Goal: Task Accomplishment & Management: Manage account settings

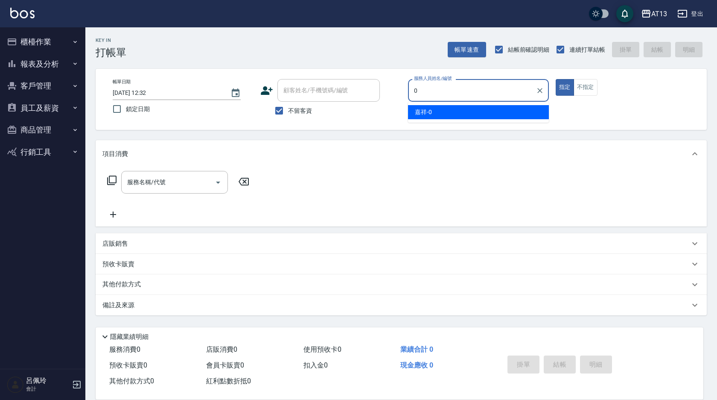
click at [456, 112] on div "嘉祥 -0" at bounding box center [478, 112] width 141 height 14
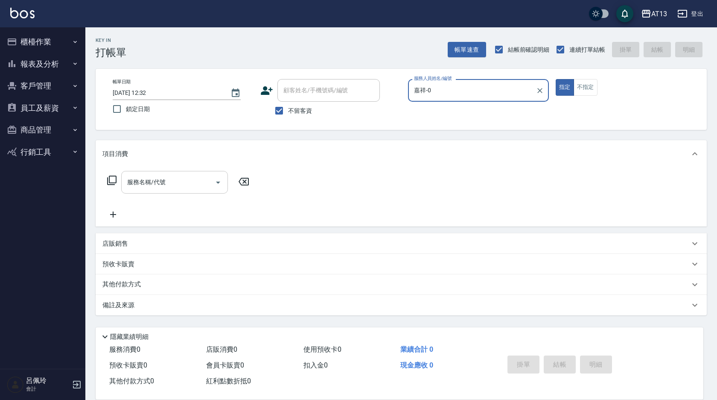
type input "嘉祥-0"
click at [181, 184] on input "服務名稱/代號" at bounding box center [168, 182] width 86 height 15
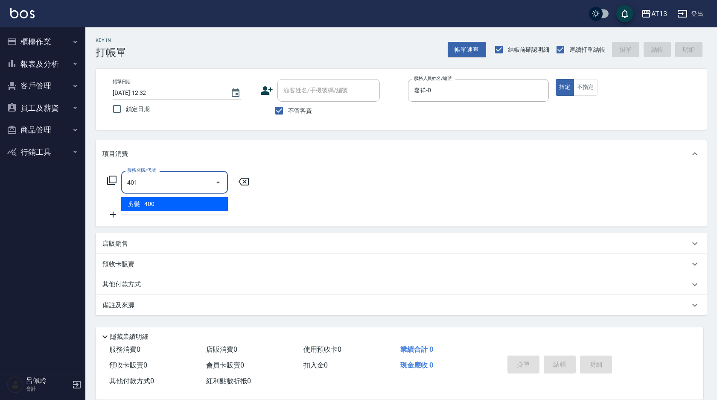
type input "剪髮(401)"
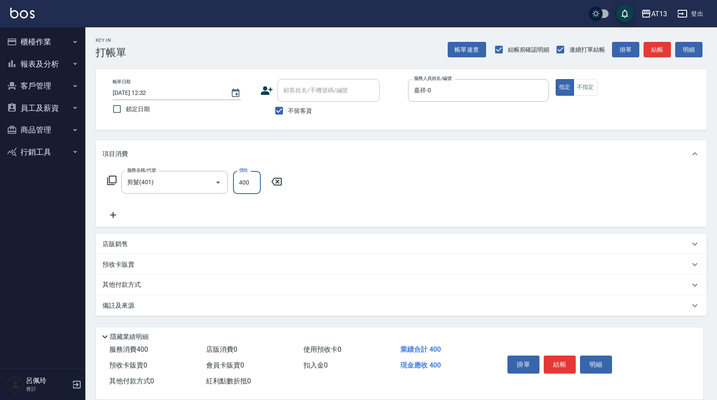
click at [383, 189] on div "服務名稱/代號 剪髮(401) 服務名稱/代號 價格 400 價格" at bounding box center [401, 196] width 611 height 59
click at [562, 362] on button "結帳" at bounding box center [560, 364] width 32 height 18
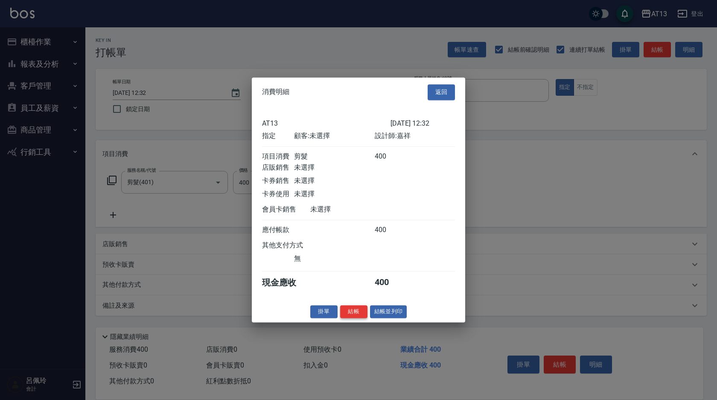
click at [356, 315] on button "結帳" at bounding box center [353, 311] width 27 height 13
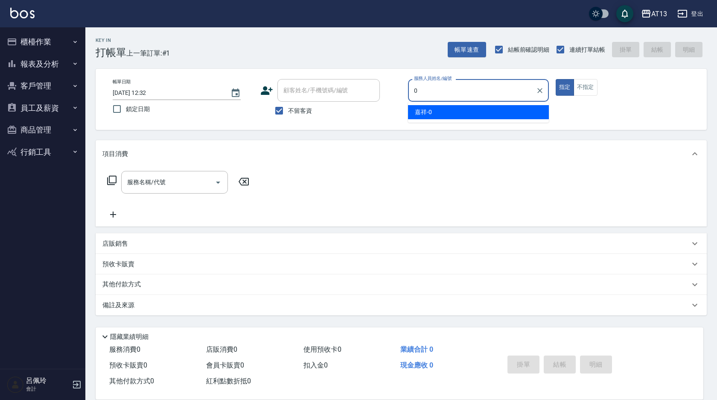
click at [417, 103] on ul "嘉祥 -0" at bounding box center [478, 112] width 141 height 21
click at [414, 112] on div "嘉祥 -0" at bounding box center [478, 112] width 141 height 14
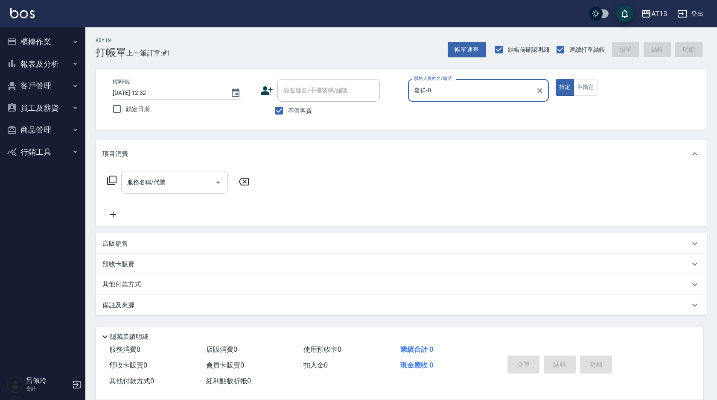
click at [169, 173] on div "服務名稱/代號" at bounding box center [174, 182] width 107 height 23
type input "嘉祥-0"
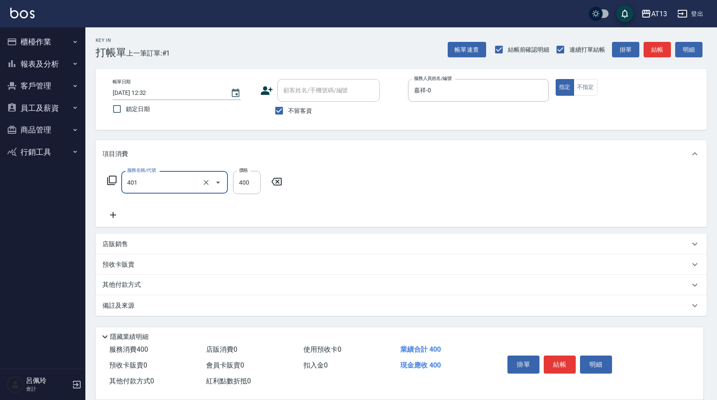
type input "剪髮(401)"
click at [373, 168] on div "服務名稱/代號 剪髮(401) 服務名稱/代號 價格 400 價格" at bounding box center [401, 196] width 611 height 59
click at [551, 361] on button "結帳" at bounding box center [560, 364] width 32 height 18
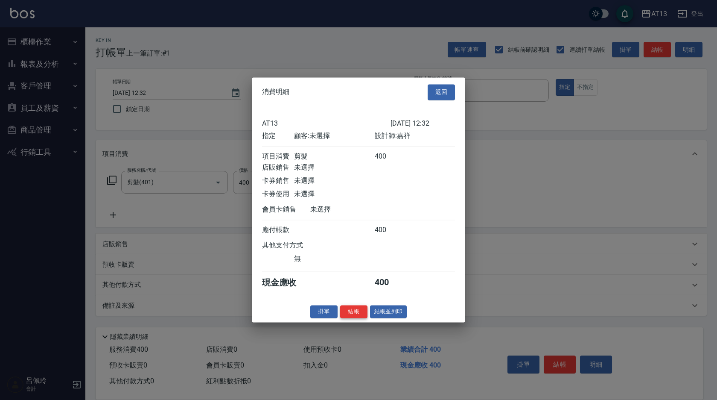
click at [354, 313] on button "結帳" at bounding box center [353, 311] width 27 height 13
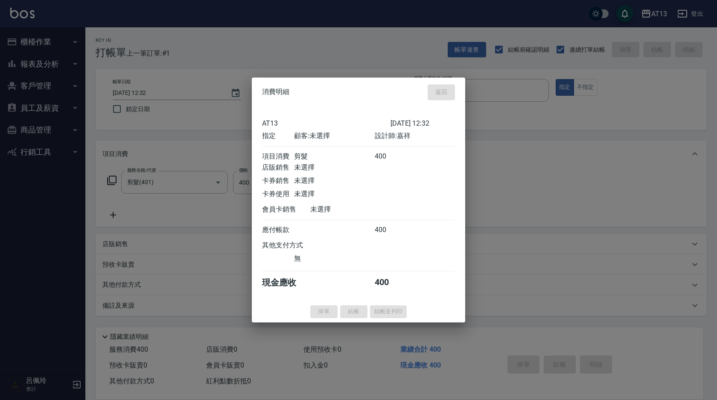
type input "[DATE] 12:33"
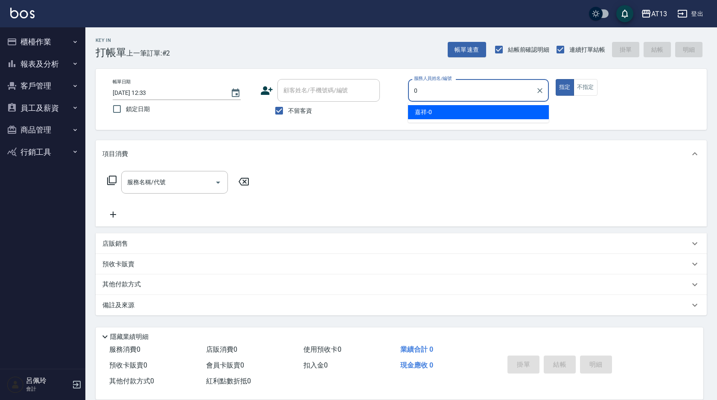
click at [438, 110] on div "嘉祥 -0" at bounding box center [478, 112] width 141 height 14
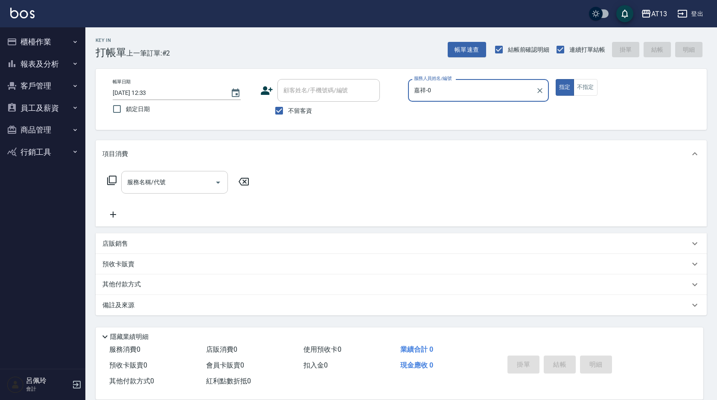
type input "嘉祥-0"
click at [188, 176] on input "服務名稱/代號" at bounding box center [168, 182] width 86 height 15
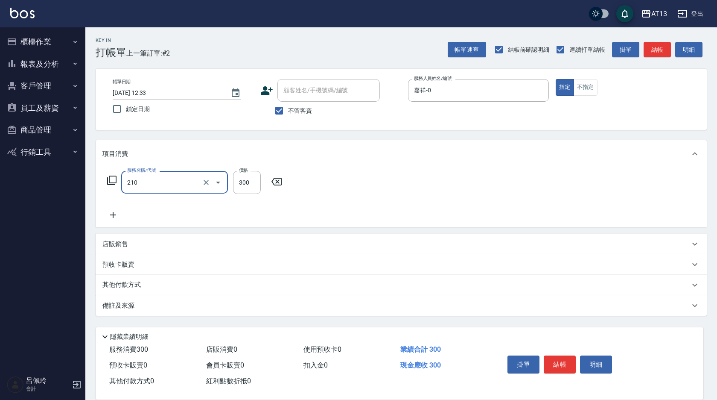
type input "歐娜洗髮精(210)"
type input "[PERSON_NAME]妡-30"
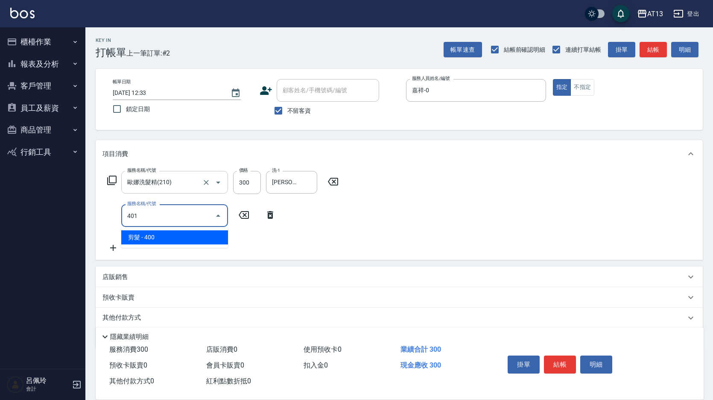
type input "剪髮(401)"
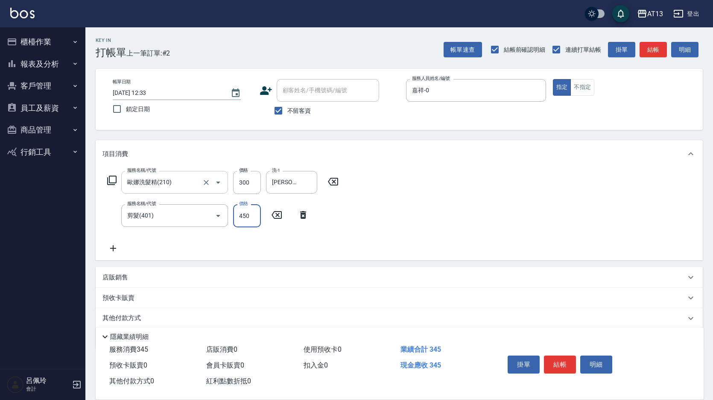
type input "450"
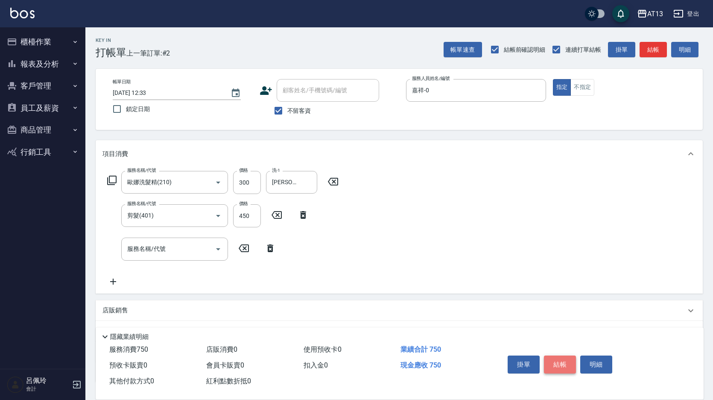
click at [567, 356] on button "結帳" at bounding box center [560, 364] width 32 height 18
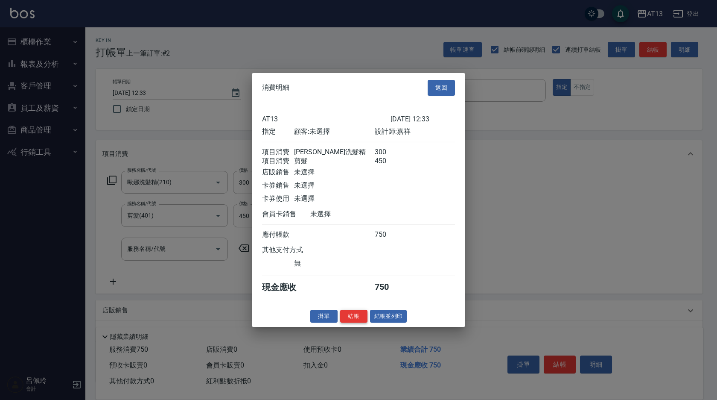
click at [351, 318] on button "結帳" at bounding box center [353, 315] width 27 height 13
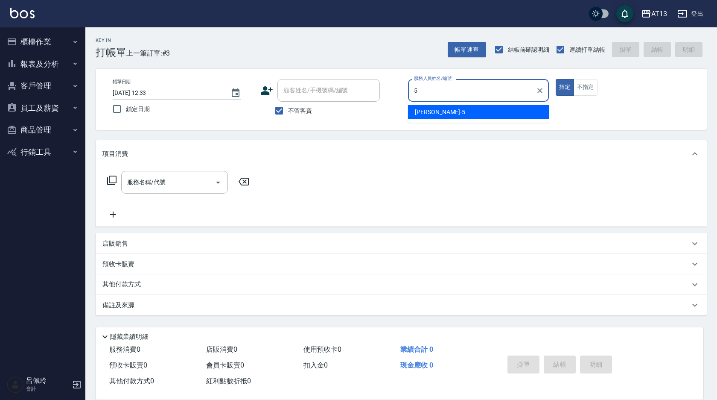
click at [474, 111] on div "[PERSON_NAME] -5" at bounding box center [478, 112] width 141 height 14
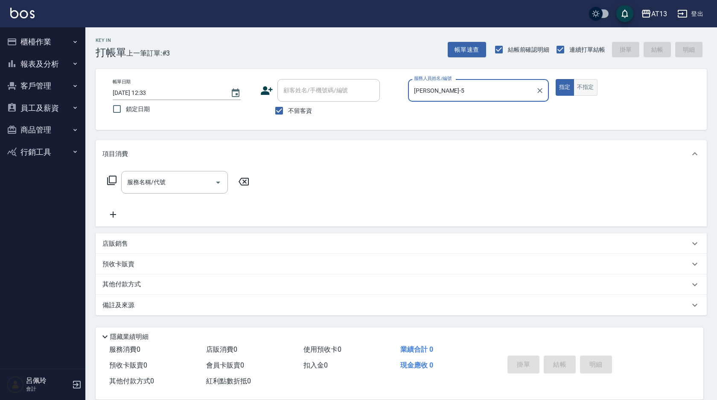
type input "[PERSON_NAME]-5"
click at [579, 89] on button "不指定" at bounding box center [586, 87] width 24 height 17
drag, startPoint x: 195, startPoint y: 179, endPoint x: 184, endPoint y: 188, distance: 14.6
click at [194, 181] on input "服務名稱/代號" at bounding box center [168, 182] width 86 height 15
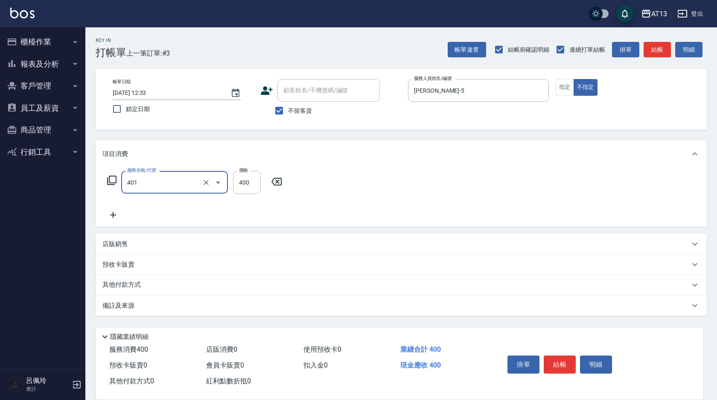
type input "剪髮(401)"
type input "200"
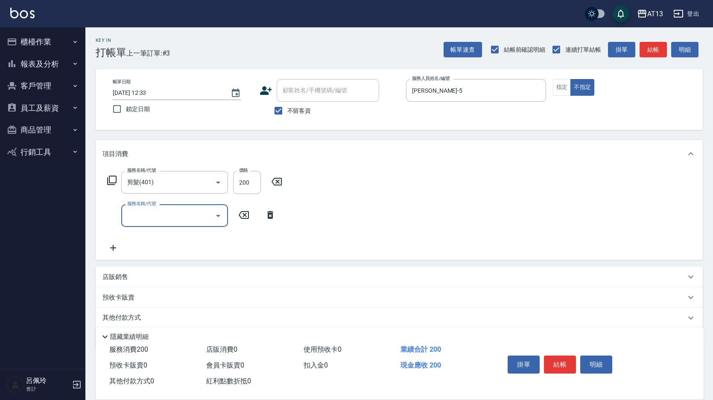
click at [429, 226] on div "服務名稱/代號 剪髮(401) 服務名稱/代號 價格 200 價格 服務名稱/代號 服務名稱/代號" at bounding box center [399, 213] width 607 height 92
click at [554, 360] on button "結帳" at bounding box center [560, 364] width 32 height 18
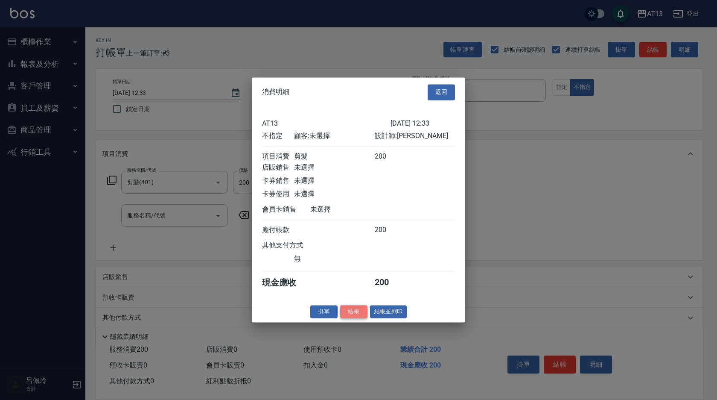
click at [352, 317] on button "結帳" at bounding box center [353, 311] width 27 height 13
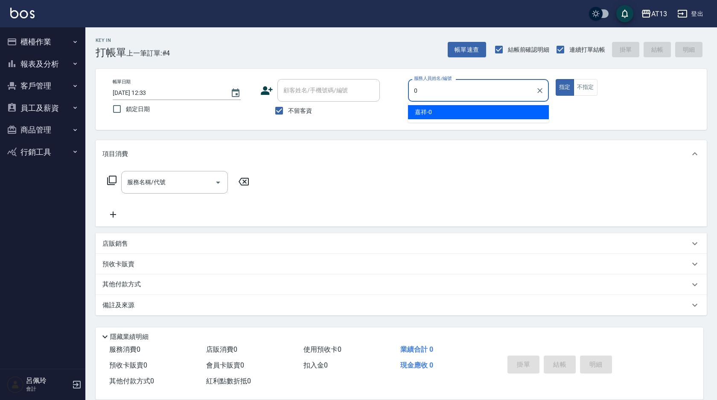
click at [441, 113] on div "嘉祥 -0" at bounding box center [478, 112] width 141 height 14
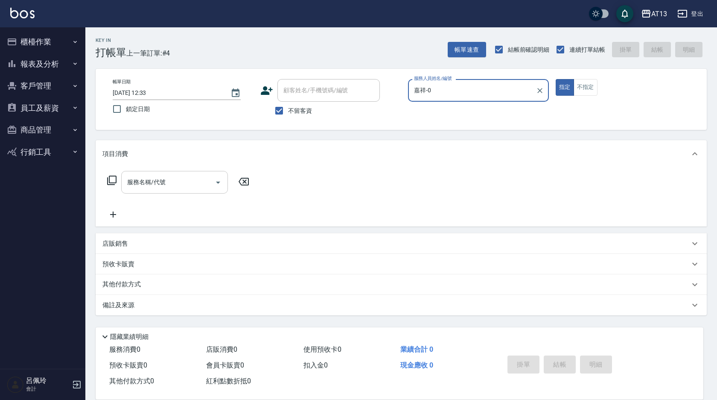
type input "嘉祥-0"
click at [154, 178] on div "服務名稱/代號 服務名稱/代號" at bounding box center [174, 182] width 107 height 23
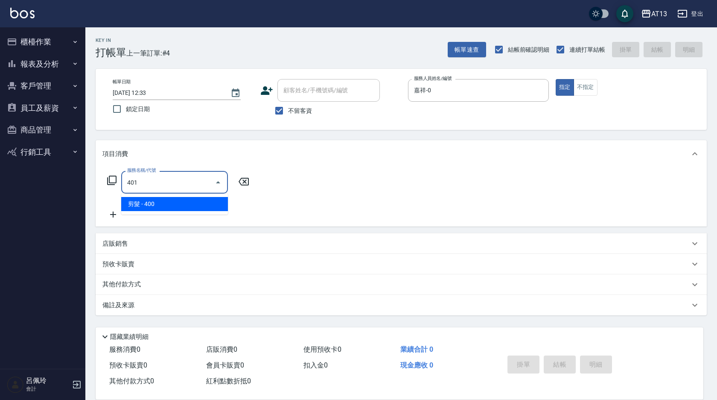
type input "剪髮(401)"
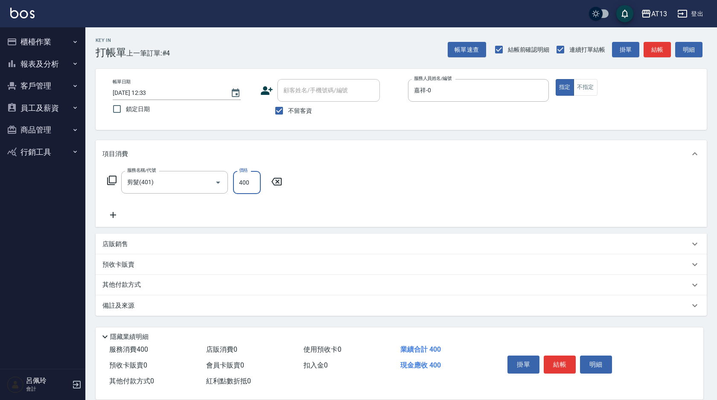
click at [333, 181] on div "服務名稱/代號 剪髮(401) 服務名稱/代號 價格 400 價格" at bounding box center [401, 196] width 611 height 59
click at [563, 360] on button "結帳" at bounding box center [560, 364] width 32 height 18
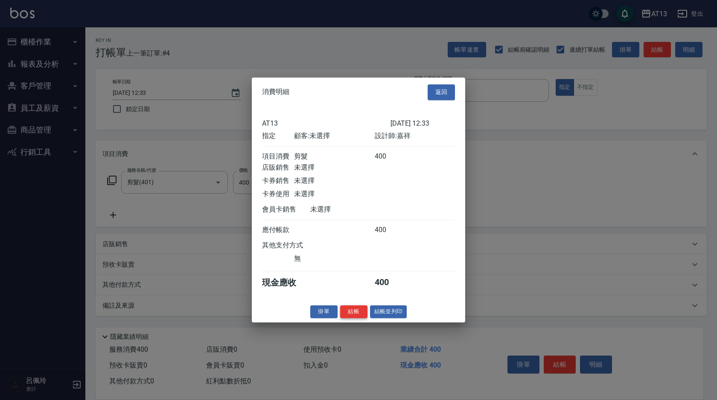
click at [356, 317] on button "結帳" at bounding box center [353, 311] width 27 height 13
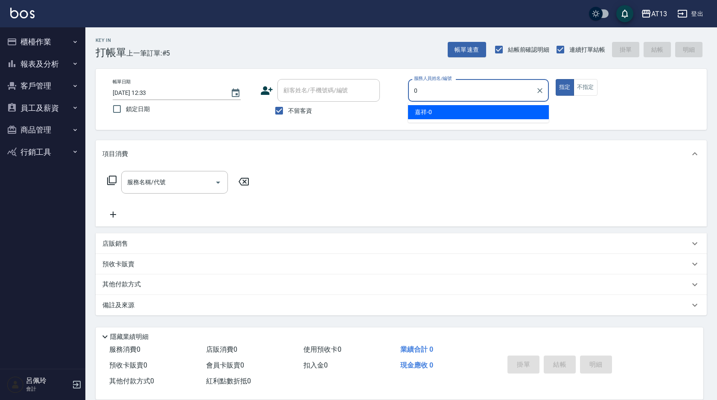
click at [514, 116] on div "嘉祥 -0" at bounding box center [478, 112] width 141 height 14
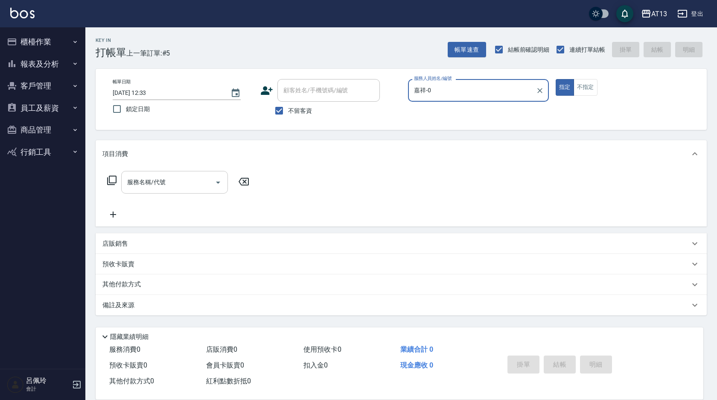
type input "嘉祥-0"
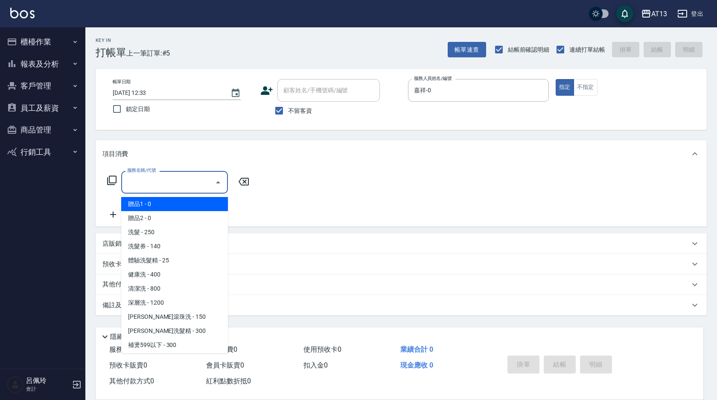
click at [161, 178] on div "服務名稱/代號 服務名稱/代號" at bounding box center [174, 182] width 107 height 23
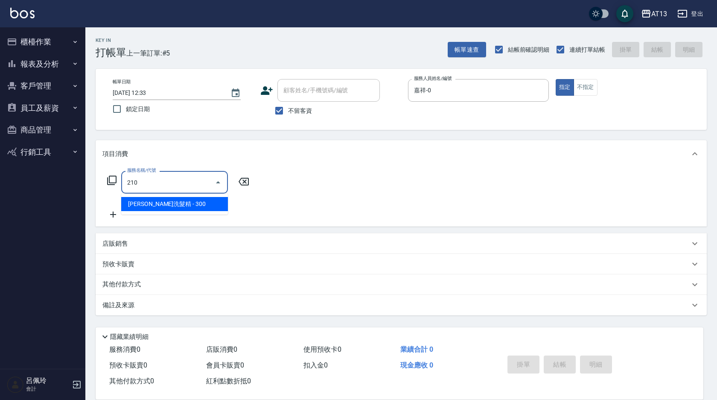
type input "歐娜洗髮精(210)"
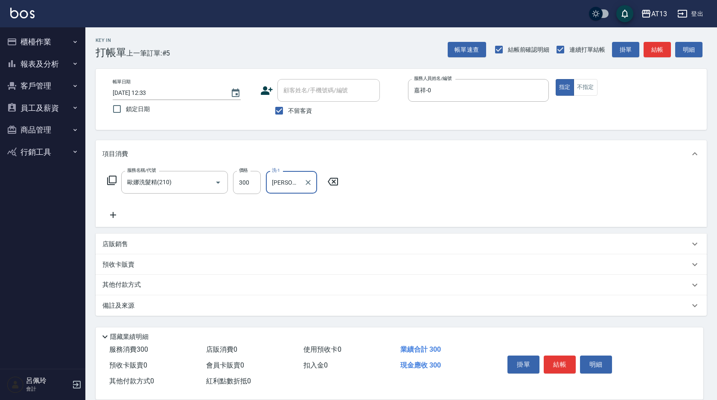
type input "[PERSON_NAME]-33"
click at [397, 188] on div "服務名稱/代號 [PERSON_NAME]洗髮精(210) 服務名稱/代號 價格 300 價格 洗-1 [PERSON_NAME]-33 洗-1" at bounding box center [401, 196] width 611 height 59
click at [559, 359] on button "結帳" at bounding box center [560, 364] width 32 height 18
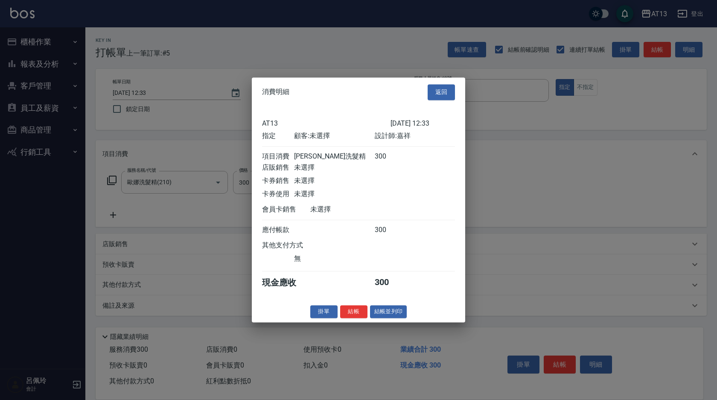
click at [359, 318] on button "結帳" at bounding box center [353, 311] width 27 height 13
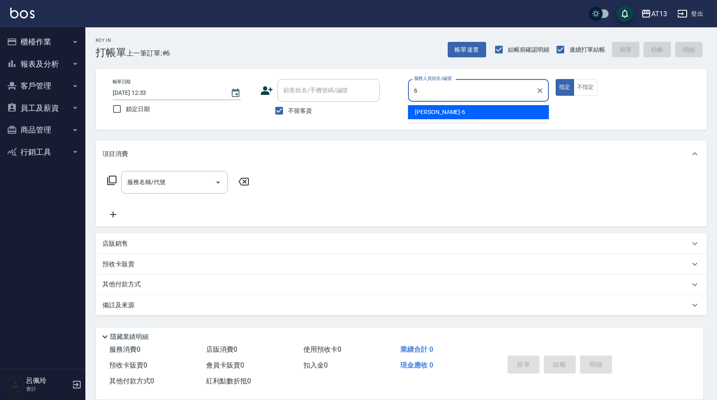
click at [436, 109] on div "[PERSON_NAME] -6" at bounding box center [478, 112] width 141 height 14
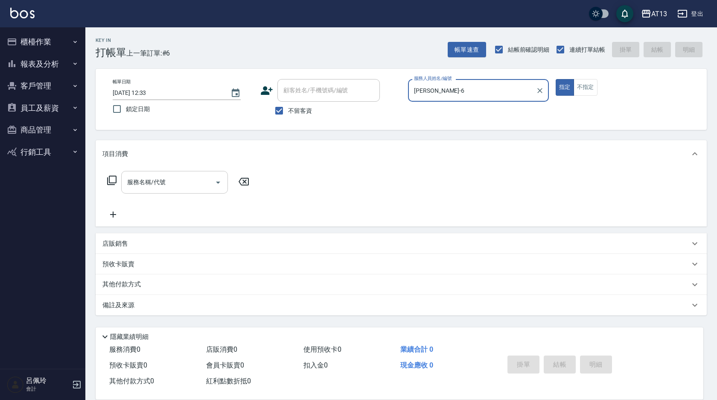
click at [156, 174] on div "服務名稱/代號" at bounding box center [174, 182] width 107 height 23
type input "[PERSON_NAME]-6"
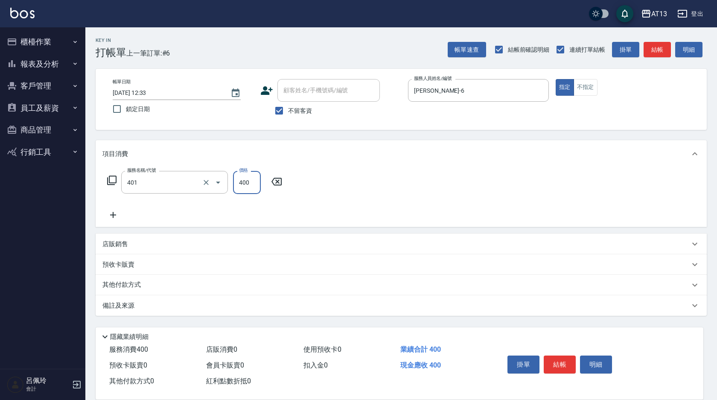
type input "剪髮(401)"
type input "350"
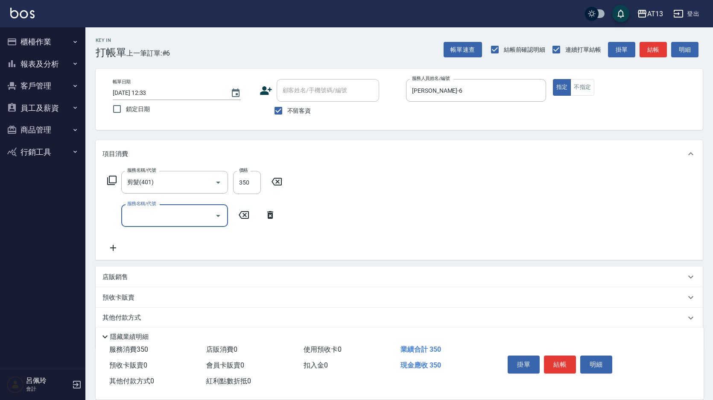
drag, startPoint x: 362, startPoint y: 196, endPoint x: 357, endPoint y: 188, distance: 10.0
click at [362, 195] on div "服務名稱/代號 剪髮(401) 服務名稱/代號 價格 350 價格 服務名稱/代號 服務名稱/代號" at bounding box center [399, 213] width 607 height 92
click at [559, 358] on button "結帳" at bounding box center [560, 364] width 32 height 18
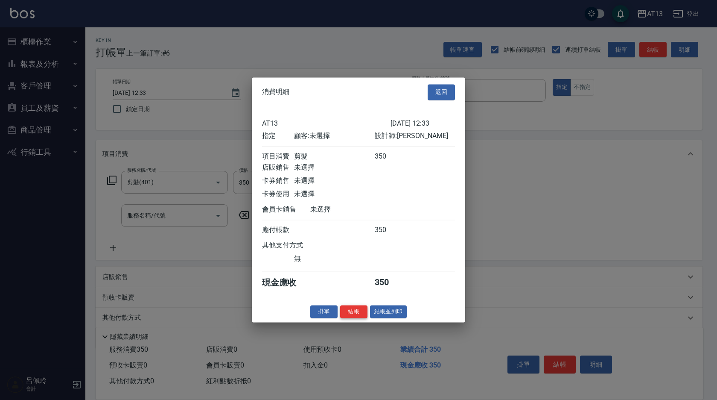
click at [356, 316] on button "結帳" at bounding box center [353, 311] width 27 height 13
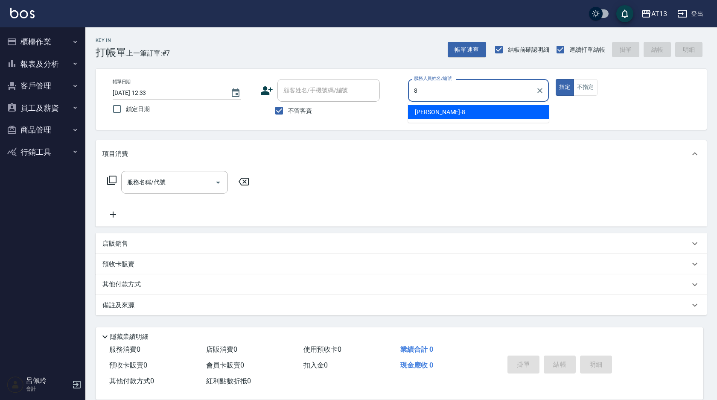
click at [486, 113] on div "[PERSON_NAME] -8" at bounding box center [478, 112] width 141 height 14
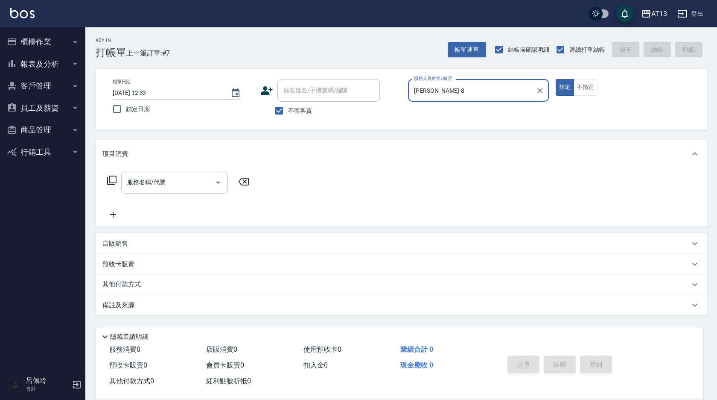
type input "[PERSON_NAME]-8"
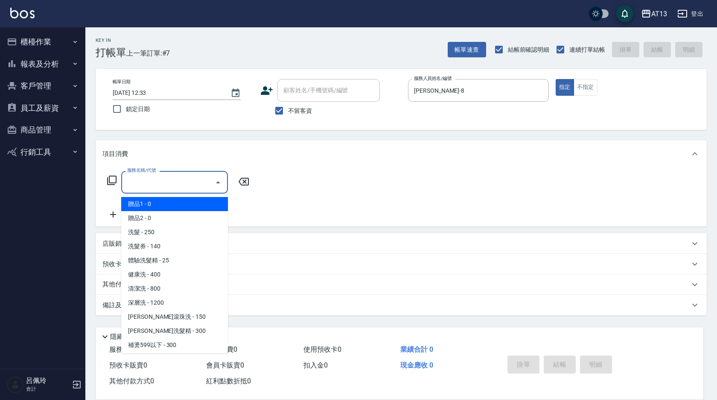
click at [198, 182] on input "服務名稱/代號" at bounding box center [168, 182] width 86 height 15
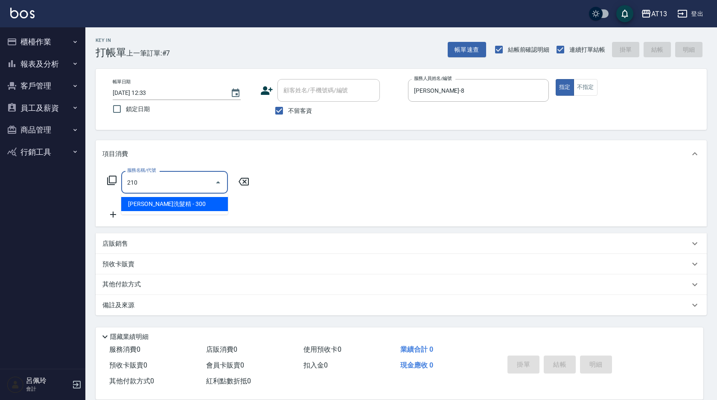
type input "歐娜洗髮精(210)"
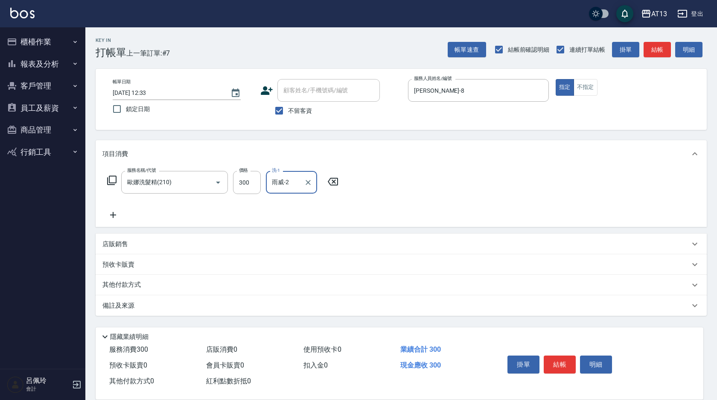
type input "雨威-2"
click at [458, 169] on div "服務名稱/代號 [PERSON_NAME]洗髮精(210) 服務名稱/代號 價格 300 價格 洗-1 雨威-2 洗-1" at bounding box center [401, 196] width 611 height 59
click at [566, 356] on button "結帳" at bounding box center [560, 364] width 32 height 18
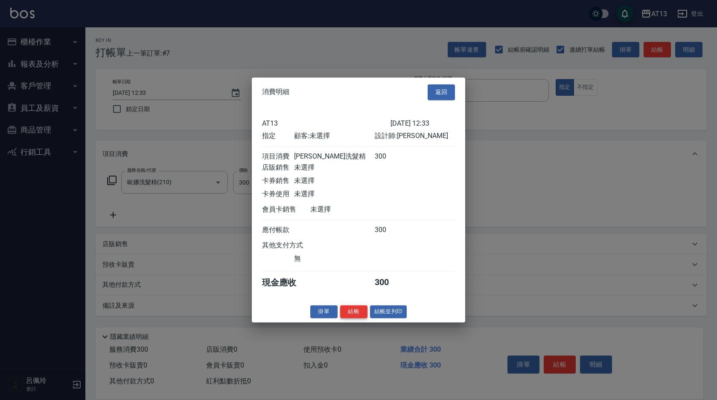
click at [348, 315] on button "結帳" at bounding box center [353, 311] width 27 height 13
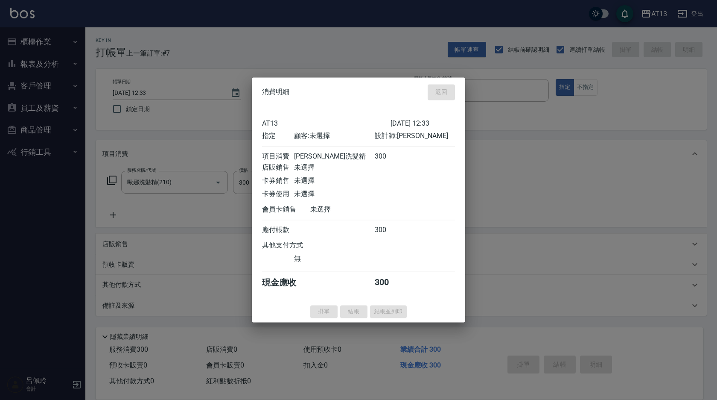
type input "[DATE] 12:34"
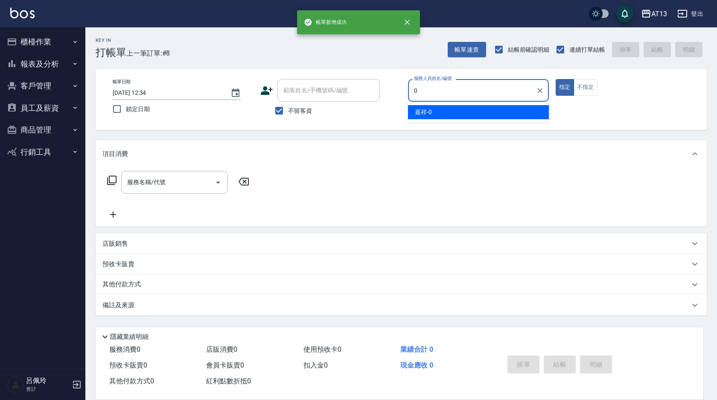
click at [497, 115] on div "嘉祥 -0" at bounding box center [478, 112] width 141 height 14
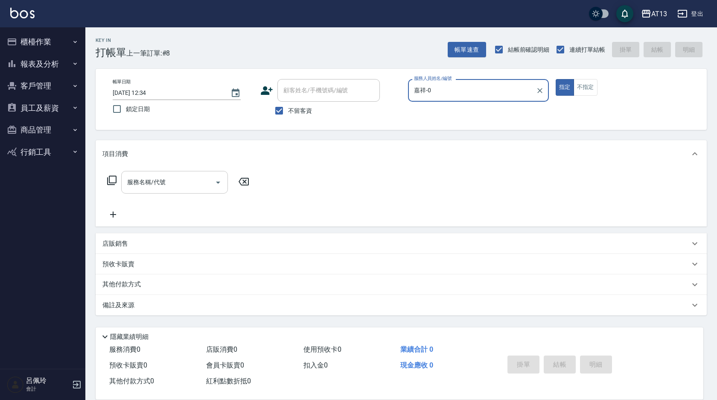
type input "嘉祥-0"
click at [144, 183] on input "服務名稱/代號" at bounding box center [168, 182] width 86 height 15
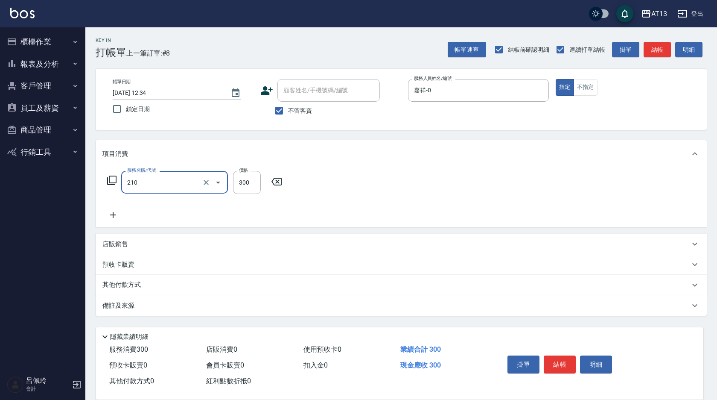
type input "歐娜洗髮精(210)"
type input "300"
type input "[PERSON_NAME]妡-30"
click at [414, 186] on div "服務名稱/代號 [PERSON_NAME]洗髮精(210) 服務名稱/代號 價格 300 價格 洗-1 [PERSON_NAME]妡-30 洗-1" at bounding box center [401, 196] width 611 height 59
click at [562, 359] on button "結帳" at bounding box center [560, 364] width 32 height 18
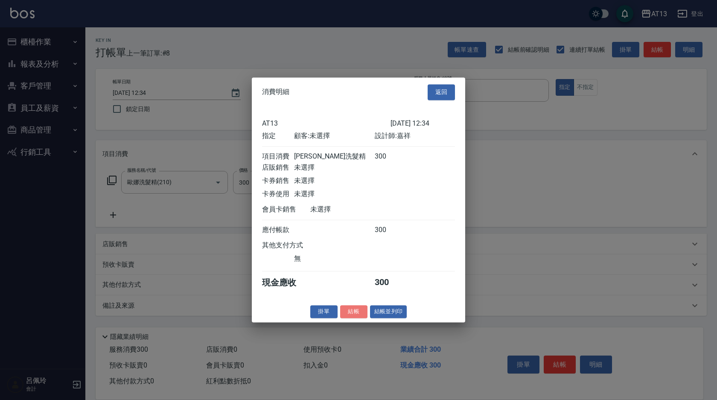
click at [351, 315] on button "結帳" at bounding box center [353, 311] width 27 height 13
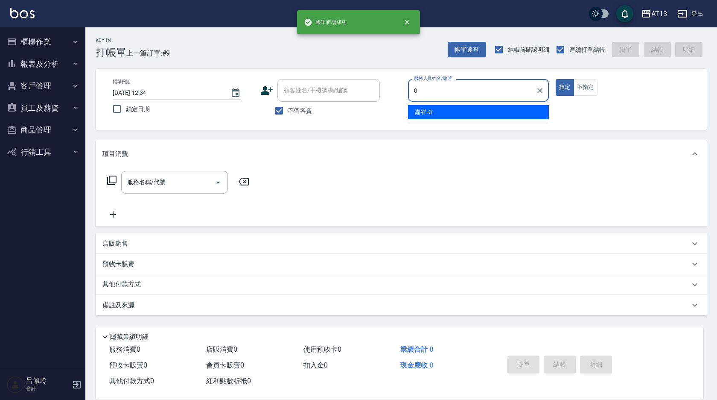
click at [477, 112] on div "嘉祥 -0" at bounding box center [478, 112] width 141 height 14
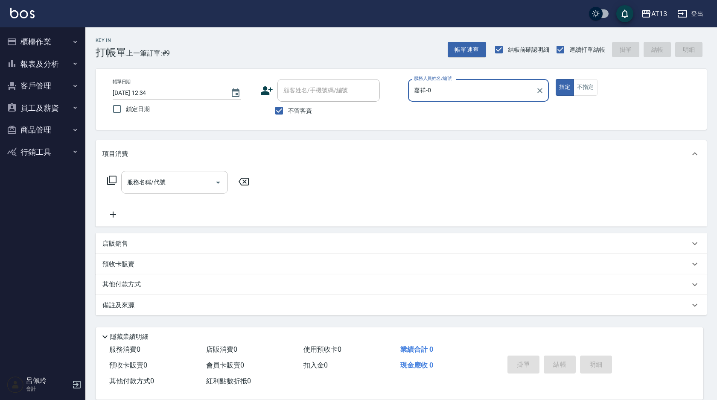
type input "嘉祥-0"
click at [182, 185] on input "服務名稱/代號" at bounding box center [168, 182] width 86 height 15
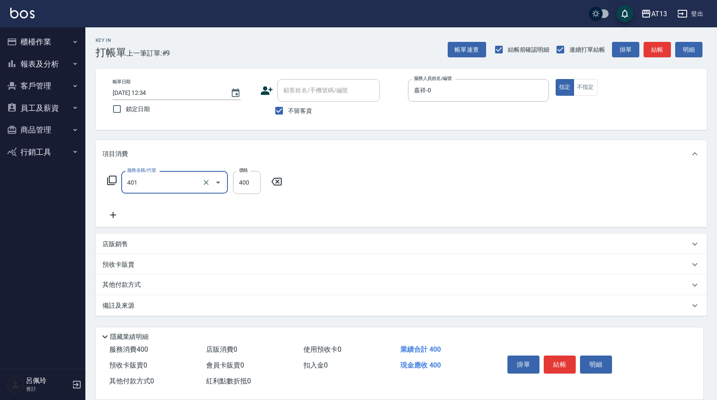
type input "剪髮(401)"
drag, startPoint x: 417, startPoint y: 170, endPoint x: 439, endPoint y: 199, distance: 36.9
click at [418, 170] on div "服務名稱/代號 剪髮(401) 服務名稱/代號 價格 400 價格" at bounding box center [401, 196] width 611 height 59
click at [561, 356] on button "結帳" at bounding box center [560, 364] width 32 height 18
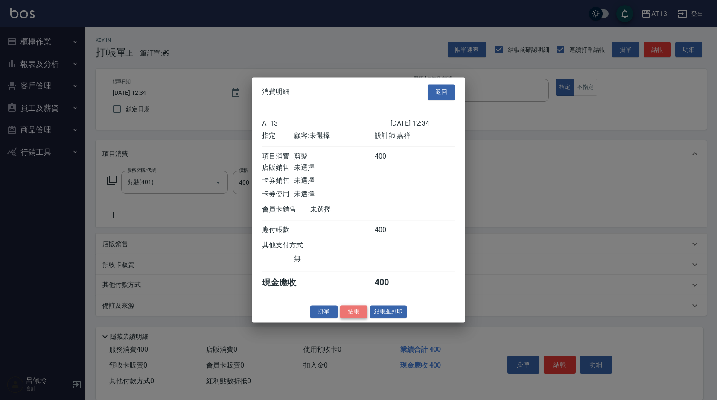
click at [359, 316] on button "結帳" at bounding box center [353, 311] width 27 height 13
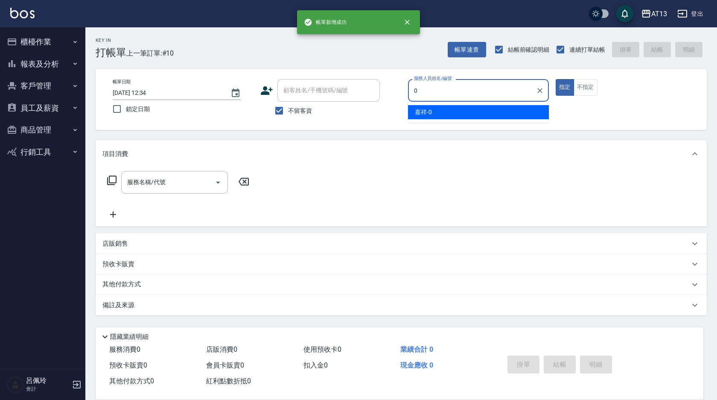
click at [441, 111] on div "嘉祥 -0" at bounding box center [478, 112] width 141 height 14
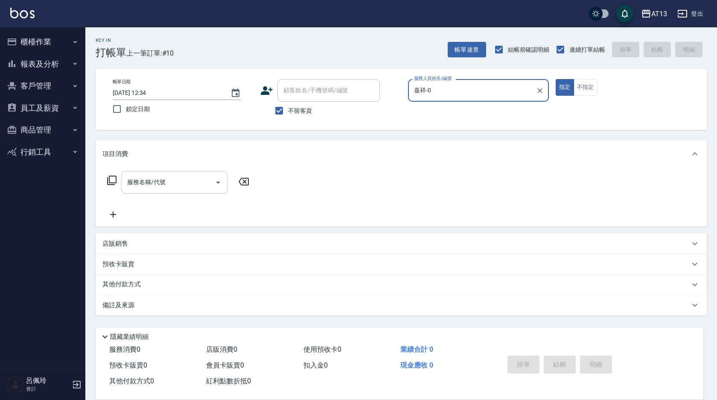
type input "嘉祥-0"
click at [194, 181] on input "服務名稱/代號" at bounding box center [168, 182] width 86 height 15
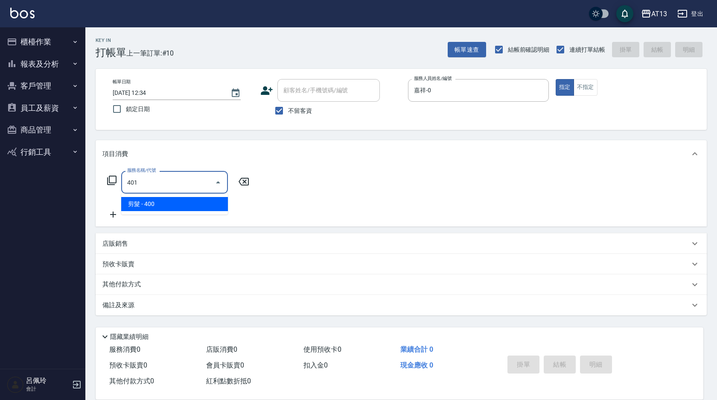
type input "剪髮(401)"
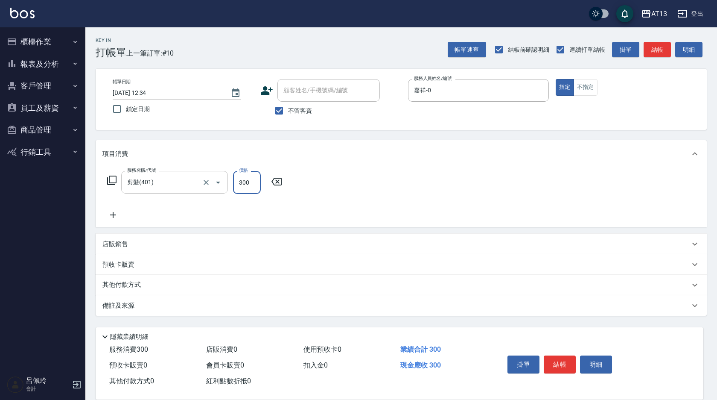
type input "300"
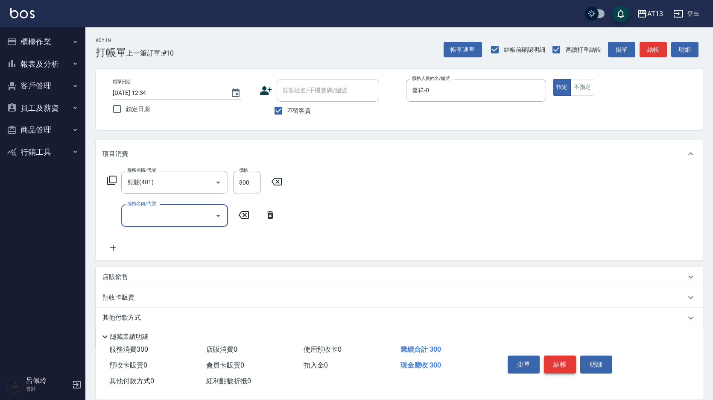
click at [560, 361] on button "結帳" at bounding box center [560, 364] width 32 height 18
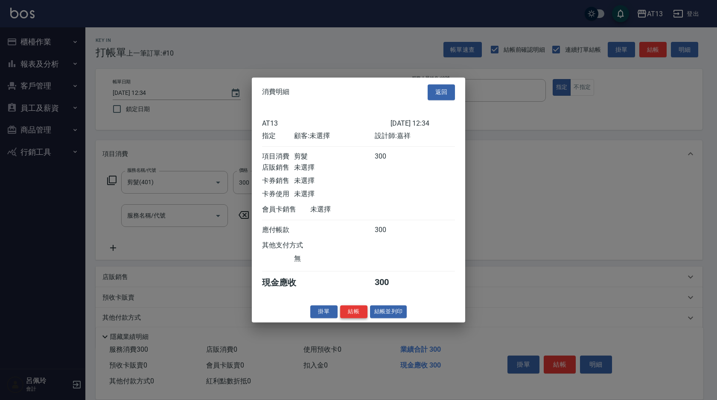
click at [355, 318] on button "結帳" at bounding box center [353, 311] width 27 height 13
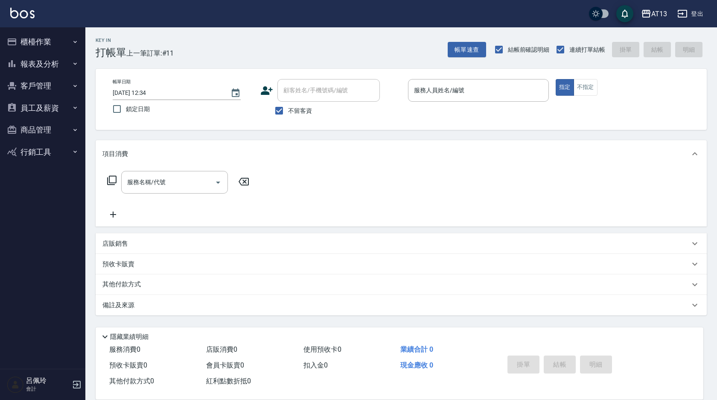
click at [38, 44] on button "櫃檯作業" at bounding box center [42, 42] width 79 height 22
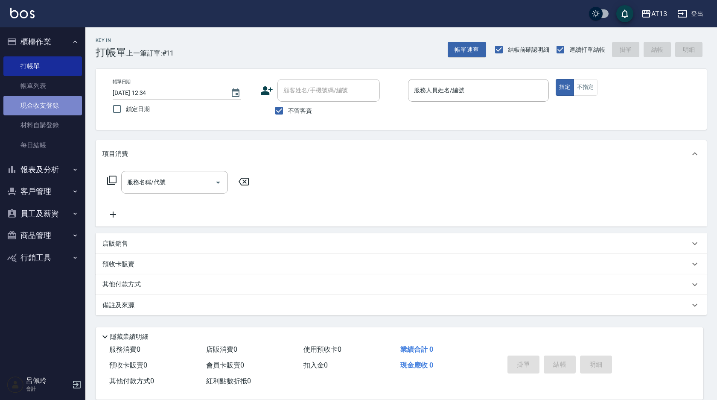
click at [41, 103] on link "現金收支登錄" at bounding box center [42, 106] width 79 height 20
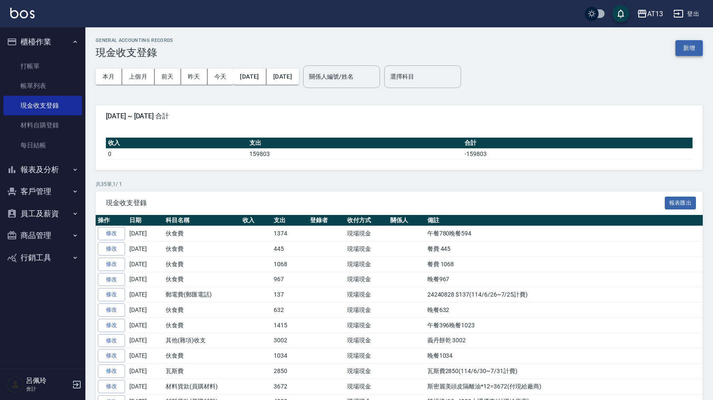
click at [688, 48] on button "新增" at bounding box center [688, 48] width 27 height 16
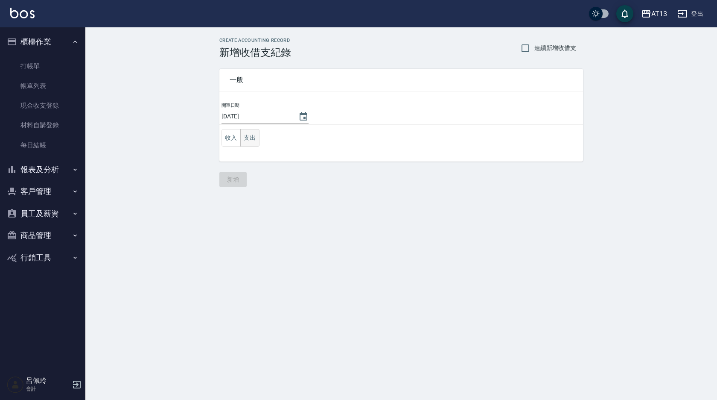
click at [259, 140] on button "支出" at bounding box center [249, 138] width 19 height 18
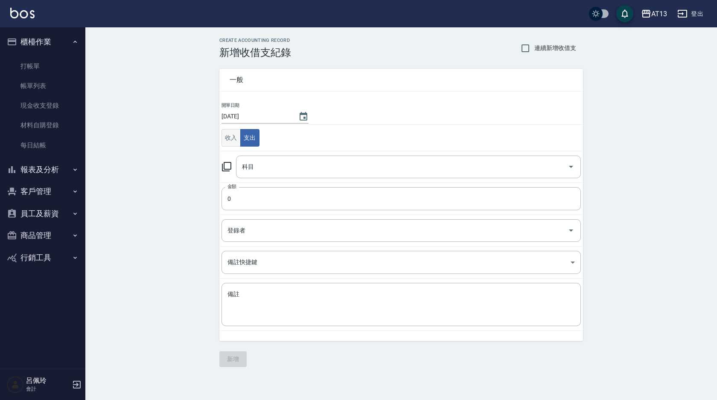
click at [230, 139] on button "收入" at bounding box center [231, 138] width 19 height 18
click at [571, 165] on icon "Open" at bounding box center [571, 166] width 10 height 10
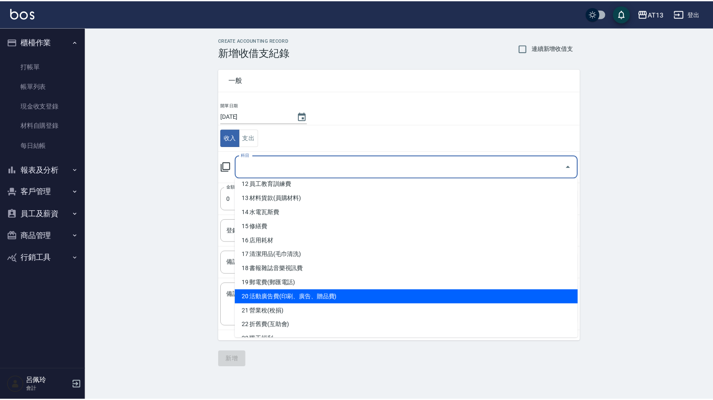
scroll to position [128, 0]
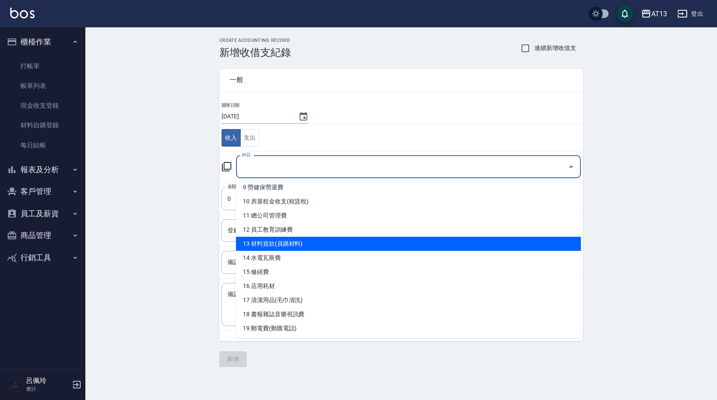
click at [306, 247] on li "13 材料貨款(員購材料)" at bounding box center [408, 243] width 345 height 14
type input "13 材料貨款(員購材料)"
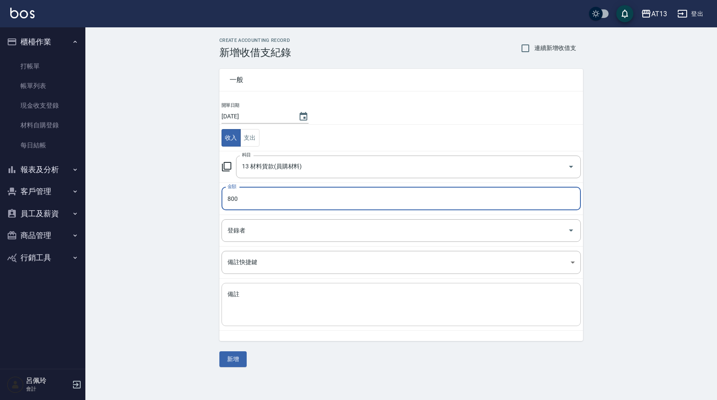
type input "800"
click at [258, 309] on textarea "備註" at bounding box center [401, 304] width 347 height 29
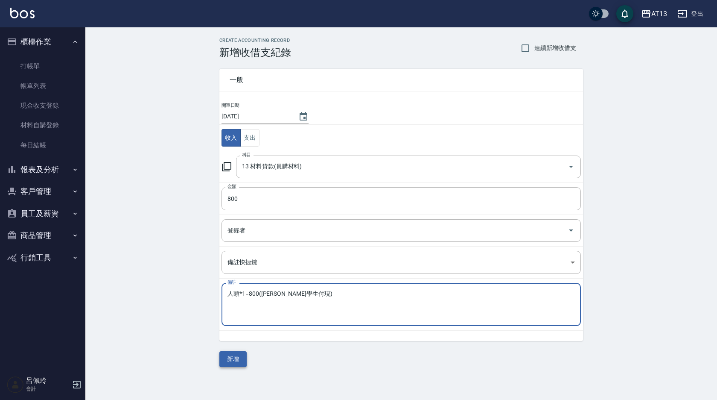
type textarea "人頭*1=800([PERSON_NAME]學生付現)"
click at [228, 360] on button "新增" at bounding box center [232, 359] width 27 height 16
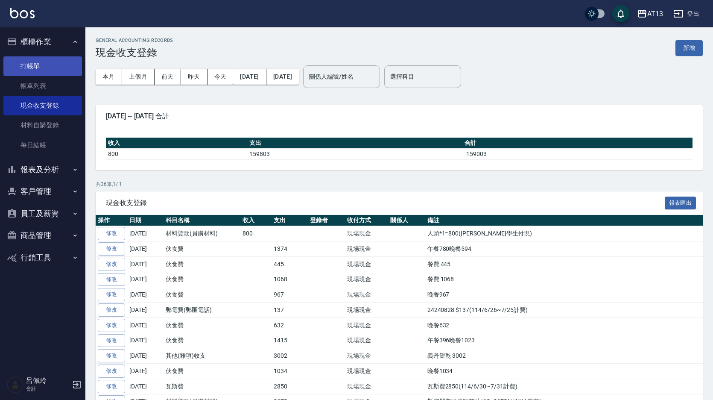
drag, startPoint x: 37, startPoint y: 64, endPoint x: 29, endPoint y: 58, distance: 9.7
click at [37, 64] on link "打帳單" at bounding box center [42, 66] width 79 height 20
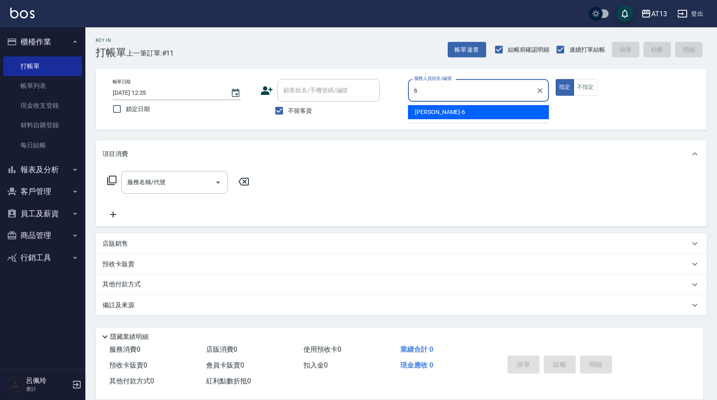
click at [427, 107] on div "[PERSON_NAME] -6" at bounding box center [478, 112] width 141 height 14
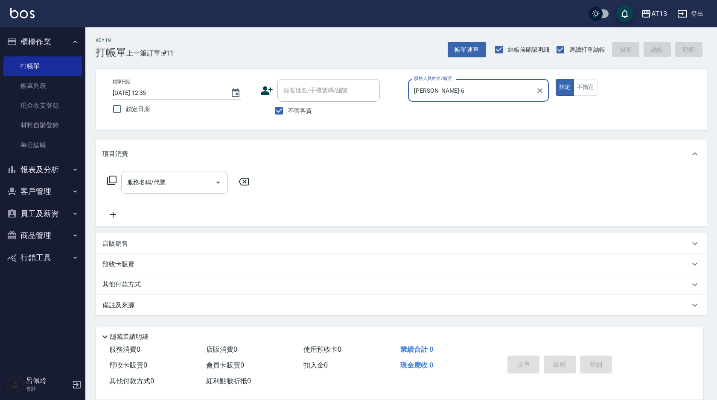
type input "[PERSON_NAME]-6"
click at [182, 187] on input "服務名稱/代號" at bounding box center [168, 182] width 86 height 15
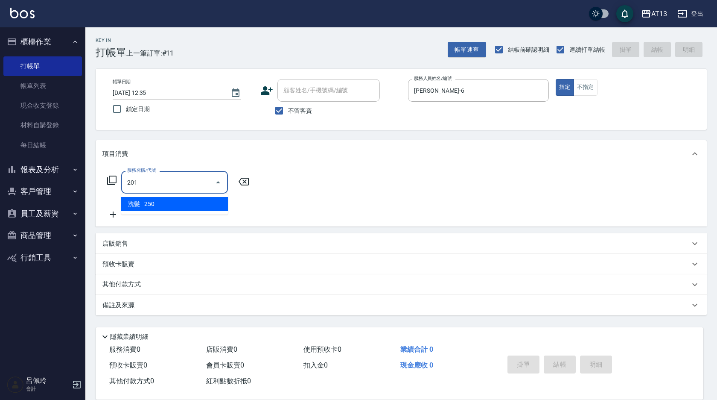
type input "洗髮(201)"
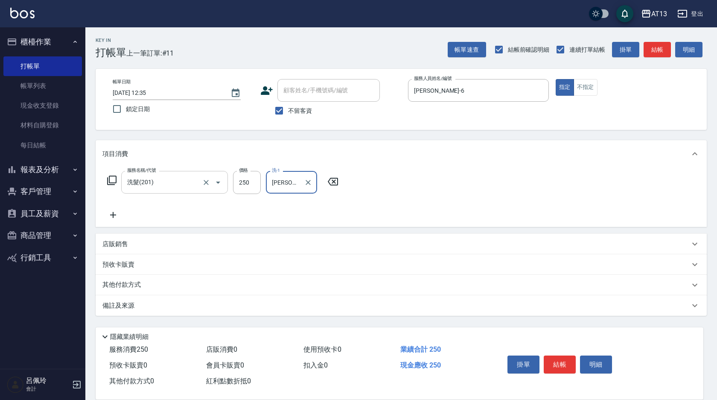
type input "[PERSON_NAME]-33"
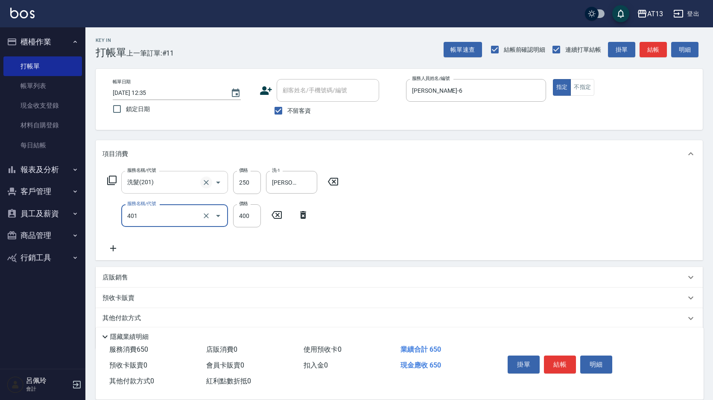
type input "3"
type input "剪髮(401)"
type input "300"
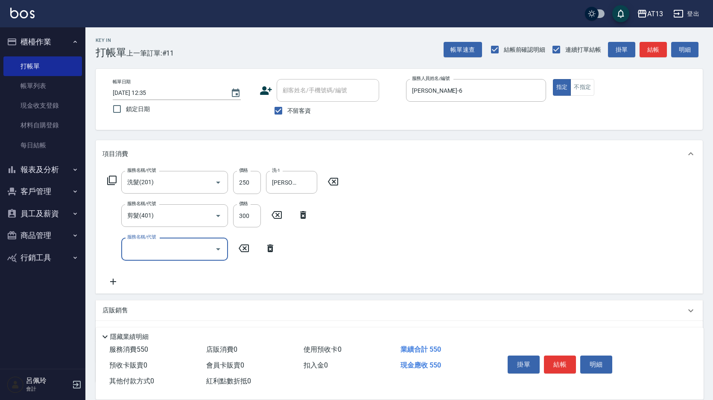
click at [399, 268] on div "服務名稱/代號 洗髮(201) 服務名稱/代號 價格 250 價格 洗-1 [PERSON_NAME]-33 洗-1 服務名稱/代號 剪髮(401) 服務名稱…" at bounding box center [399, 229] width 607 height 125
click at [560, 361] on button "結帳" at bounding box center [560, 364] width 32 height 18
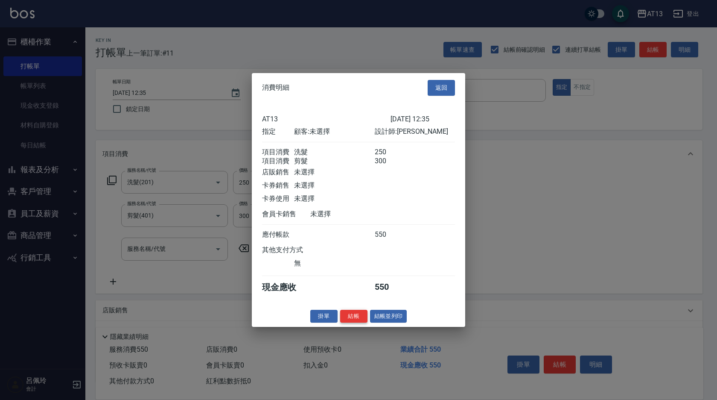
click at [355, 322] on button "結帳" at bounding box center [353, 315] width 27 height 13
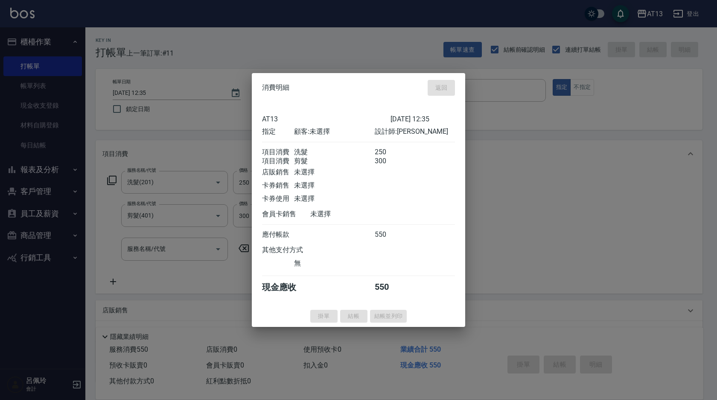
type input "[DATE] 13:28"
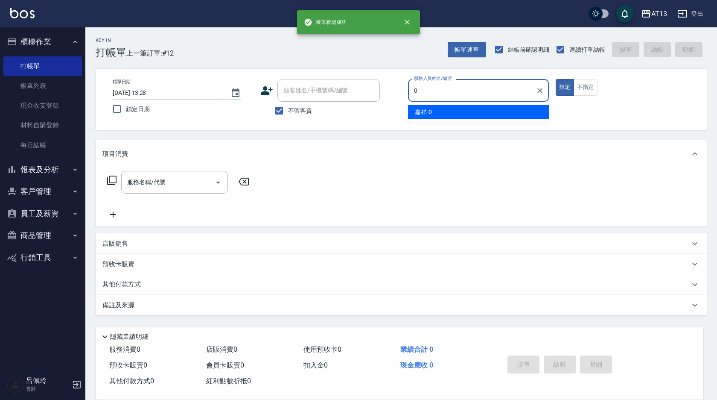
click at [431, 111] on span "嘉祥 -0" at bounding box center [423, 112] width 17 height 9
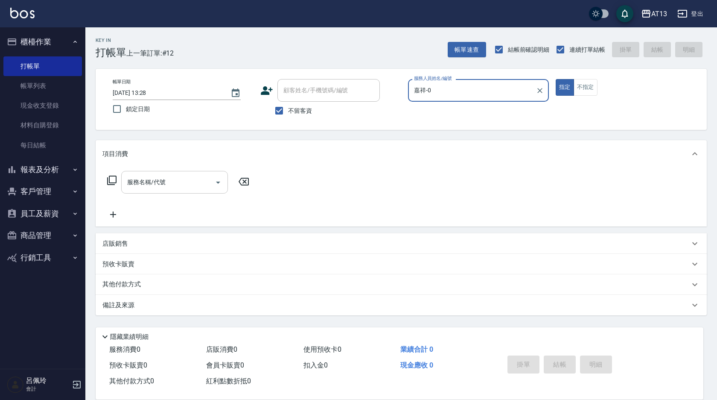
type input "嘉祥-0"
click at [179, 188] on input "服務名稱/代號" at bounding box center [168, 182] width 86 height 15
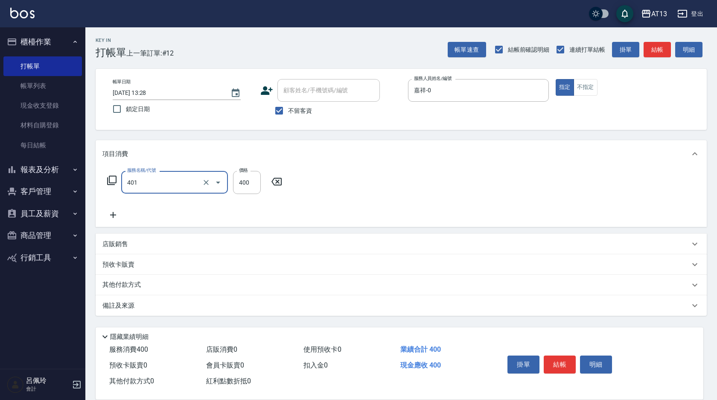
type input "剪髮(401)"
click at [338, 192] on div "服務名稱/代號 剪髮(401) 服務名稱/代號 價格 400 價格" at bounding box center [401, 196] width 611 height 59
drag, startPoint x: 560, startPoint y: 360, endPoint x: 546, endPoint y: 358, distance: 14.2
click at [559, 360] on button "結帳" at bounding box center [560, 364] width 32 height 18
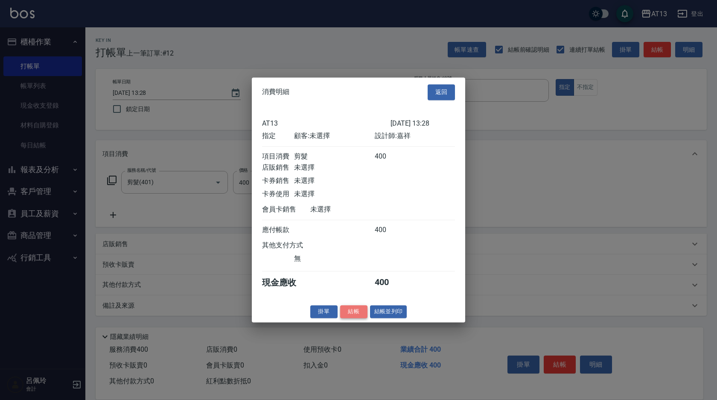
click at [355, 317] on button "結帳" at bounding box center [353, 311] width 27 height 13
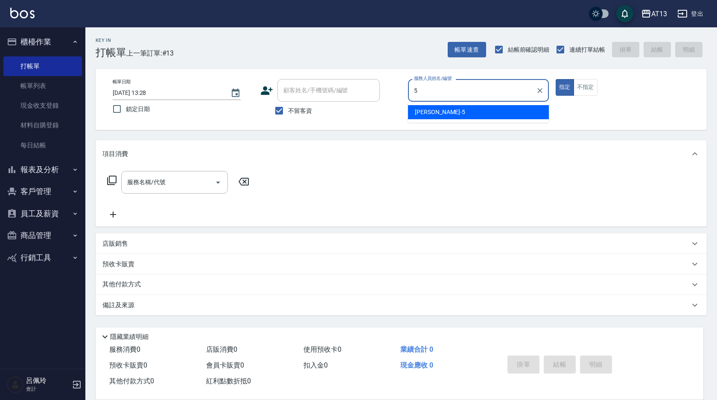
click at [500, 111] on div "[PERSON_NAME] -5" at bounding box center [478, 112] width 141 height 14
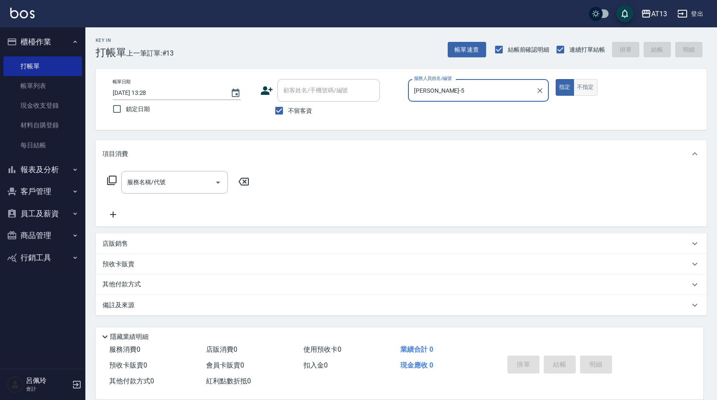
type input "[PERSON_NAME]-5"
click at [578, 88] on button "不指定" at bounding box center [586, 87] width 24 height 17
click at [176, 187] on input "服務名稱/代號" at bounding box center [168, 182] width 86 height 15
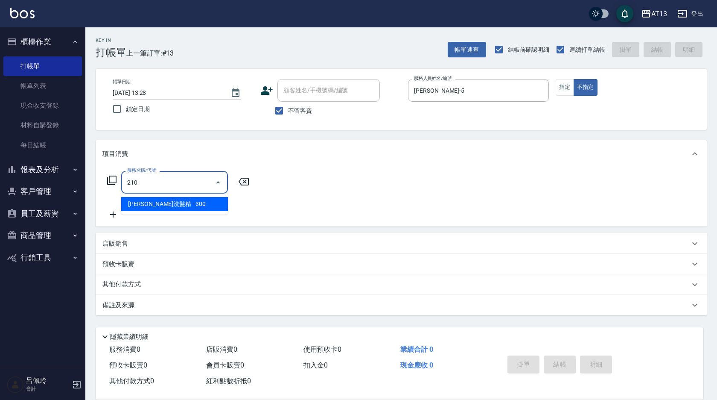
type input "歐娜洗髮精(210)"
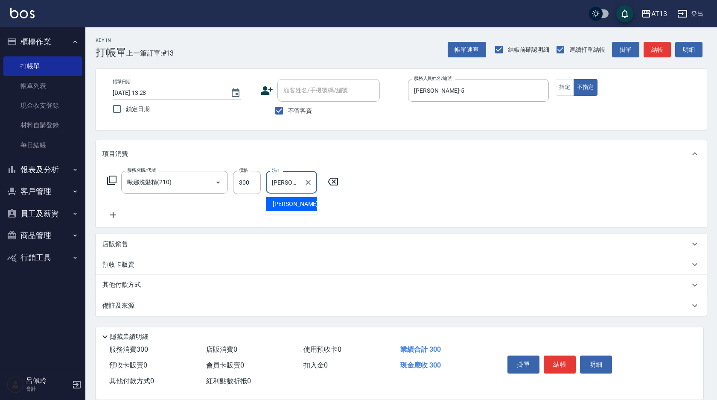
type input "[PERSON_NAME]-5"
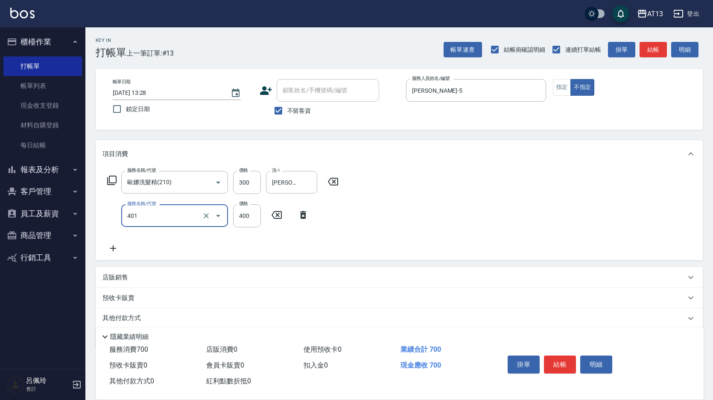
type input "剪髮(401)"
type input "200"
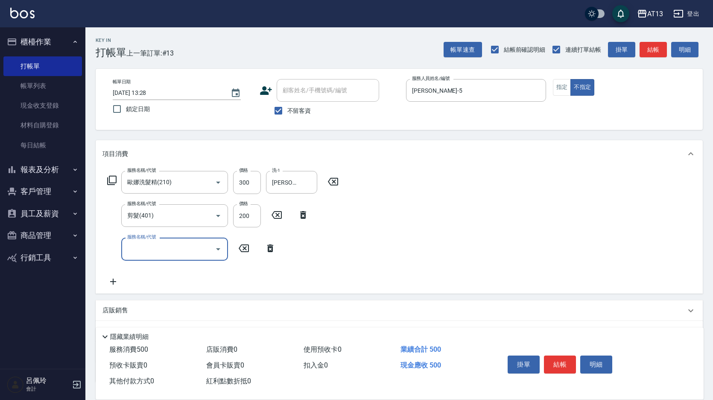
click at [539, 194] on div "服務名稱/代號 [PERSON_NAME]洗髮精(210) 服務名稱/代號 價格 300 價格 洗-1 [PERSON_NAME]-5 洗-1 服務名稱/代號…" at bounding box center [399, 229] width 607 height 125
drag, startPoint x: 551, startPoint y: 357, endPoint x: 551, endPoint y: 350, distance: 6.4
click at [551, 357] on button "結帳" at bounding box center [560, 364] width 32 height 18
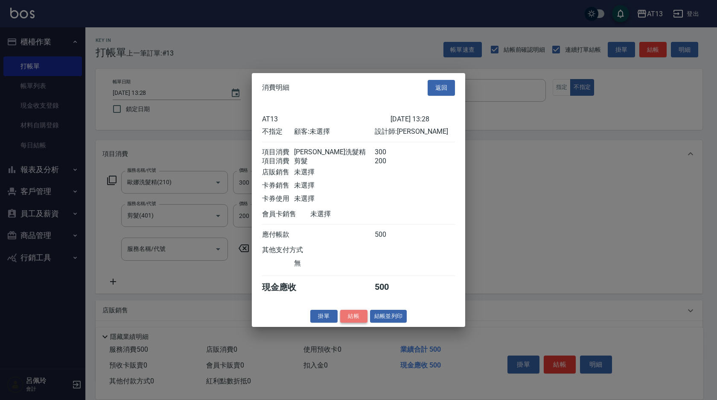
click at [353, 322] on button "結帳" at bounding box center [353, 315] width 27 height 13
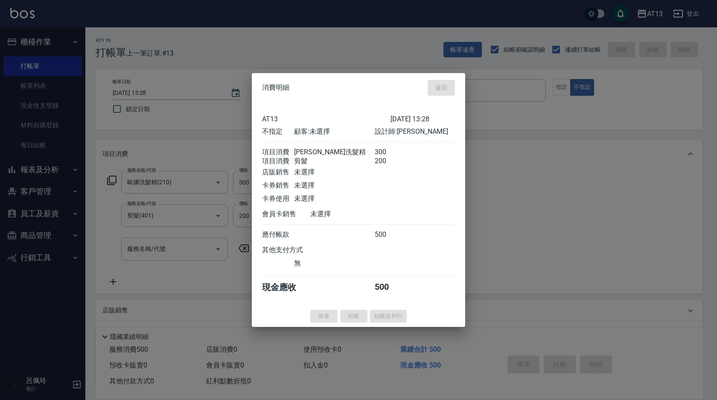
type input "[DATE] 13:29"
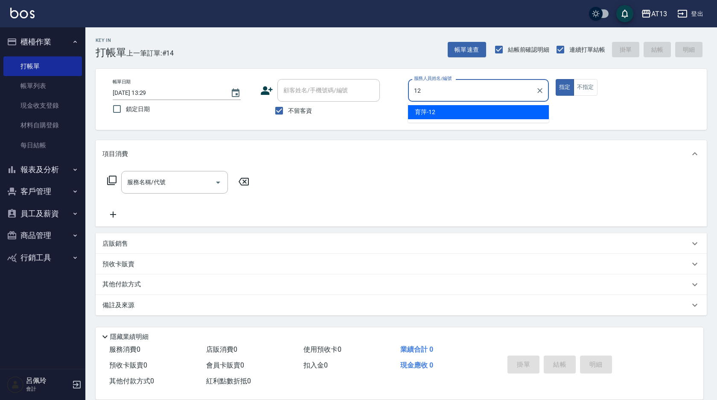
click at [415, 114] on span "育萍 -12" at bounding box center [425, 112] width 20 height 9
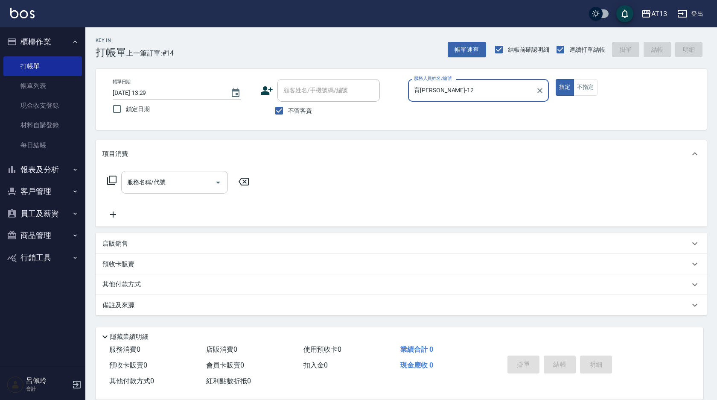
type input "育[PERSON_NAME]-12"
click at [173, 180] on input "服務名稱/代號" at bounding box center [168, 182] width 86 height 15
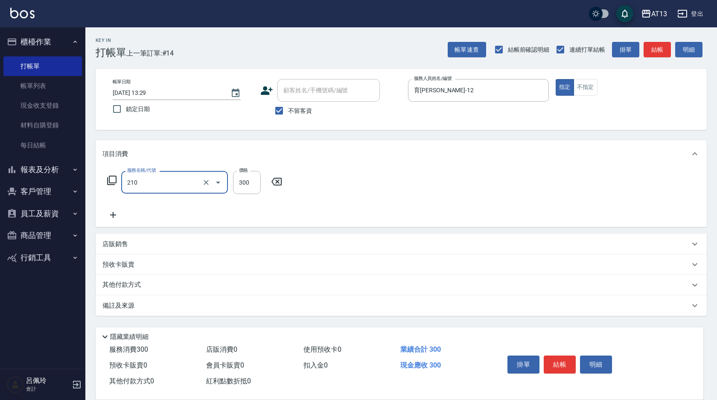
type input "歐娜洗髮精(210)"
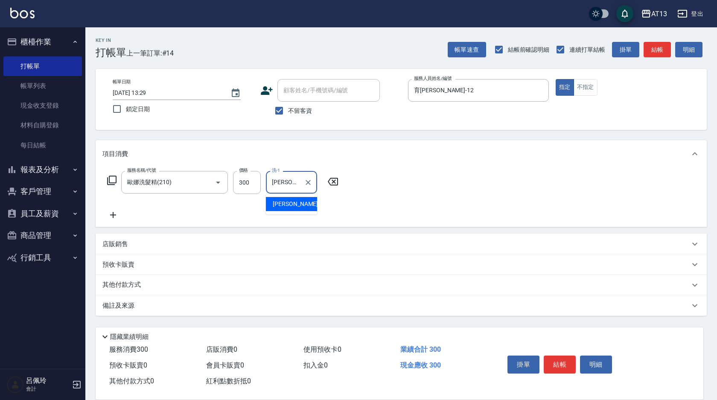
type input "[PERSON_NAME]妡-30"
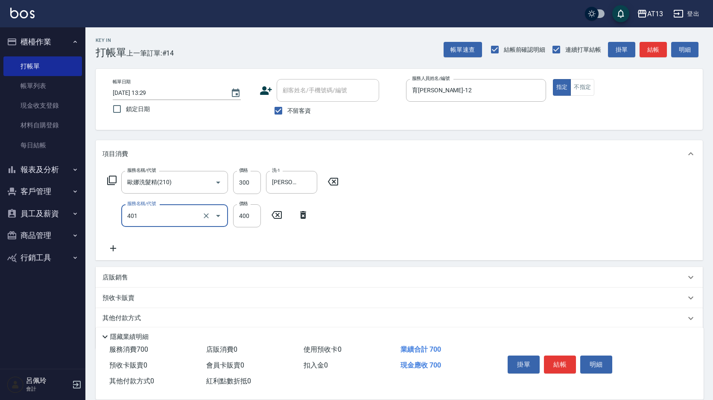
type input "剪髮(401)"
click at [452, 184] on div "服務名稱/代號 [PERSON_NAME]洗髮精(210) 服務名稱/代號 價格 300 價格 洗-1 [PERSON_NAME]妡-30 洗-1 服務名稱/…" at bounding box center [399, 213] width 607 height 93
click at [559, 355] on button "結帳" at bounding box center [560, 364] width 32 height 18
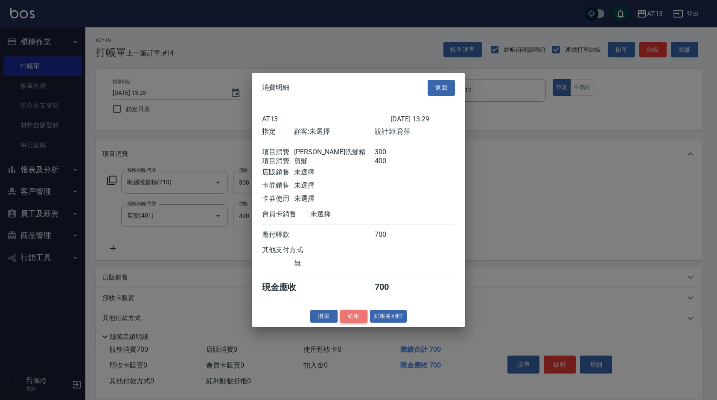
click at [354, 322] on button "結帳" at bounding box center [353, 315] width 27 height 13
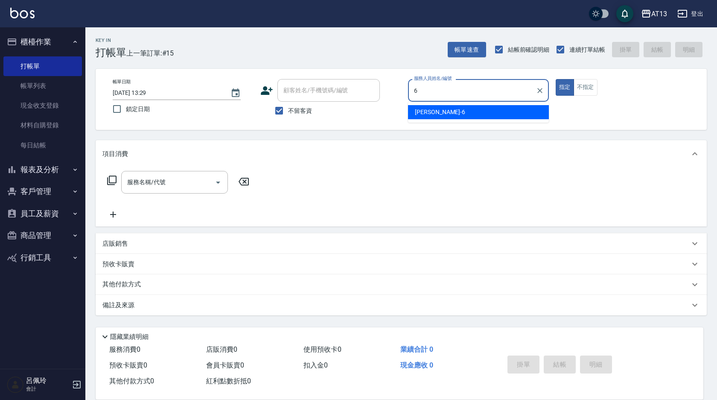
click at [433, 115] on div "[PERSON_NAME] -6" at bounding box center [478, 112] width 141 height 14
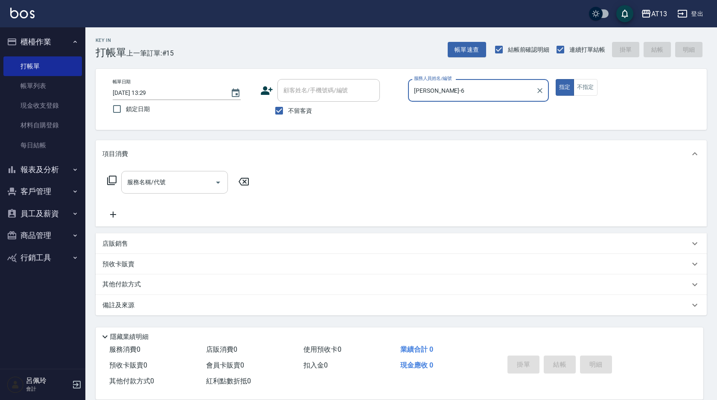
type input "[PERSON_NAME]-6"
click at [182, 184] on input "服務名稱/代號" at bounding box center [168, 182] width 86 height 15
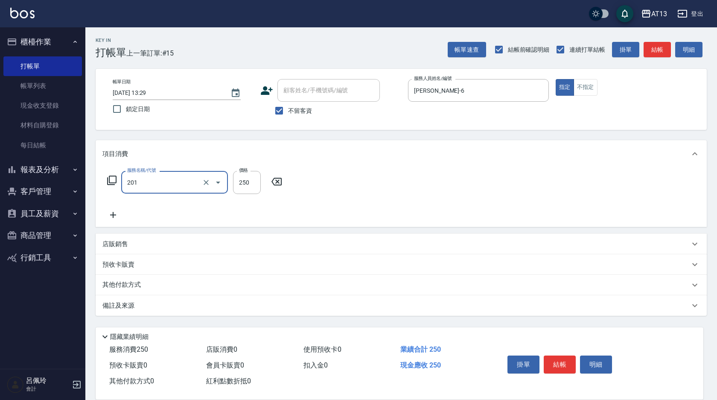
type input "洗髮(201)"
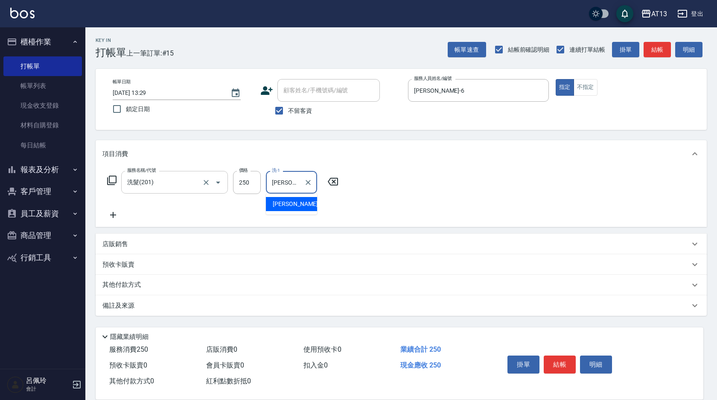
type input "[PERSON_NAME]-33"
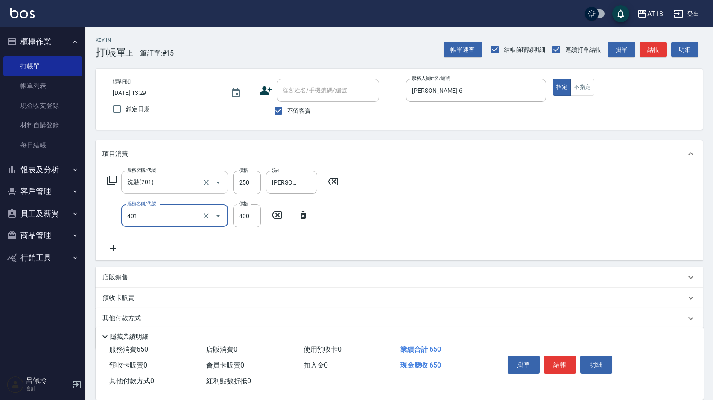
type input "剪髮(401)"
type input "300"
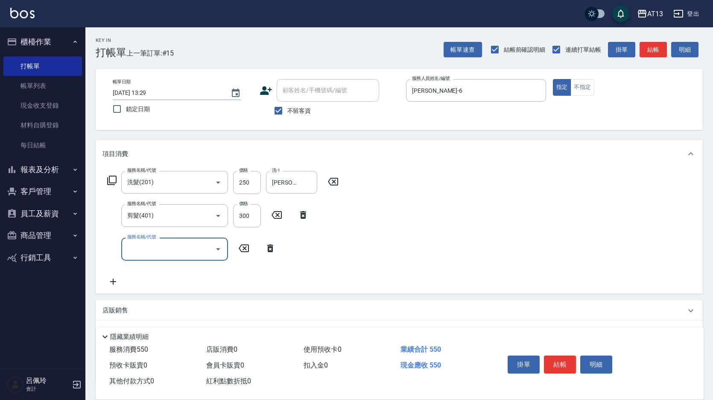
click at [452, 208] on div "服務名稱/代號 洗髮(201) 服務名稱/代號 價格 250 價格 洗-1 [PERSON_NAME]-33 洗-1 服務名稱/代號 剪髮(401) 服務名稱…" at bounding box center [399, 229] width 607 height 125
click at [569, 366] on button "結帳" at bounding box center [560, 364] width 32 height 18
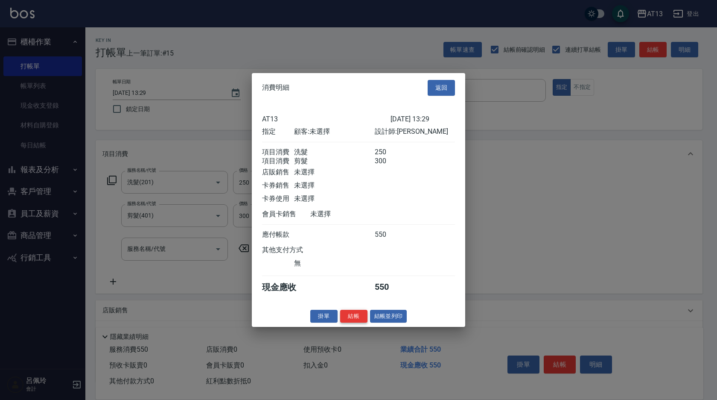
click at [350, 322] on button "結帳" at bounding box center [353, 315] width 27 height 13
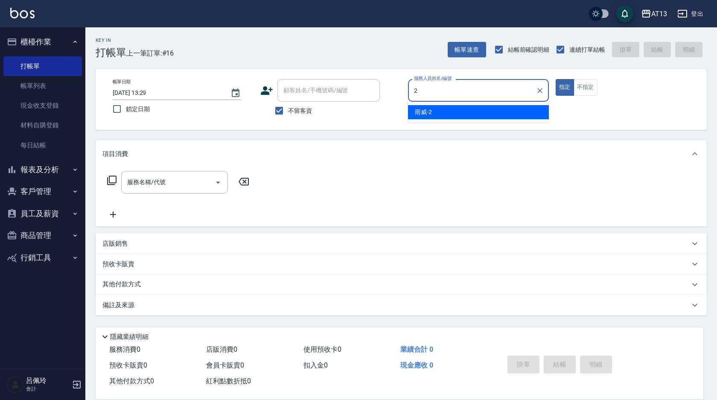
drag, startPoint x: 481, startPoint y: 113, endPoint x: 552, endPoint y: 93, distance: 74.1
click at [481, 113] on div "雨威 -2" at bounding box center [478, 112] width 141 height 14
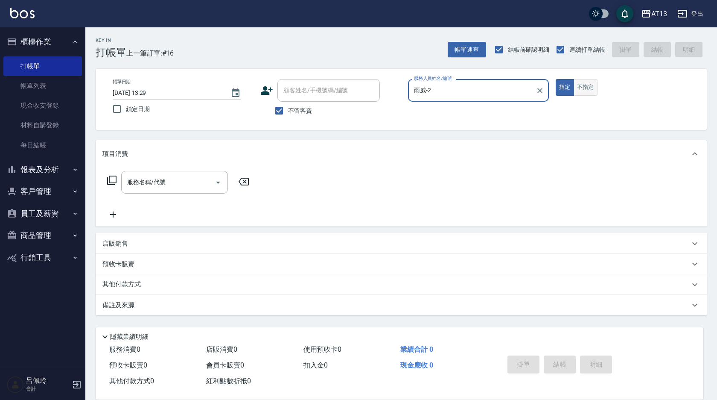
type input "雨威-2"
click at [588, 88] on button "不指定" at bounding box center [586, 87] width 24 height 17
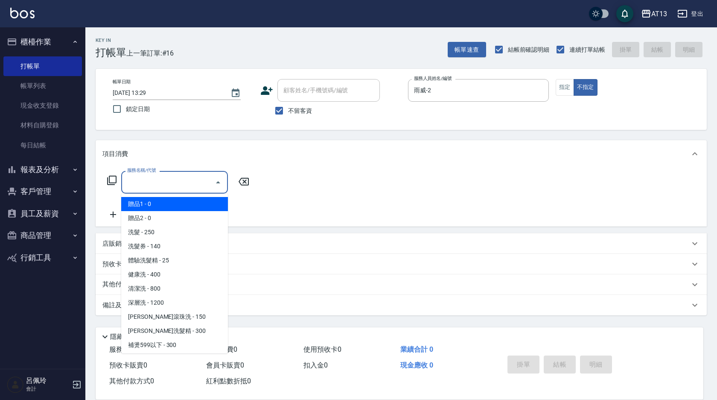
drag, startPoint x: 193, startPoint y: 181, endPoint x: 215, endPoint y: 178, distance: 21.9
click at [191, 181] on input "服務名稱/代號" at bounding box center [168, 182] width 86 height 15
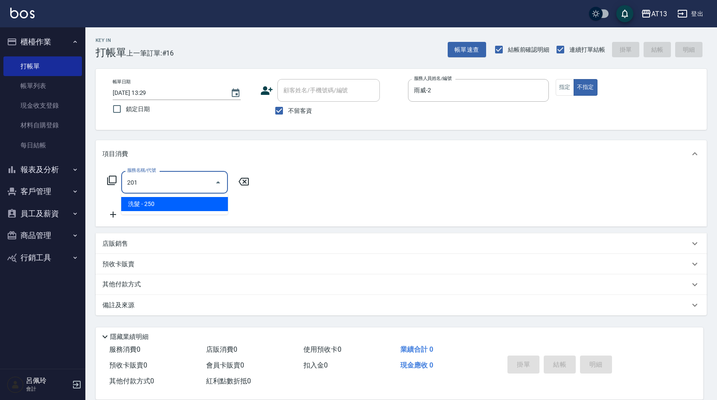
type input "洗髮(201)"
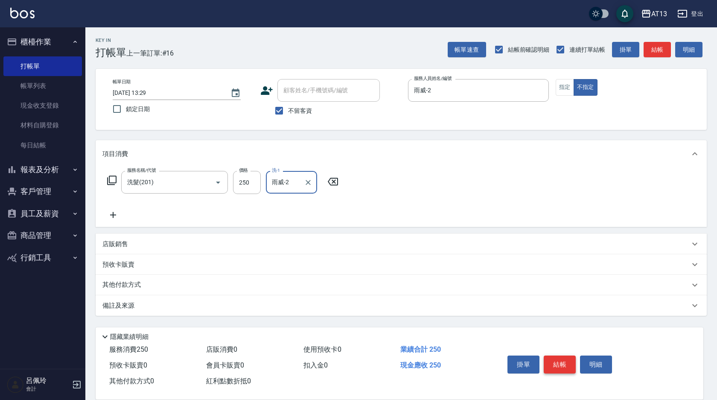
type input "雨威-2"
click at [562, 355] on button "結帳" at bounding box center [560, 364] width 32 height 18
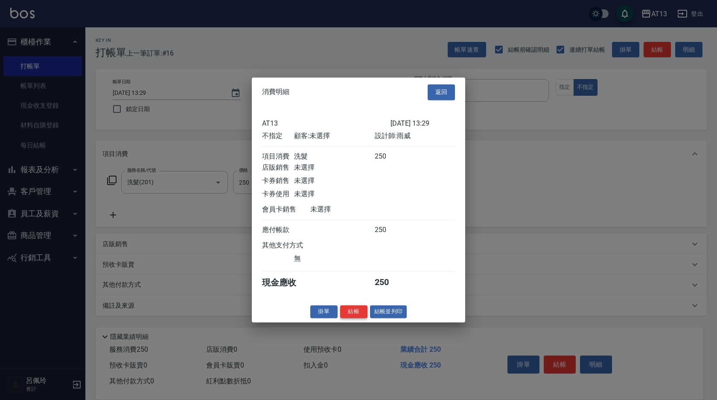
click at [354, 315] on button "結帳" at bounding box center [353, 311] width 27 height 13
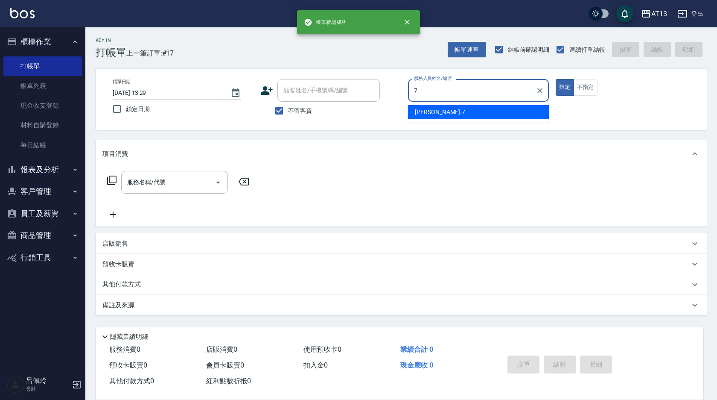
click at [443, 110] on div "[PERSON_NAME]-7" at bounding box center [478, 112] width 141 height 14
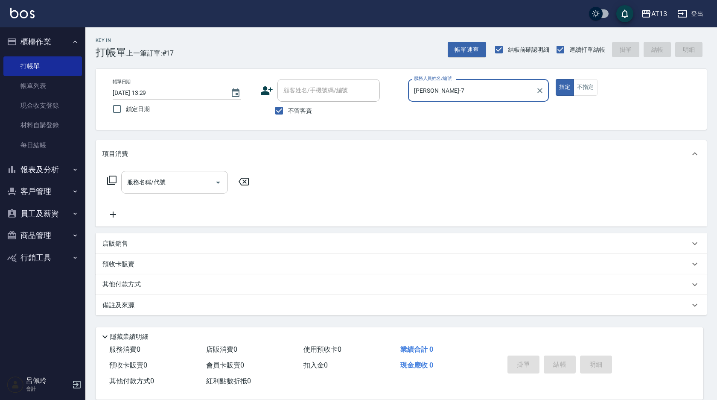
type input "[PERSON_NAME]-7"
click at [184, 173] on div "服務名稱/代號 服務名稱/代號" at bounding box center [401, 196] width 611 height 59
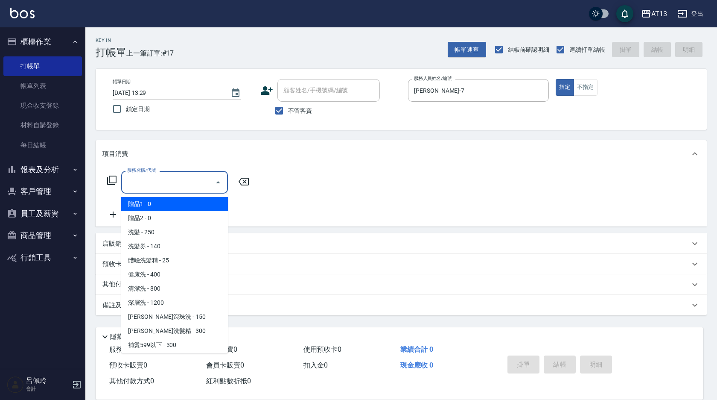
click at [193, 177] on input "服務名稱/代號" at bounding box center [168, 182] width 86 height 15
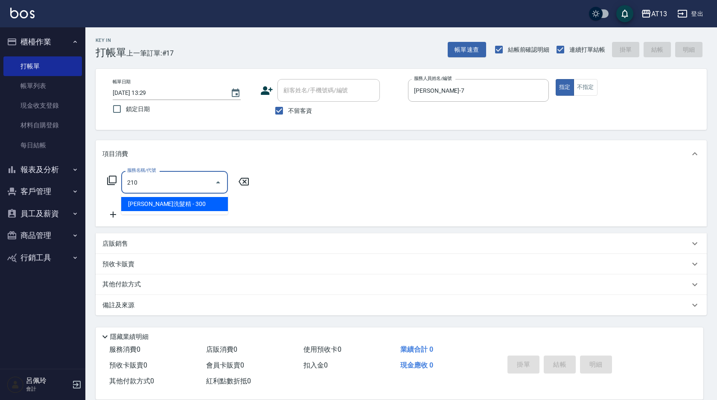
type input "歐娜洗髮精(210)"
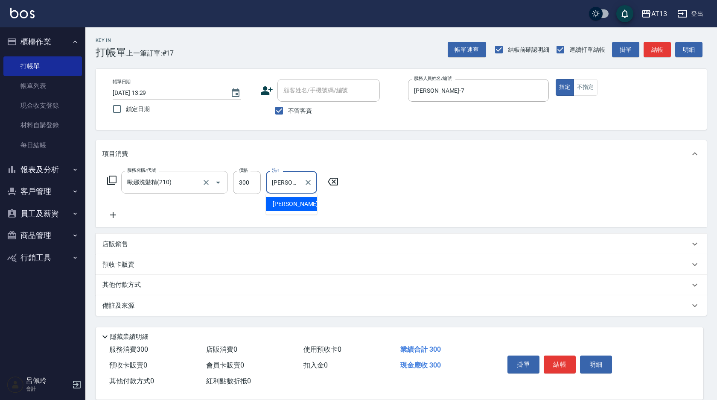
type input "[PERSON_NAME]-11"
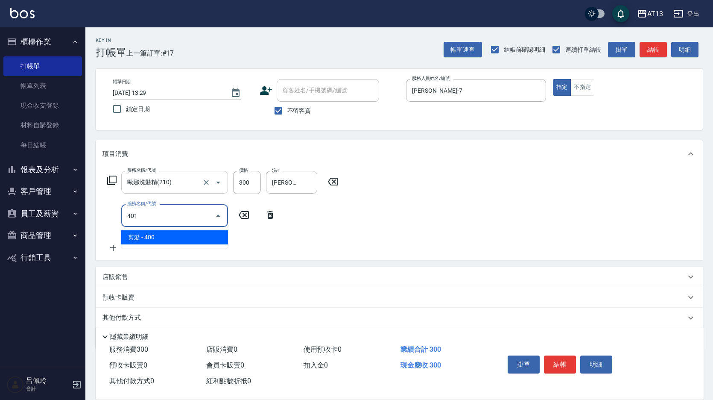
type input "剪髮(401)"
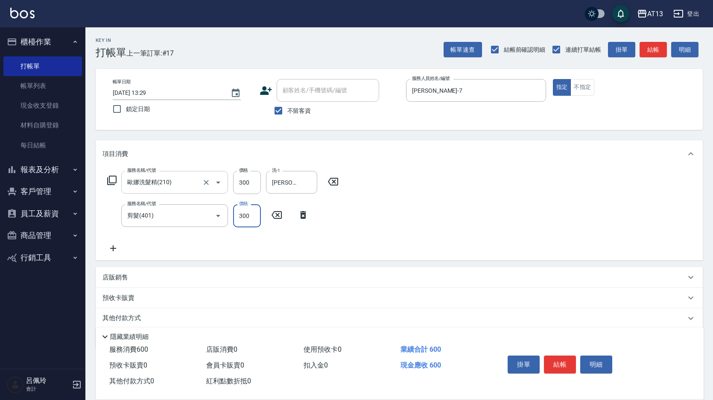
type input "300"
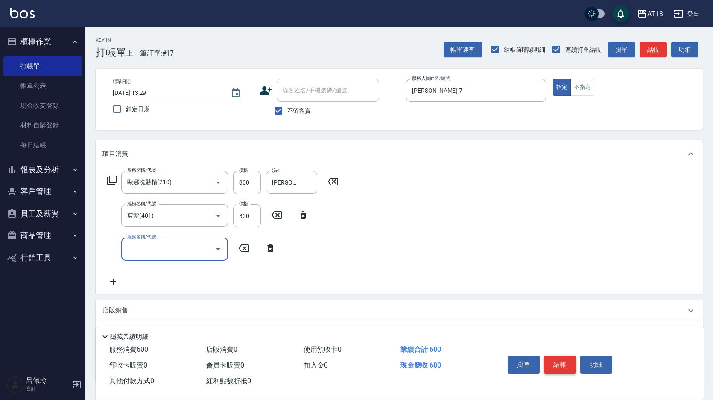
click at [557, 360] on button "結帳" at bounding box center [560, 364] width 32 height 18
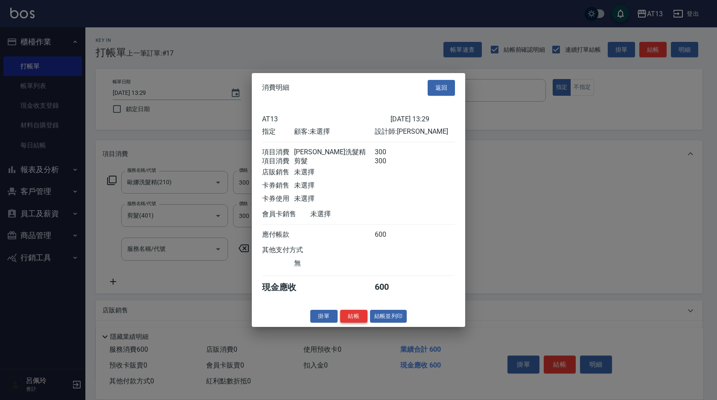
click at [353, 321] on button "結帳" at bounding box center [353, 315] width 27 height 13
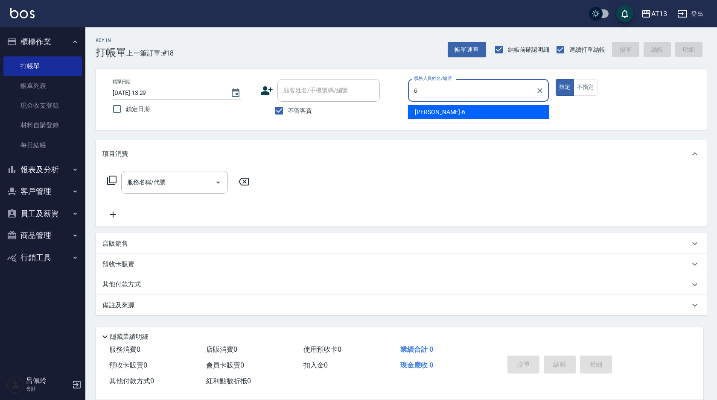
click at [409, 117] on div "[PERSON_NAME] -6" at bounding box center [478, 112] width 141 height 14
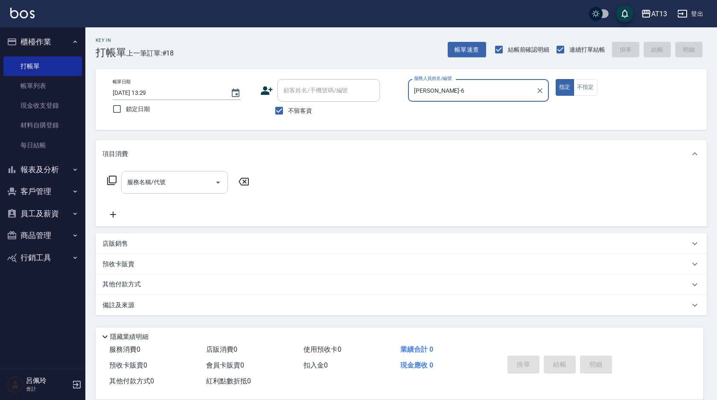
type input "[PERSON_NAME]-6"
click at [191, 181] on input "服務名稱/代號" at bounding box center [168, 182] width 86 height 15
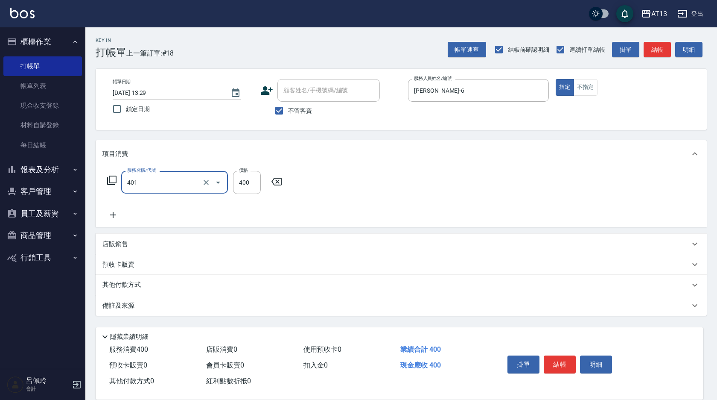
type input "剪髮(401)"
type input "300"
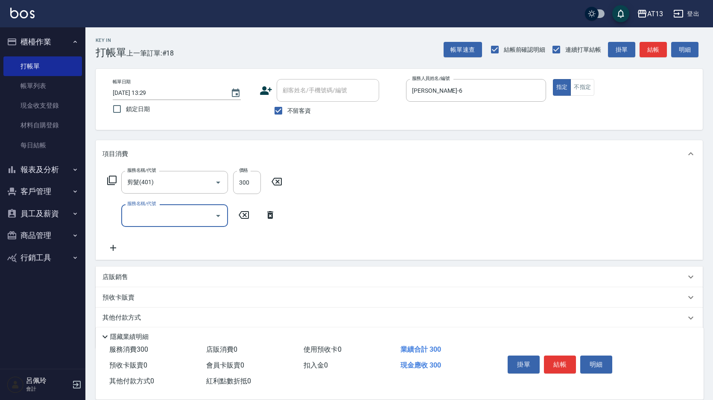
click at [434, 210] on div "服務名稱/代號 剪髮(401) 服務名稱/代號 價格 300 價格 服務名稱/代號 服務名稱/代號" at bounding box center [399, 213] width 607 height 92
click at [557, 363] on button "結帳" at bounding box center [560, 364] width 32 height 18
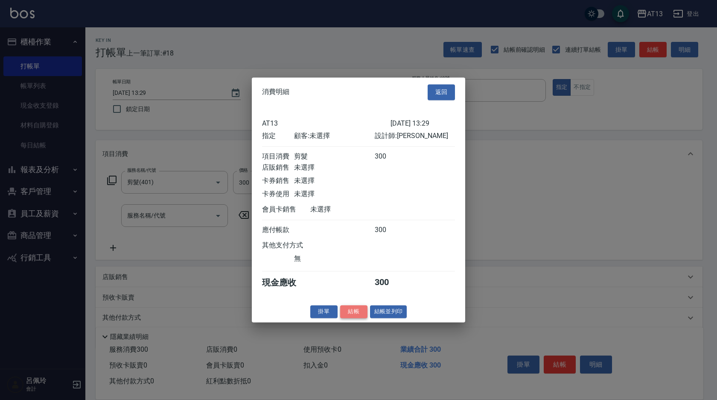
click at [353, 318] on button "結帳" at bounding box center [353, 311] width 27 height 13
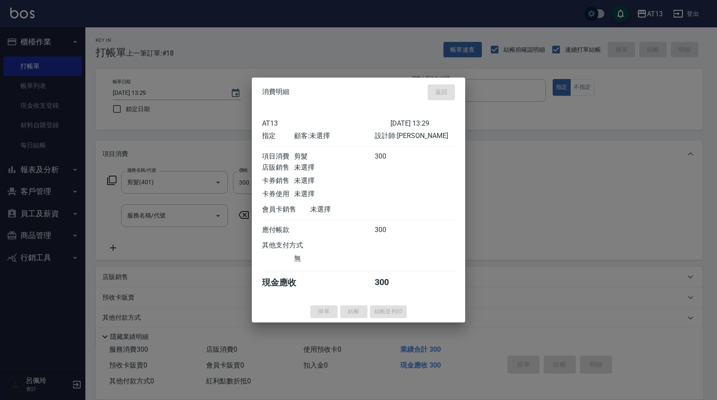
type input "0"
type input "[DATE] 13:57"
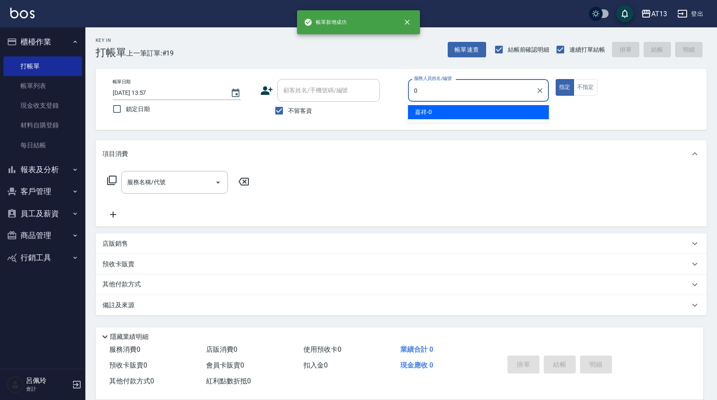
click at [438, 114] on div "嘉祥 -0" at bounding box center [478, 112] width 141 height 14
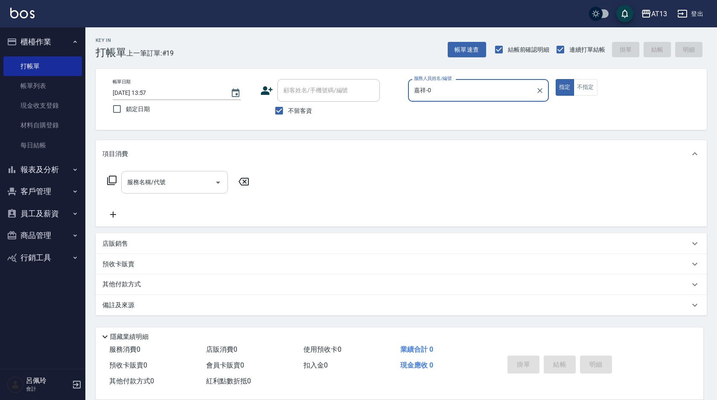
type input "嘉祥-0"
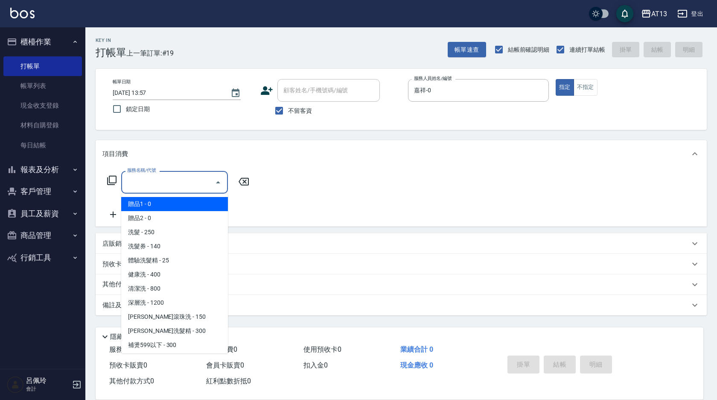
click at [186, 190] on input "服務名稱/代號" at bounding box center [168, 182] width 86 height 15
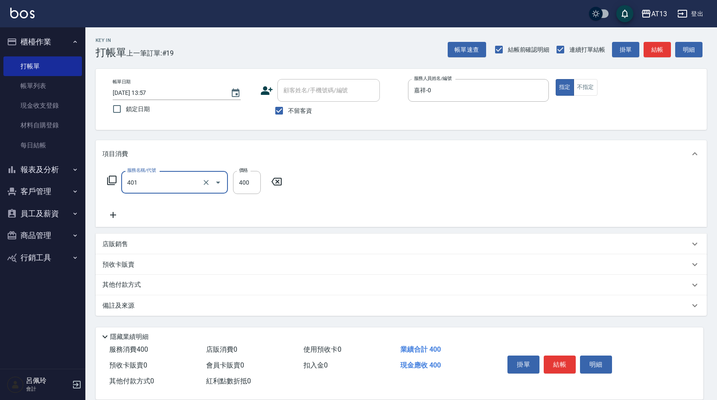
type input "剪髮(401)"
type input "200"
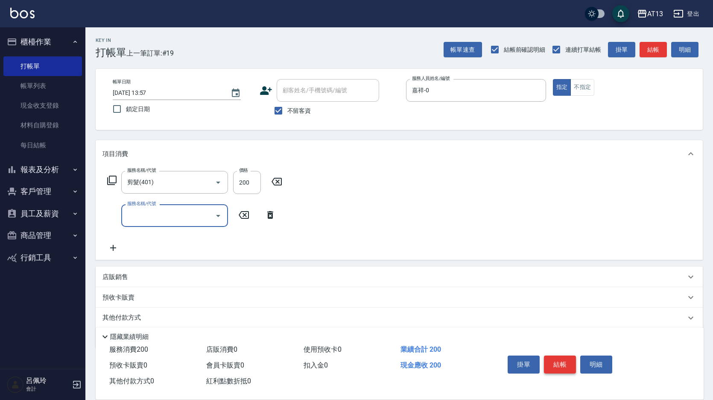
click at [557, 365] on button "結帳" at bounding box center [560, 364] width 32 height 18
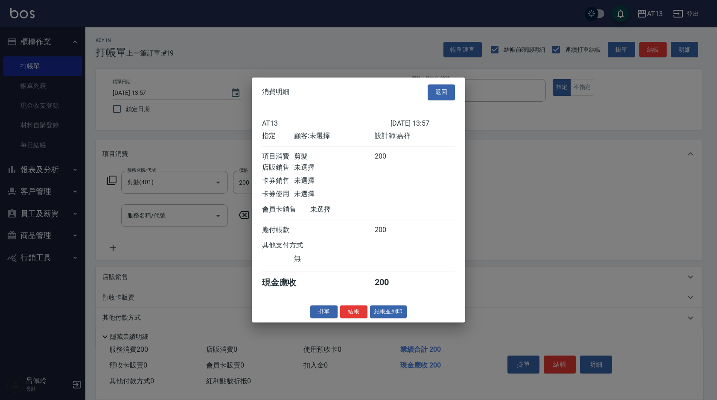
click at [360, 318] on button "結帳" at bounding box center [353, 311] width 27 height 13
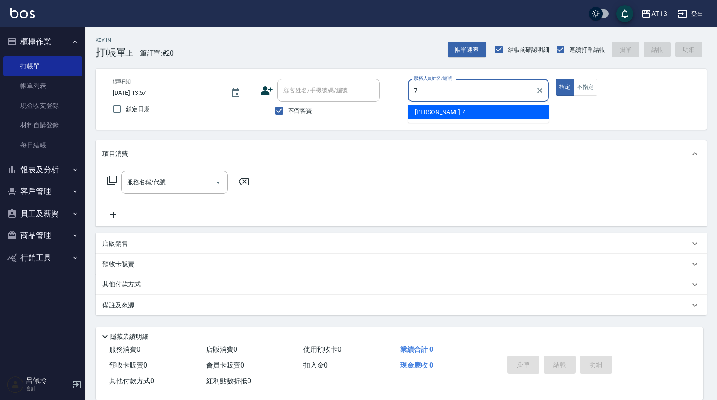
click at [420, 113] on span "[PERSON_NAME]-7" at bounding box center [440, 112] width 50 height 9
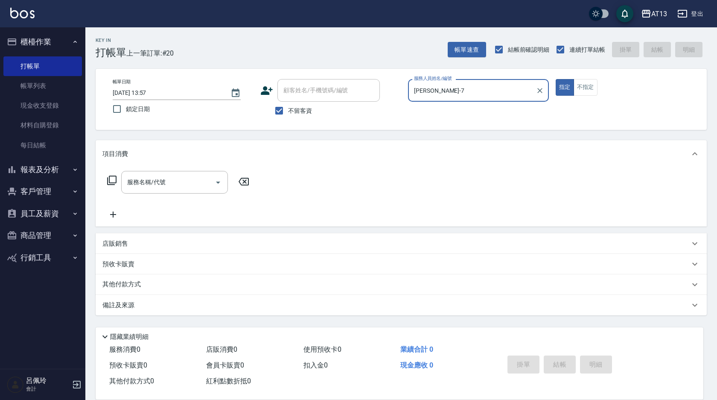
drag, startPoint x: 177, startPoint y: 173, endPoint x: 183, endPoint y: 170, distance: 6.5
click at [175, 174] on div "服務名稱/代號" at bounding box center [174, 182] width 107 height 23
type input "[PERSON_NAME]-7"
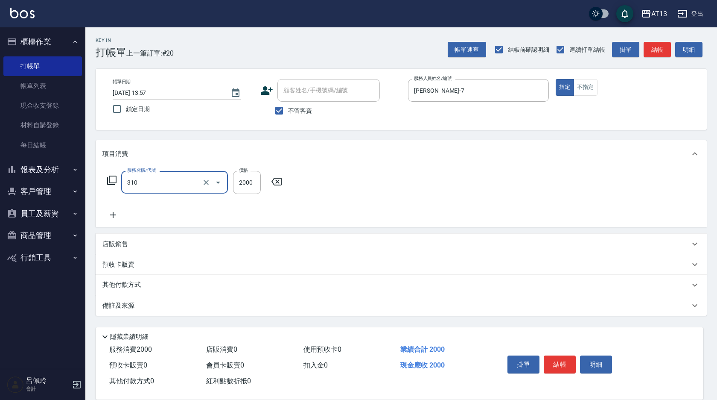
type input "MK果酸燙2000(310)"
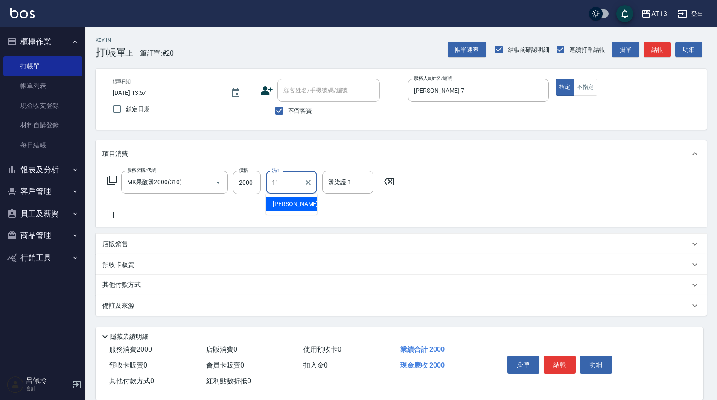
type input "[PERSON_NAME]-11"
click at [581, 361] on button "明細" at bounding box center [596, 364] width 32 height 18
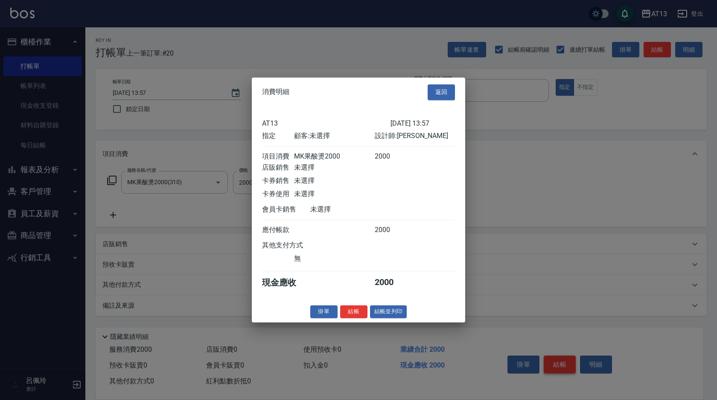
click at [563, 357] on div at bounding box center [358, 200] width 717 height 400
click at [349, 313] on button "結帳" at bounding box center [353, 311] width 27 height 13
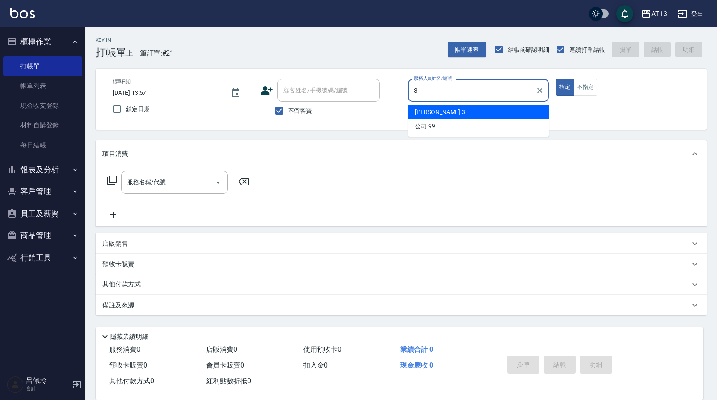
click at [443, 106] on div "[PERSON_NAME] -3" at bounding box center [478, 112] width 141 height 14
type input "[PERSON_NAME]-3"
click at [443, 106] on p at bounding box center [478, 106] width 141 height 9
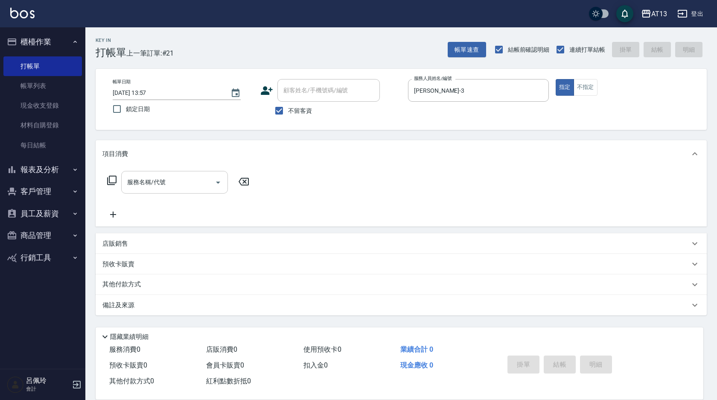
click at [186, 190] on div "服務名稱/代號" at bounding box center [174, 182] width 107 height 23
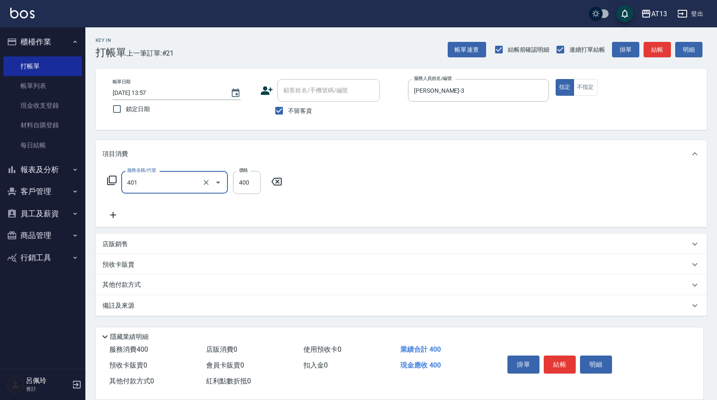
type input "剪髮(401)"
drag, startPoint x: 353, startPoint y: 187, endPoint x: 496, endPoint y: 280, distance: 170.4
click at [353, 187] on div "服務名稱/代號 剪髮(401) 服務名稱/代號 價格 400 價格" at bounding box center [401, 196] width 611 height 59
click at [565, 355] on button "結帳" at bounding box center [560, 364] width 32 height 18
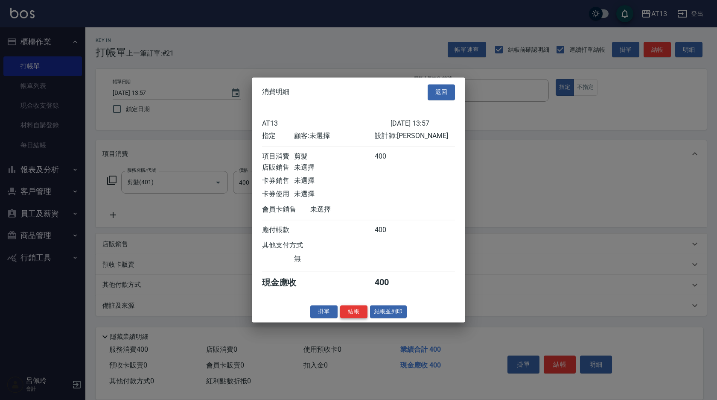
click at [356, 316] on button "結帳" at bounding box center [353, 311] width 27 height 13
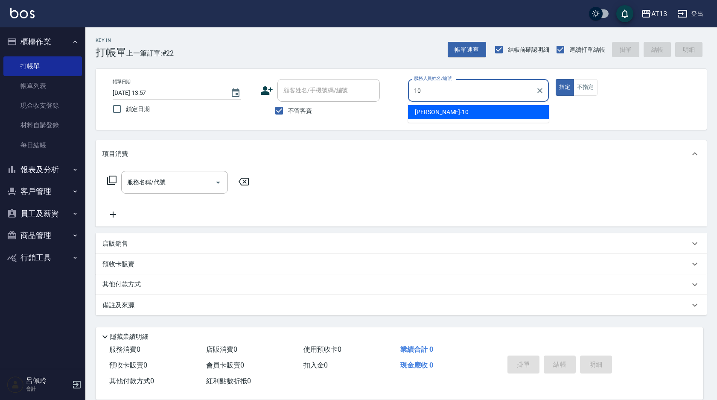
click at [457, 117] on div "[PERSON_NAME] -10" at bounding box center [478, 112] width 141 height 14
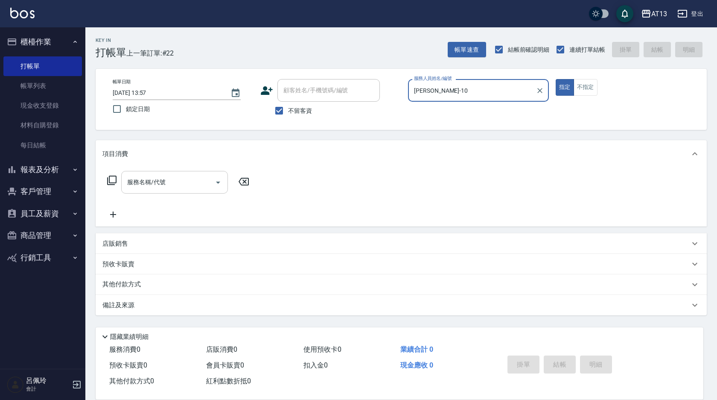
type input "[PERSON_NAME]-10"
click at [194, 188] on input "服務名稱/代號" at bounding box center [168, 182] width 86 height 15
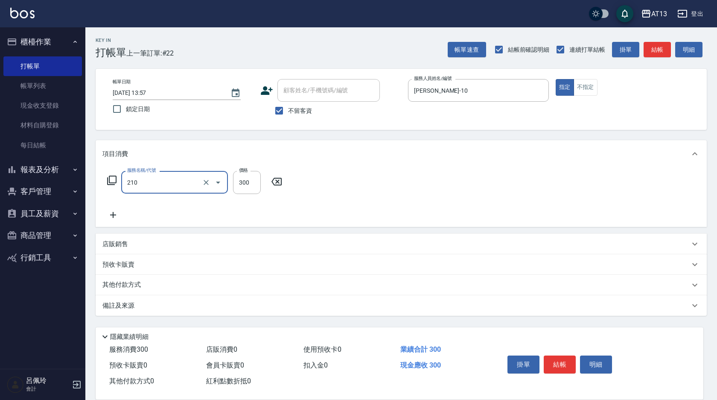
type input "歐娜洗髮精(210)"
type input "雨威-2"
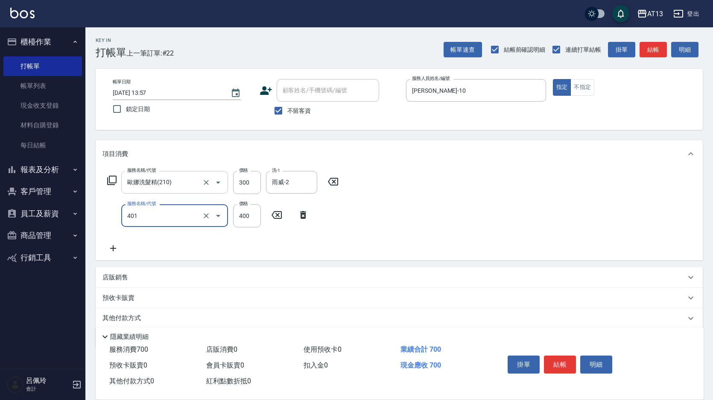
type input "剪髮(401)"
type input "450"
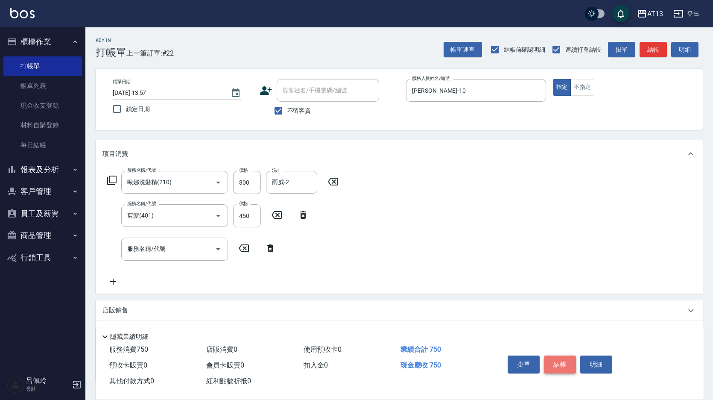
click at [561, 359] on button "結帳" at bounding box center [560, 364] width 32 height 18
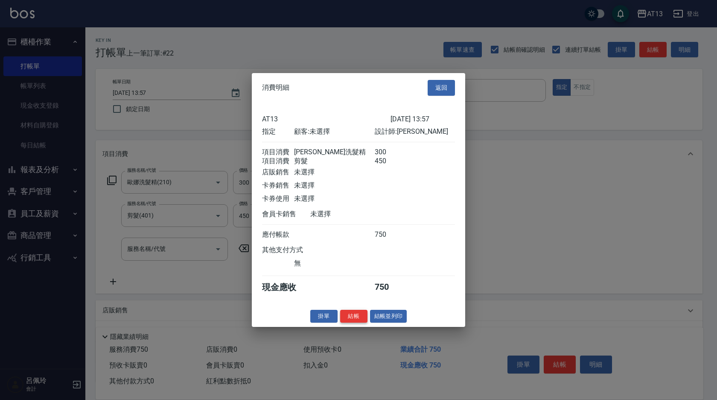
click at [357, 322] on button "結帳" at bounding box center [353, 315] width 27 height 13
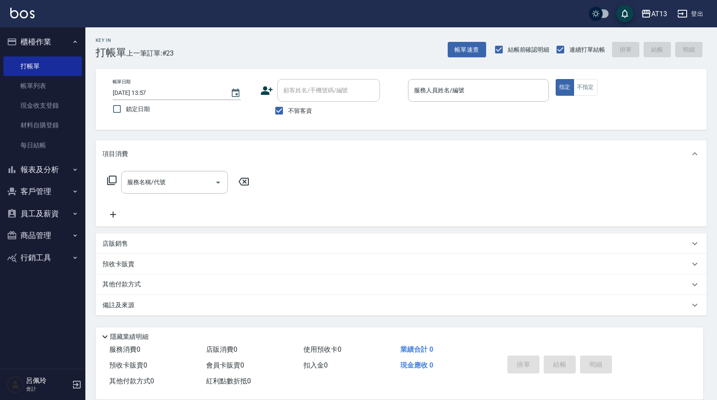
click at [566, 194] on div "服務名稱/代號 服務名稱/代號" at bounding box center [401, 196] width 611 height 59
click at [580, 187] on div "服務名稱/代號 服務名稱/代號" at bounding box center [401, 196] width 611 height 59
drag, startPoint x: 578, startPoint y: 182, endPoint x: 424, endPoint y: 89, distance: 179.1
click at [424, 89] on div "服務人員姓名/編號 服務人員姓名/編號" at bounding box center [478, 90] width 141 height 23
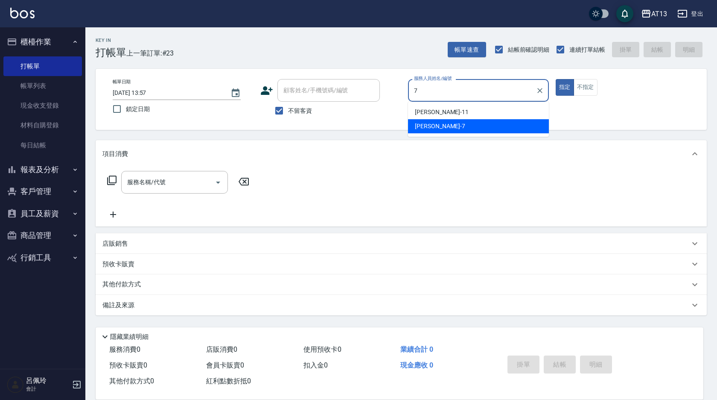
click at [431, 125] on span "[PERSON_NAME]-7" at bounding box center [440, 126] width 50 height 9
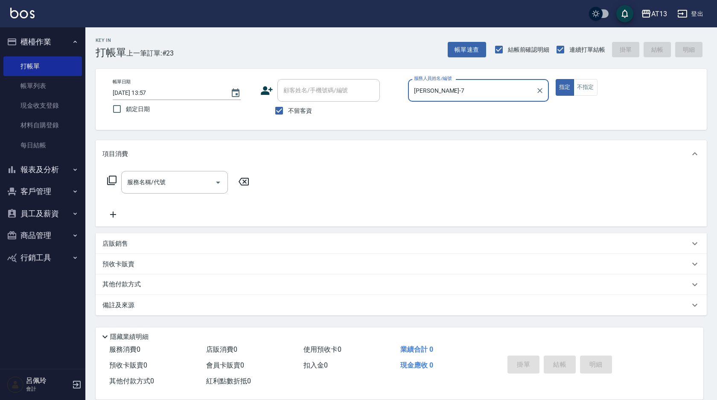
type input "[PERSON_NAME]-7"
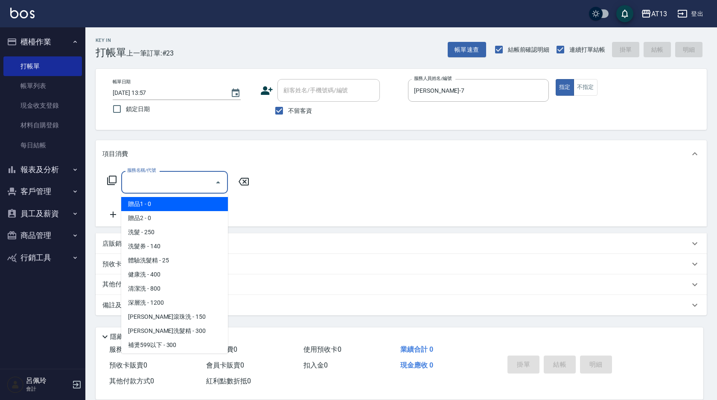
click at [143, 179] on div "服務名稱/代號 服務名稱/代號" at bounding box center [174, 182] width 107 height 23
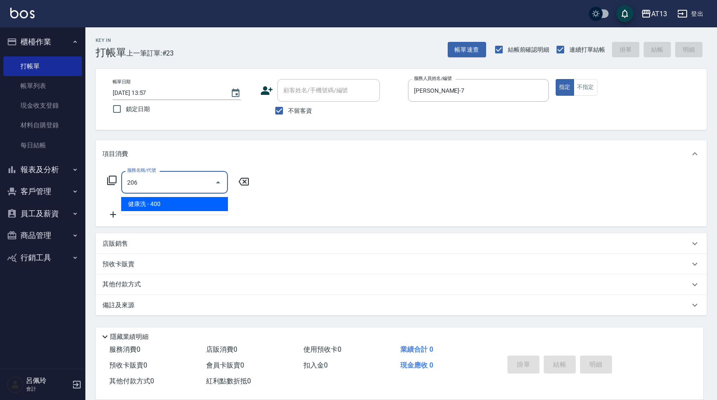
type input "健康洗(206)"
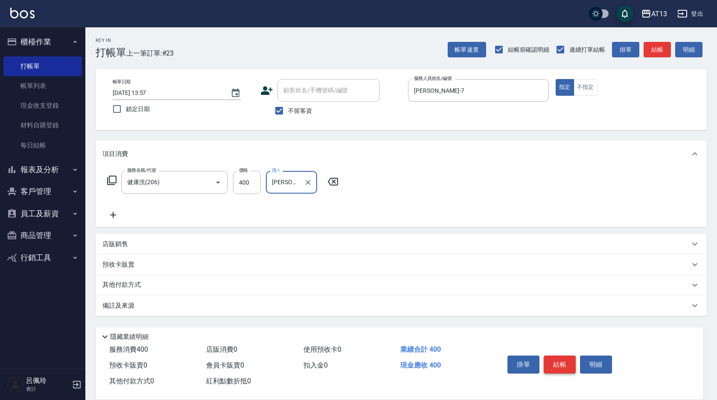
type input "[PERSON_NAME]妡-30"
click at [566, 364] on button "結帳" at bounding box center [560, 364] width 32 height 18
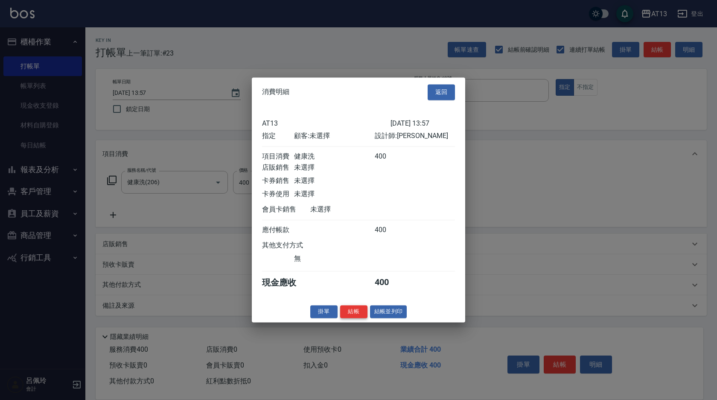
click at [359, 317] on button "結帳" at bounding box center [353, 311] width 27 height 13
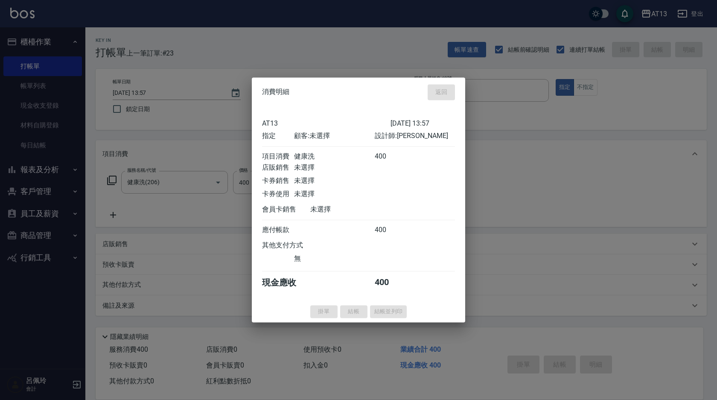
type input "[DATE] 14:14"
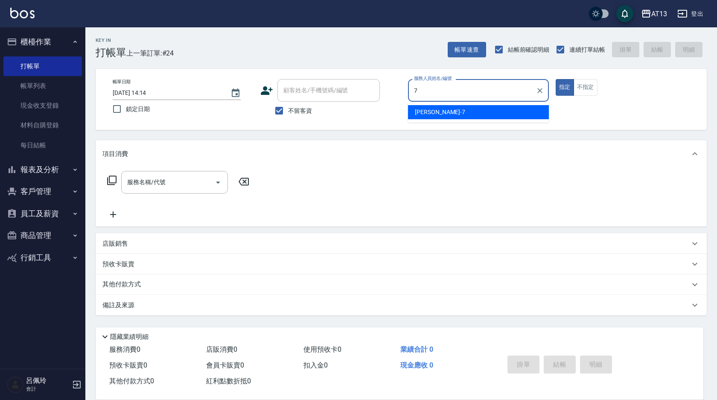
click at [511, 106] on div "[PERSON_NAME]-7" at bounding box center [478, 112] width 141 height 14
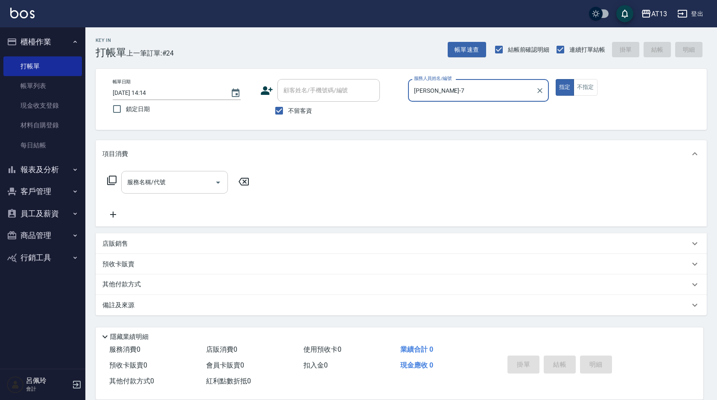
type input "[PERSON_NAME]-7"
click at [166, 176] on input "服務名稱/代號" at bounding box center [168, 182] width 86 height 15
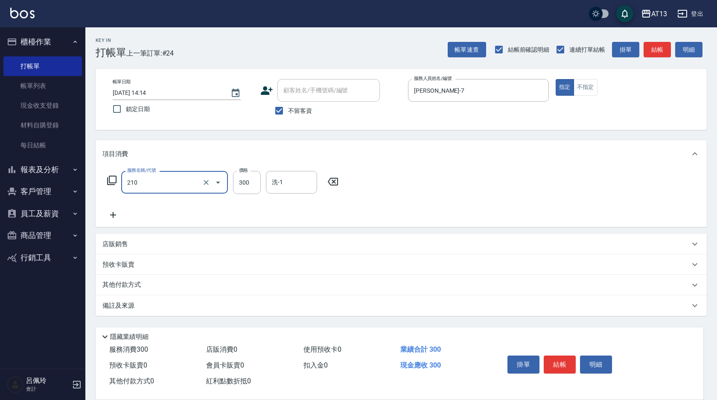
type input "歐娜洗髮精(210)"
type input "300"
type input "[PERSON_NAME]妡-30"
click at [453, 193] on div "服務名稱/代號 [PERSON_NAME]洗髮精(210) 服務名稱/代號 價格 300 價格 洗-1 [PERSON_NAME]妡-30 洗-1" at bounding box center [401, 196] width 611 height 59
click at [554, 363] on button "結帳" at bounding box center [560, 364] width 32 height 18
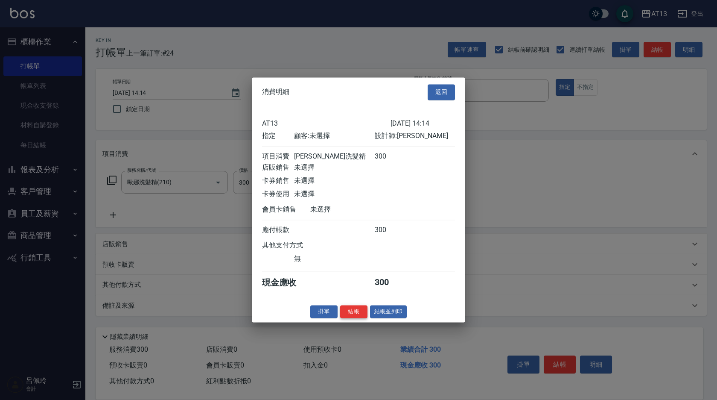
click at [359, 318] on button "結帳" at bounding box center [353, 311] width 27 height 13
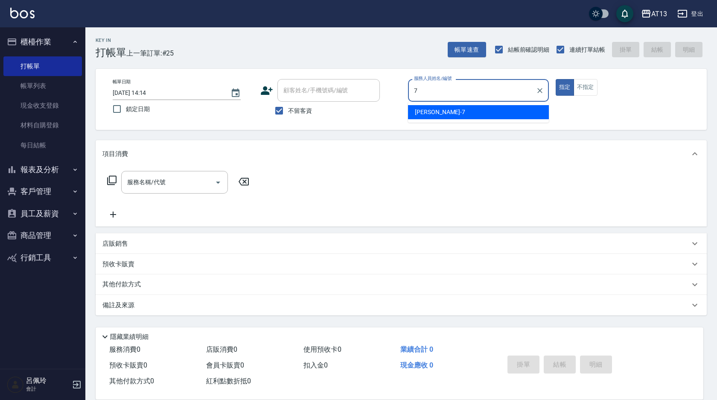
click at [432, 111] on span "[PERSON_NAME]-7" at bounding box center [440, 112] width 50 height 9
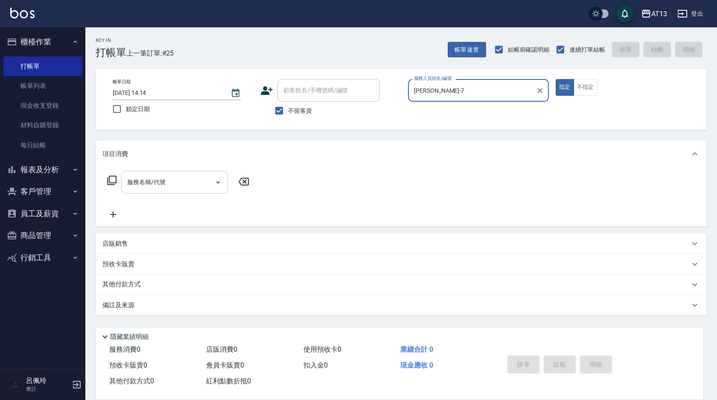
type input "[PERSON_NAME]-7"
click at [155, 186] on input "服務名稱/代號" at bounding box center [168, 182] width 86 height 15
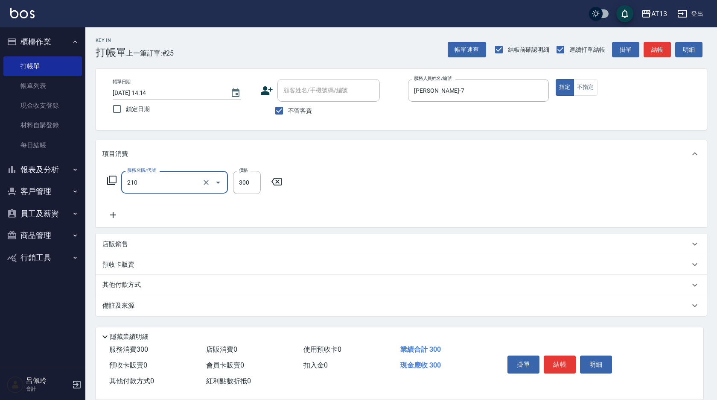
type input "歐娜洗髮精(210)"
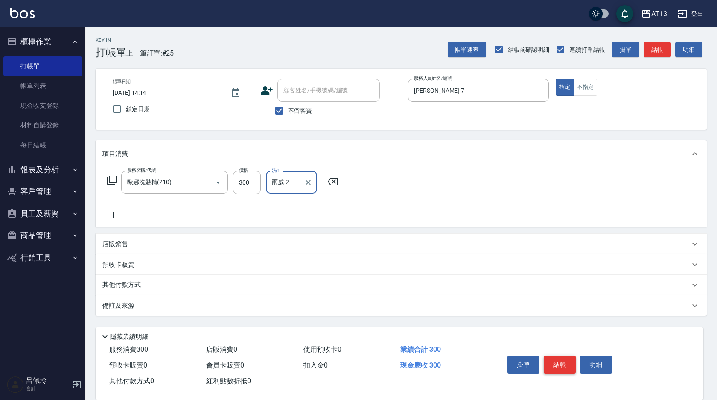
type input "雨威-2"
click at [563, 355] on button "結帳" at bounding box center [560, 364] width 32 height 18
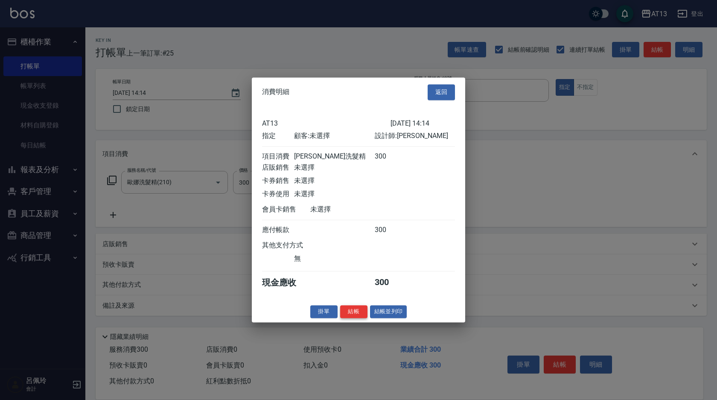
click at [350, 318] on button "結帳" at bounding box center [353, 311] width 27 height 13
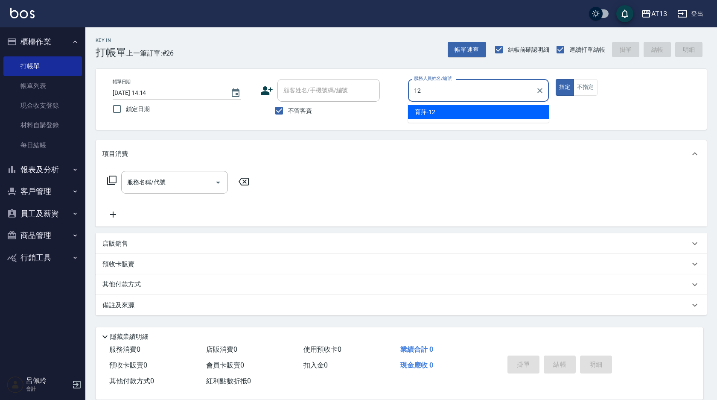
click at [438, 112] on div "育萍 -12" at bounding box center [478, 112] width 141 height 14
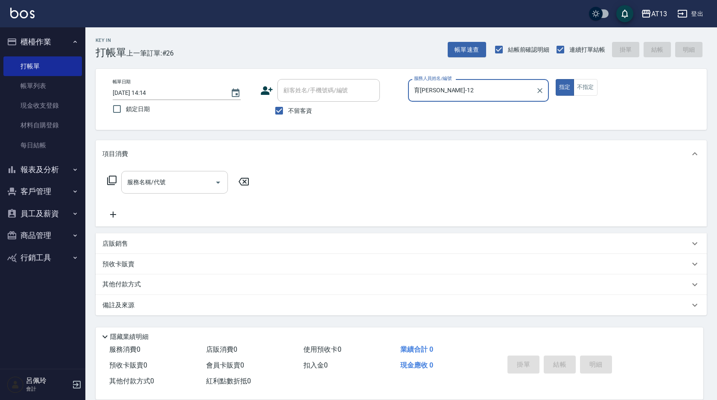
type input "育[PERSON_NAME]-12"
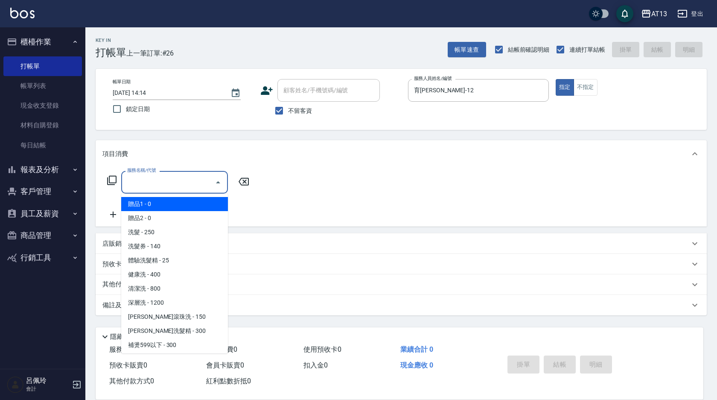
click at [198, 181] on input "服務名稱/代號" at bounding box center [168, 182] width 86 height 15
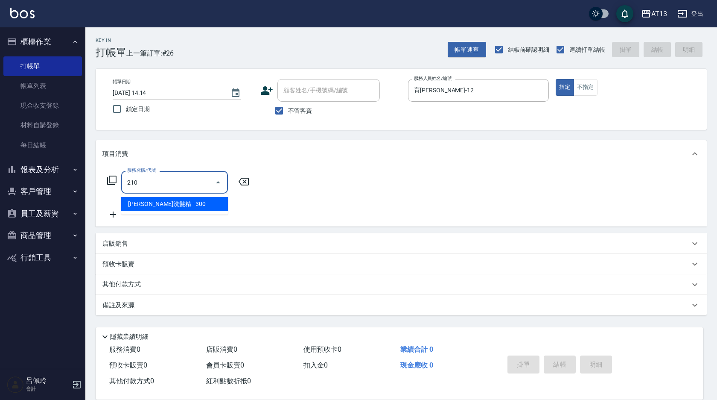
type input "歐娜洗髮精(210)"
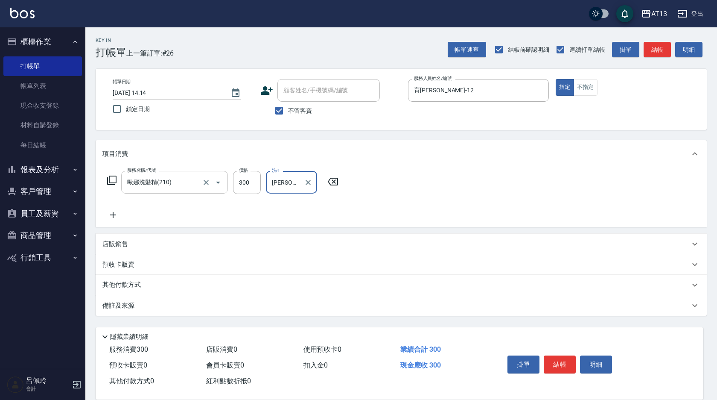
type input "[PERSON_NAME]-31"
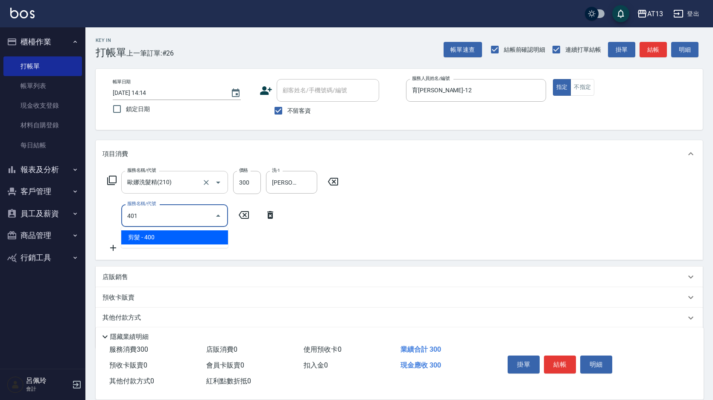
type input "剪髮(401)"
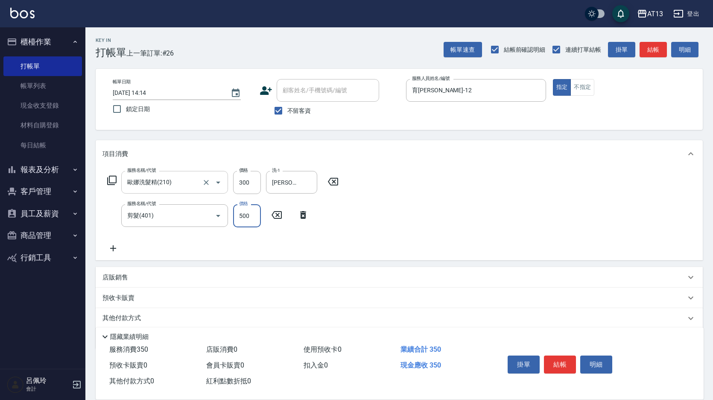
type input "500"
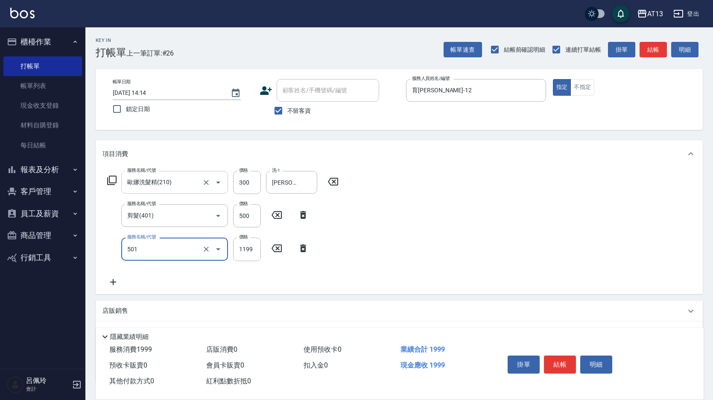
type input "染髮(501)"
type input "1800"
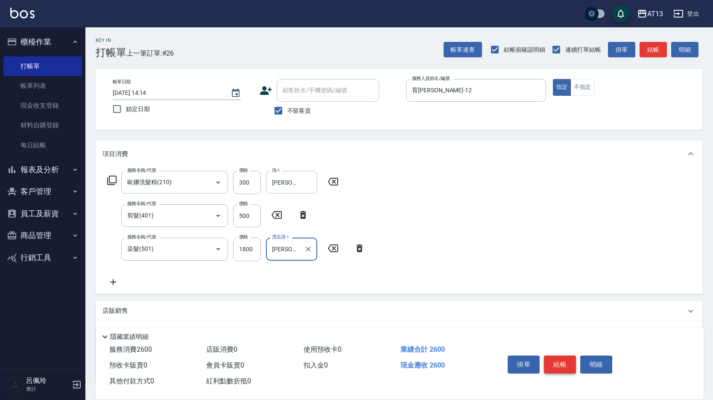
type input "[PERSON_NAME]-31"
click at [554, 355] on button "結帳" at bounding box center [560, 364] width 32 height 18
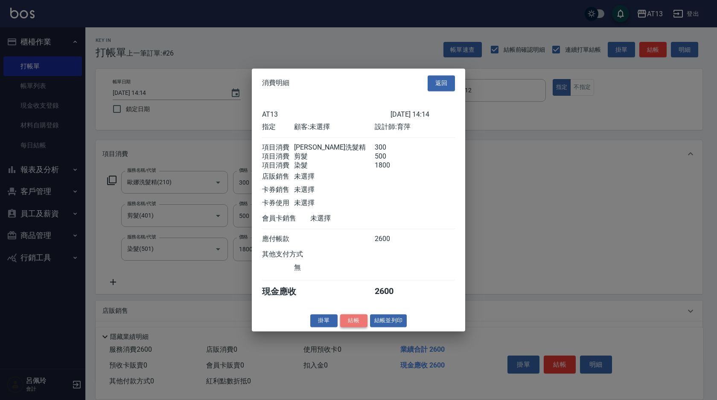
click at [344, 327] on button "結帳" at bounding box center [353, 320] width 27 height 13
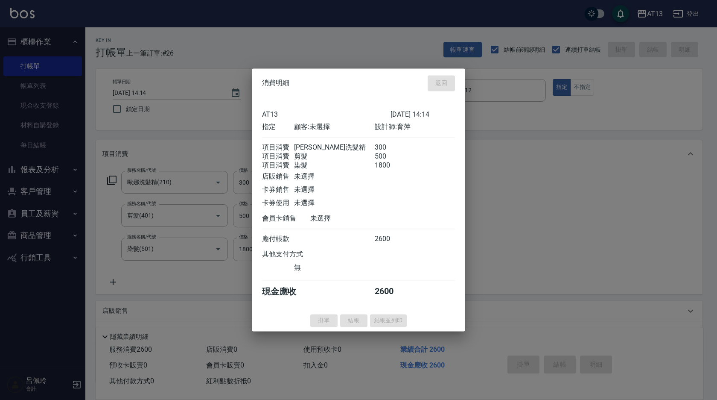
type input "[DATE] 14:27"
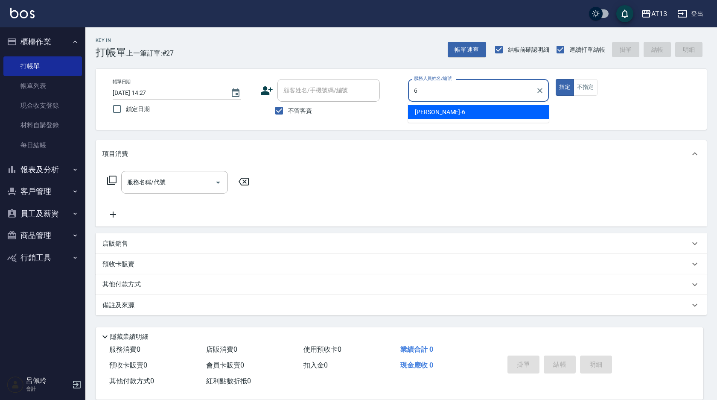
click at [417, 114] on span "[PERSON_NAME] -6" at bounding box center [440, 112] width 50 height 9
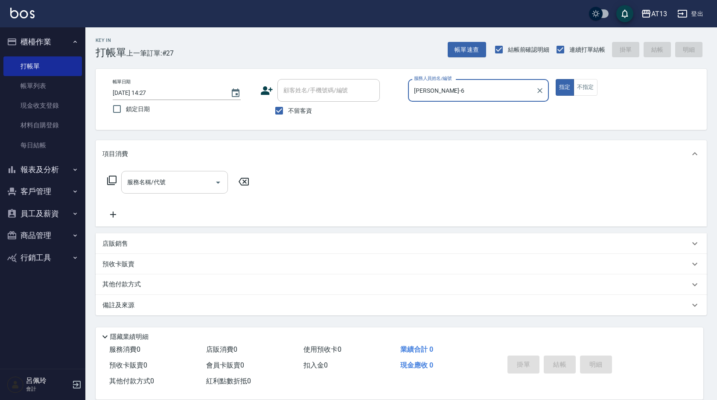
type input "[PERSON_NAME]-6"
click at [167, 182] on input "服務名稱/代號" at bounding box center [168, 182] width 86 height 15
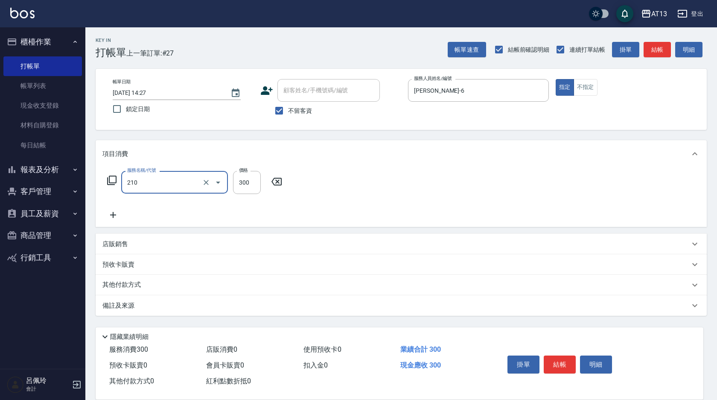
type input "歐娜洗髮精(210)"
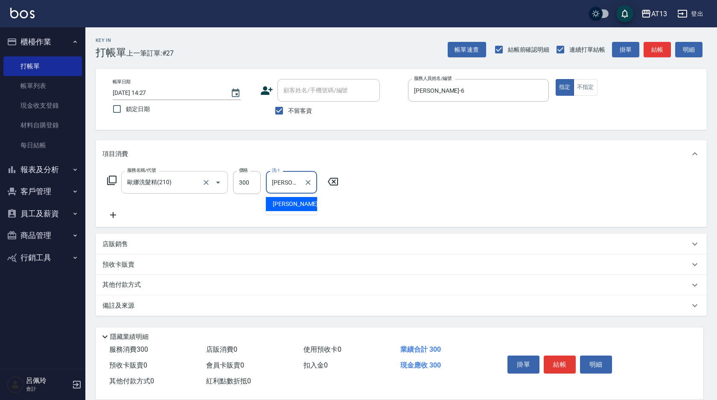
type input "[PERSON_NAME]-33"
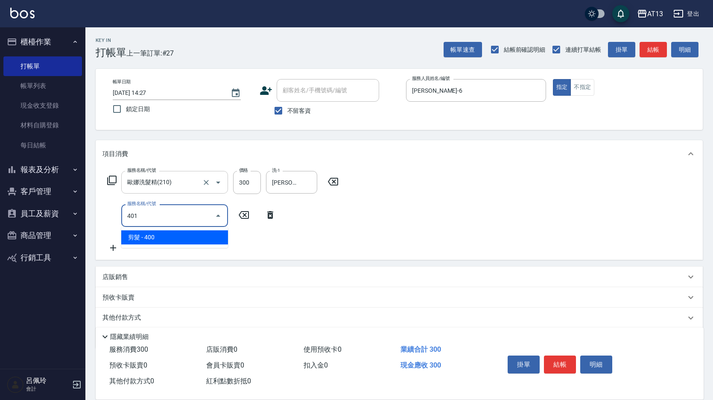
type input "剪髮(401)"
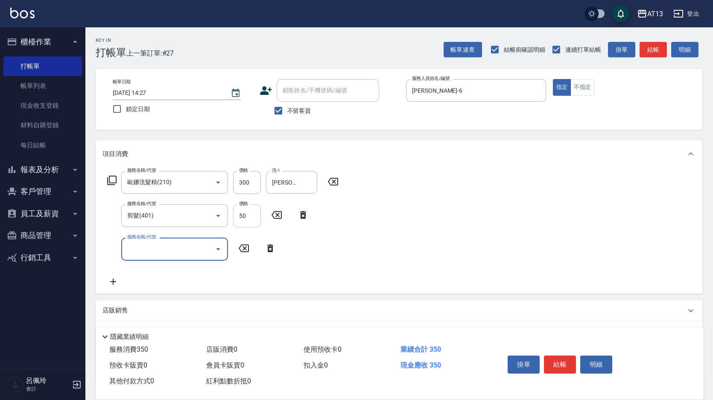
click at [241, 217] on input "50" at bounding box center [247, 215] width 28 height 23
type input "350"
click at [411, 262] on div "服務名稱/代號 [PERSON_NAME]洗髮精(210) 服務名稱/代號 價格 300 價格 洗-1 [PERSON_NAME]-33 洗-1 服務名稱/代…" at bounding box center [399, 229] width 607 height 125
click at [561, 357] on button "結帳" at bounding box center [560, 364] width 32 height 18
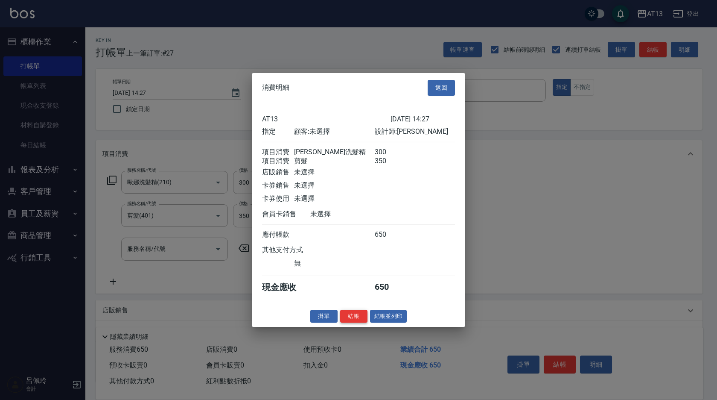
click at [363, 322] on button "結帳" at bounding box center [353, 315] width 27 height 13
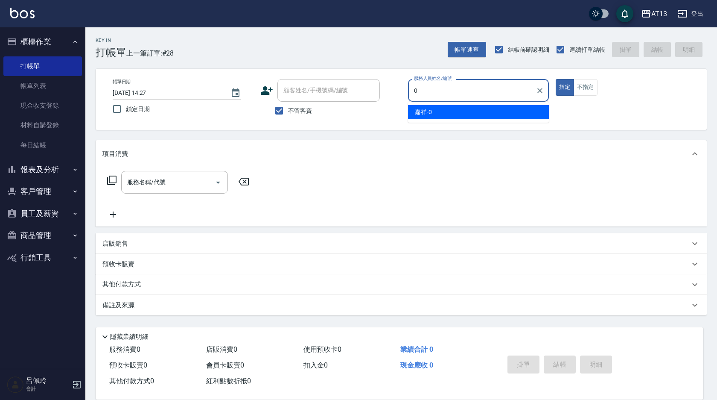
click at [445, 112] on div "嘉祥 -0" at bounding box center [478, 112] width 141 height 14
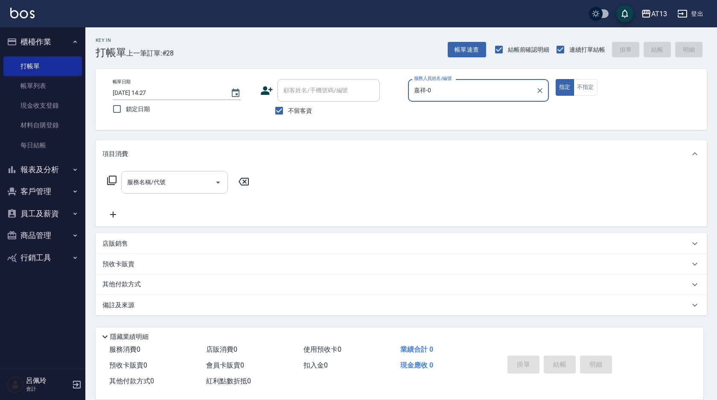
type input "嘉祥-0"
click at [190, 175] on input "服務名稱/代號" at bounding box center [168, 182] width 86 height 15
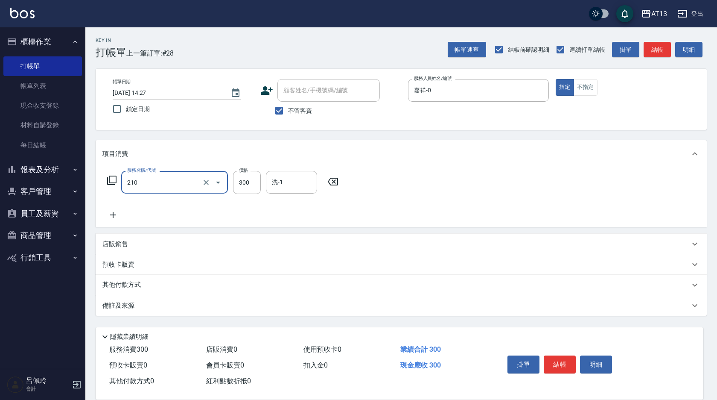
type input "歐娜洗髮精(210)"
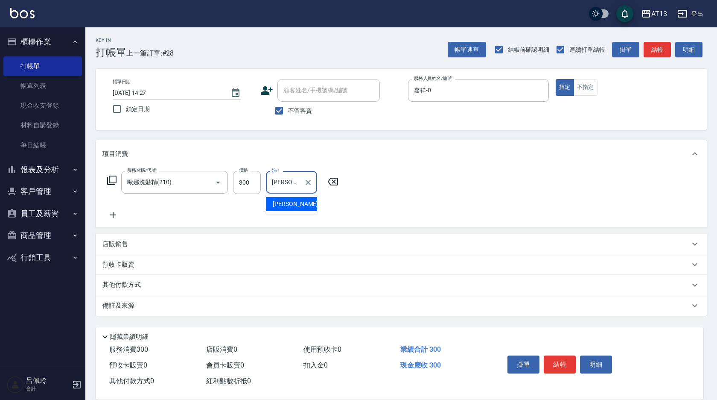
type input "[PERSON_NAME]妡-30"
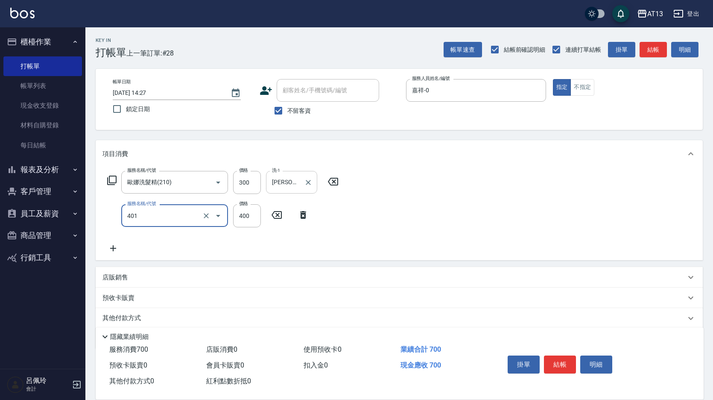
type input "剪髮(401)"
type input "450"
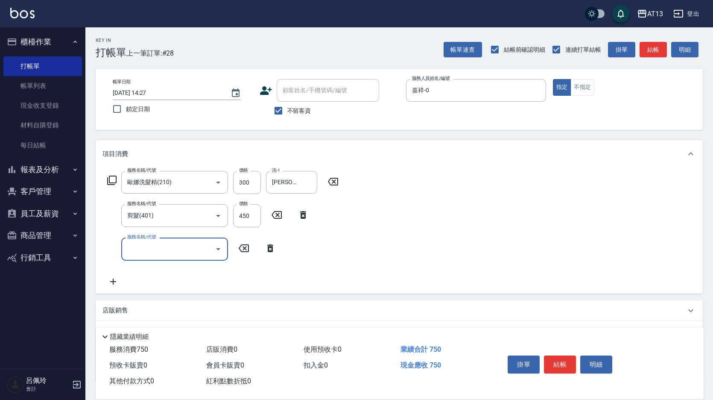
drag, startPoint x: 555, startPoint y: 218, endPoint x: 551, endPoint y: 289, distance: 71.8
click at [555, 221] on div "服務名稱/代號 [PERSON_NAME]洗髮精(210) 服務名稱/代號 價格 300 價格 洗-1 [PERSON_NAME]妡-30 洗-1 服務名稱/…" at bounding box center [399, 229] width 607 height 125
click at [551, 355] on button "結帳" at bounding box center [560, 364] width 32 height 18
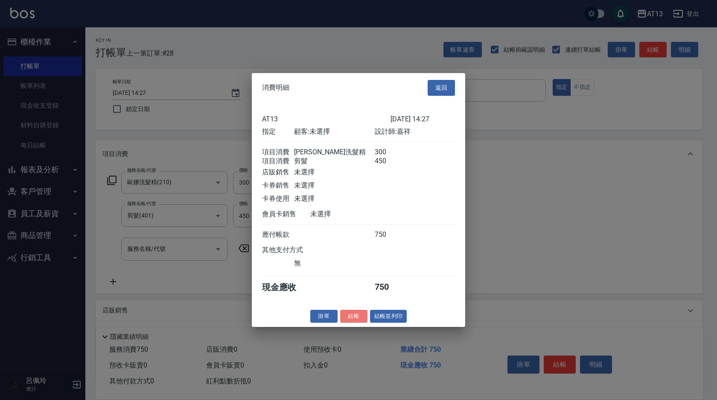
drag, startPoint x: 354, startPoint y: 322, endPoint x: 330, endPoint y: 318, distance: 25.1
click at [354, 322] on button "結帳" at bounding box center [353, 315] width 27 height 13
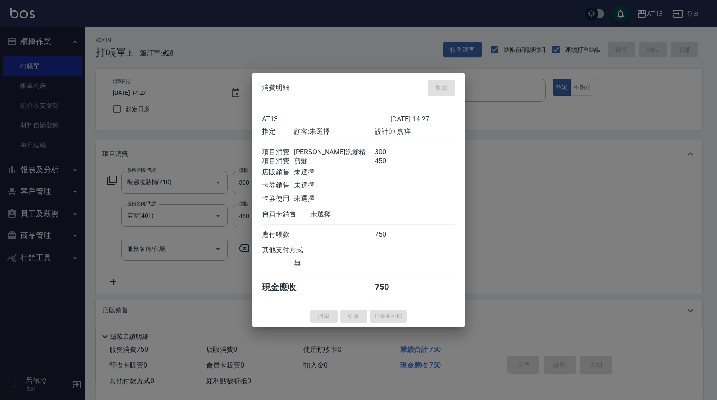
type input "[DATE] 14:28"
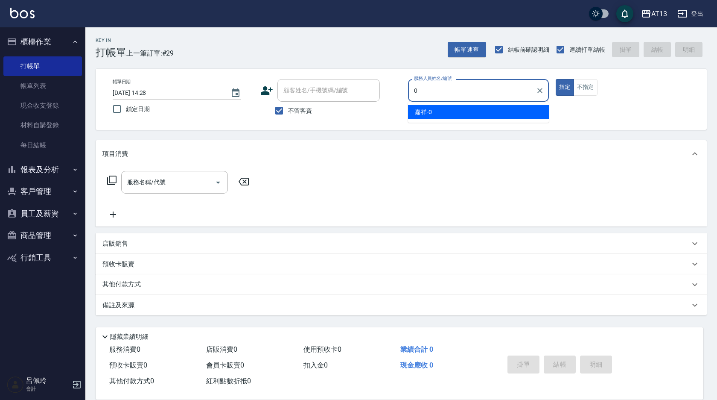
click at [443, 111] on div "嘉祥 -0" at bounding box center [478, 112] width 141 height 14
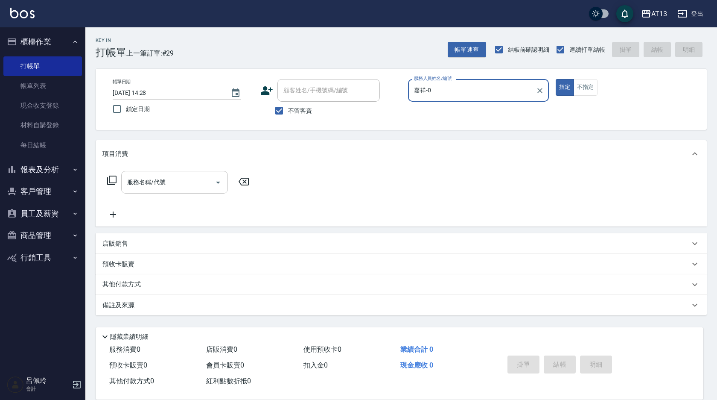
type input "嘉祥-0"
click at [193, 183] on input "服務名稱/代號" at bounding box center [168, 182] width 86 height 15
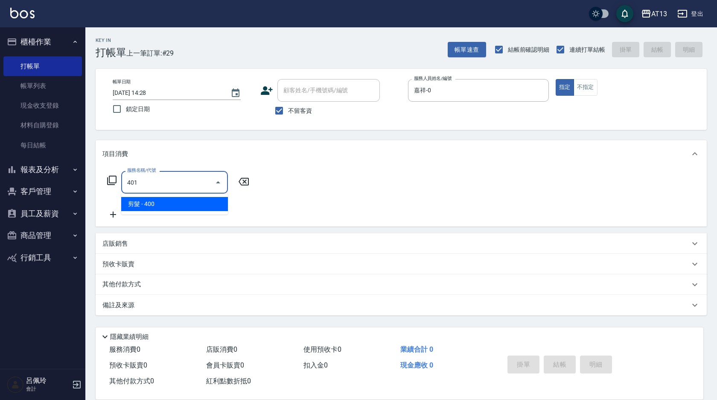
type input "剪髮(401)"
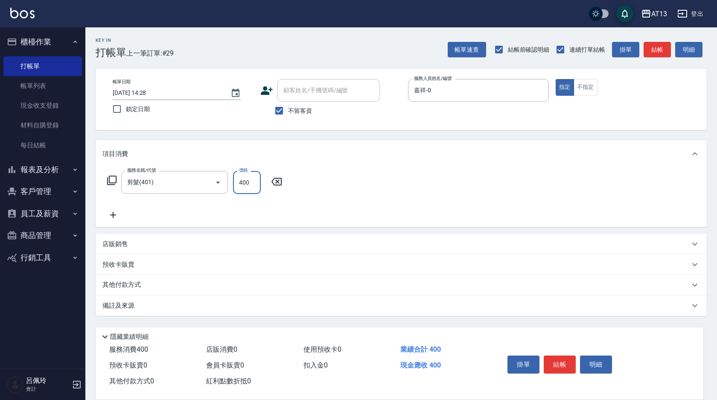
click at [374, 197] on div "服務名稱/代號 剪髮(401) 服務名稱/代號 價格 400 價格" at bounding box center [401, 196] width 611 height 59
click at [551, 364] on button "結帳" at bounding box center [560, 364] width 32 height 18
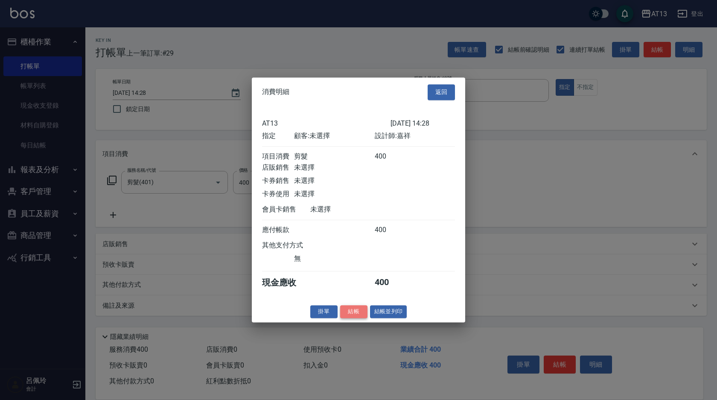
click at [356, 317] on button "結帳" at bounding box center [353, 311] width 27 height 13
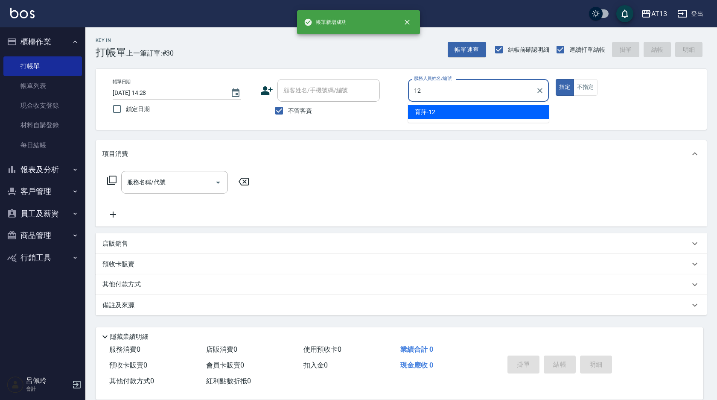
click at [438, 115] on div "育萍 -12" at bounding box center [478, 112] width 141 height 14
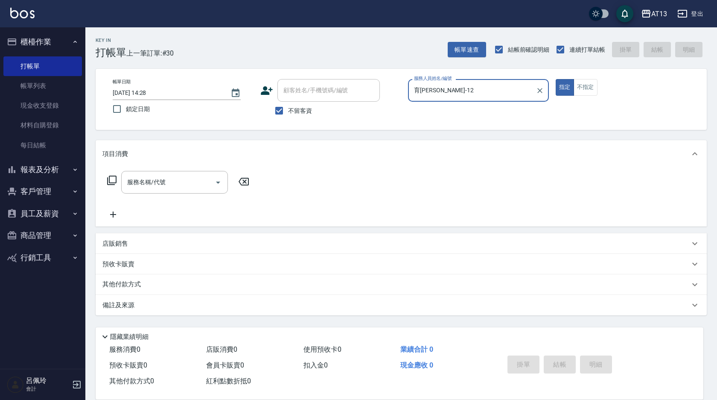
type input "育[PERSON_NAME]-12"
drag, startPoint x: 193, startPoint y: 170, endPoint x: 192, endPoint y: 175, distance: 4.4
click at [193, 172] on div "服務名稱/代號 服務名稱/代號" at bounding box center [401, 196] width 611 height 59
click at [192, 175] on input "服務名稱/代號" at bounding box center [168, 182] width 86 height 15
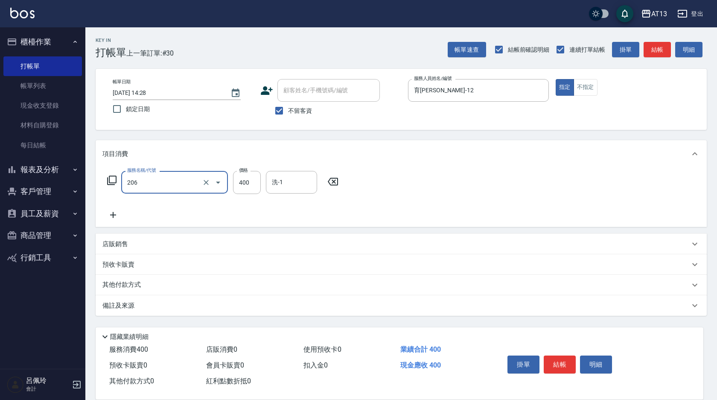
type input "健康洗(206)"
type input "[PERSON_NAME]-31"
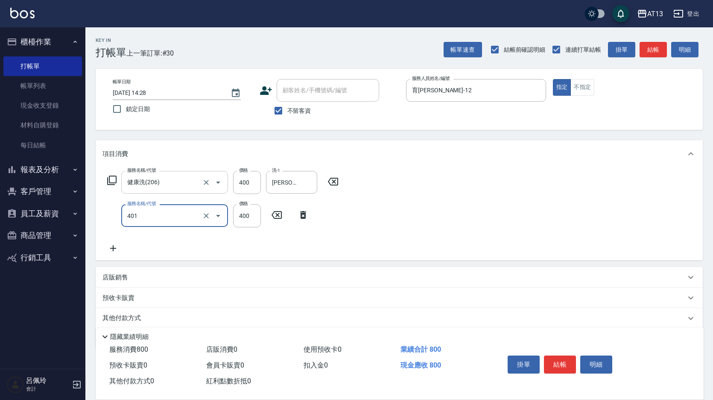
type input "剪髮(401)"
type input "500"
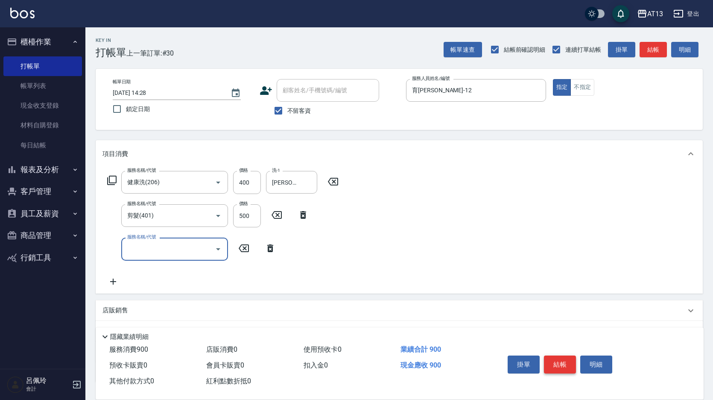
click at [553, 357] on button "結帳" at bounding box center [560, 364] width 32 height 18
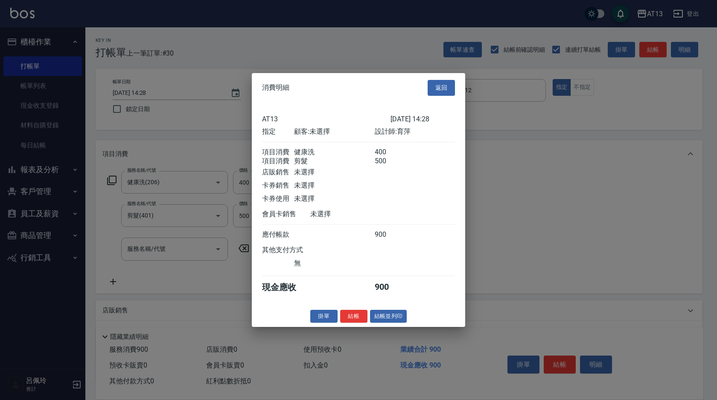
click at [346, 322] on button "結帳" at bounding box center [353, 315] width 27 height 13
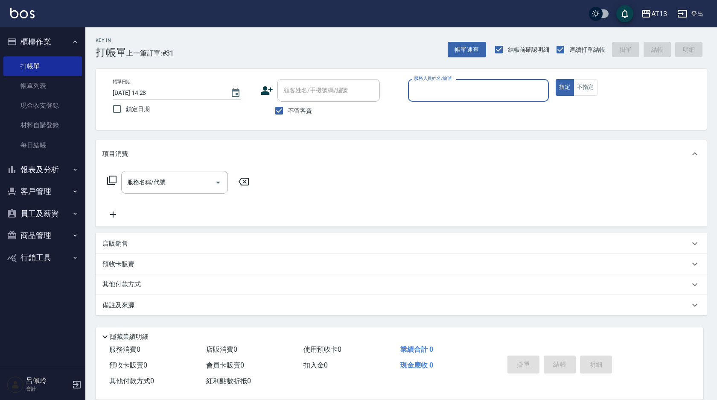
drag, startPoint x: 0, startPoint y: 33, endPoint x: 490, endPoint y: 95, distance: 493.9
click at [491, 93] on input "服務人員姓名/編號" at bounding box center [478, 90] width 133 height 15
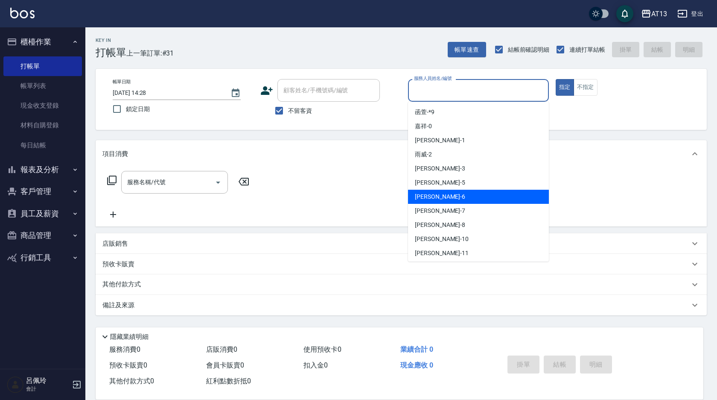
drag, startPoint x: 432, startPoint y: 200, endPoint x: 429, endPoint y: 187, distance: 13.1
click at [432, 201] on div "[PERSON_NAME] -6" at bounding box center [478, 197] width 141 height 14
type input "[PERSON_NAME]-6"
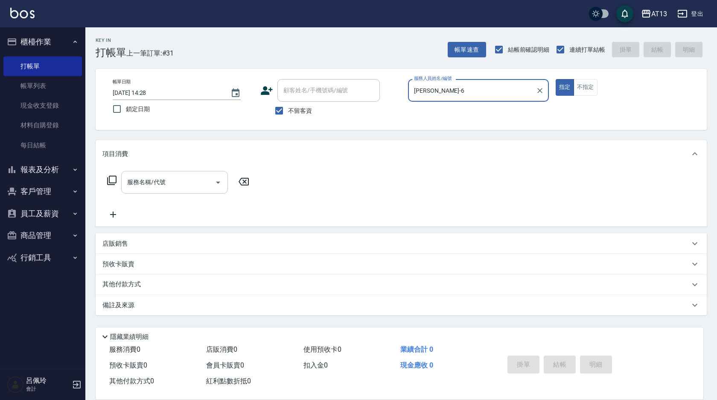
click at [178, 175] on input "服務名稱/代號" at bounding box center [168, 182] width 86 height 15
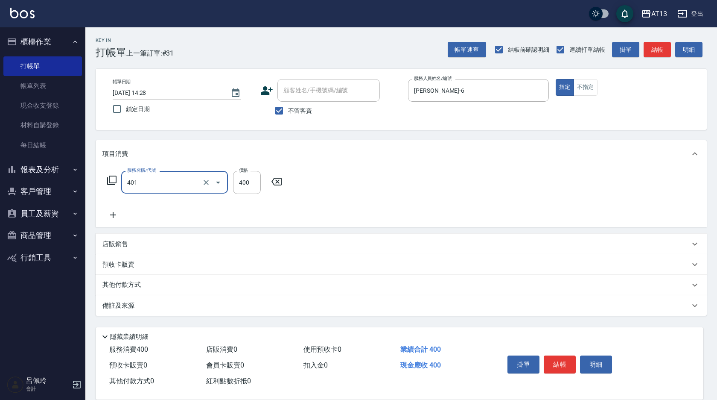
type input "剪髮(401)"
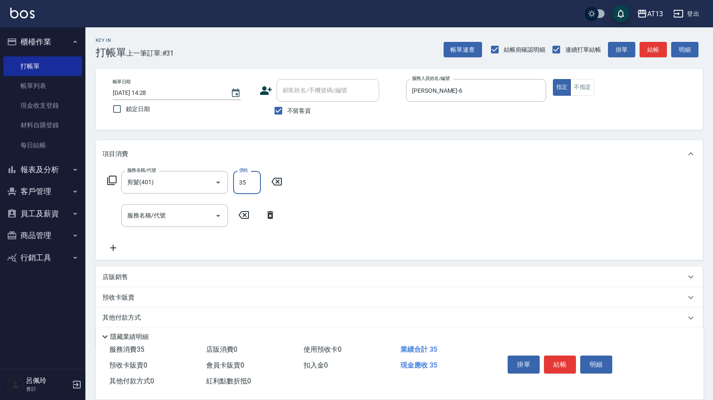
click at [254, 187] on input "35" at bounding box center [247, 182] width 28 height 23
type input "350"
click at [568, 364] on button "結帳" at bounding box center [560, 364] width 32 height 18
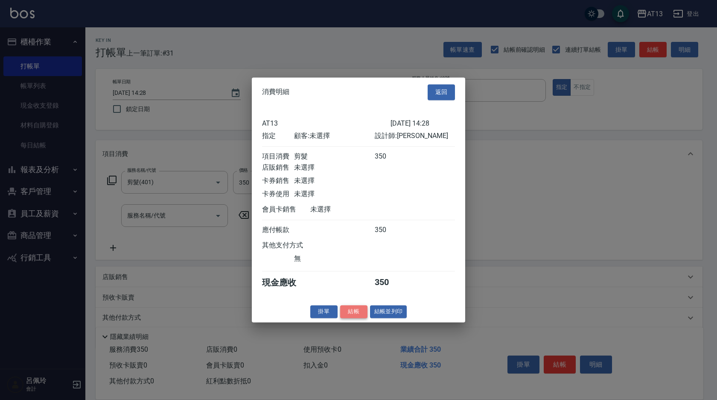
click at [354, 318] on button "結帳" at bounding box center [353, 311] width 27 height 13
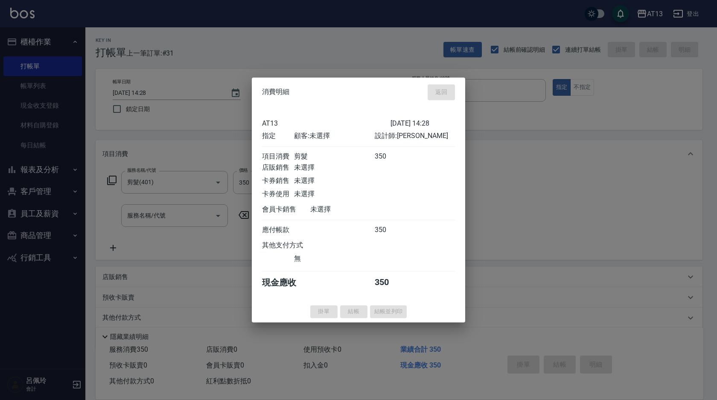
type input "[DATE] 14:53"
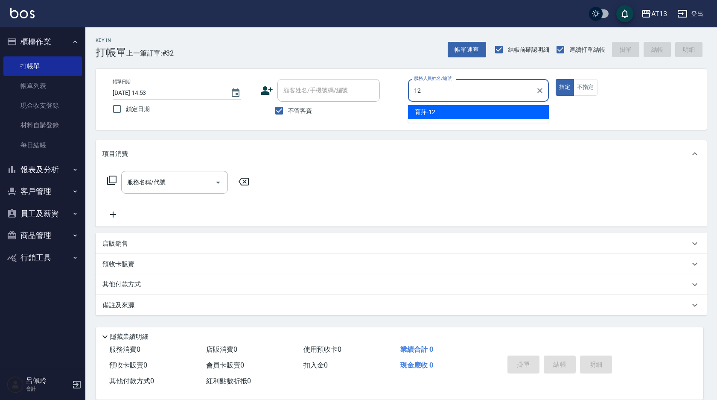
click at [433, 113] on span "育萍 -12" at bounding box center [425, 112] width 20 height 9
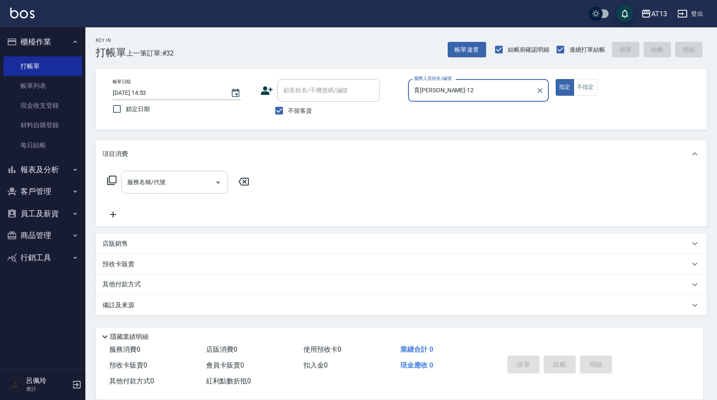
type input "育[PERSON_NAME]-12"
click at [147, 183] on input "服務名稱/代號" at bounding box center [168, 182] width 86 height 15
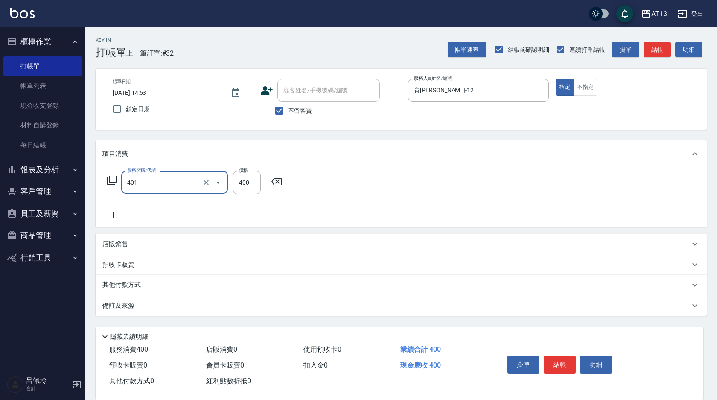
type input "剪髮(401)"
type input "500"
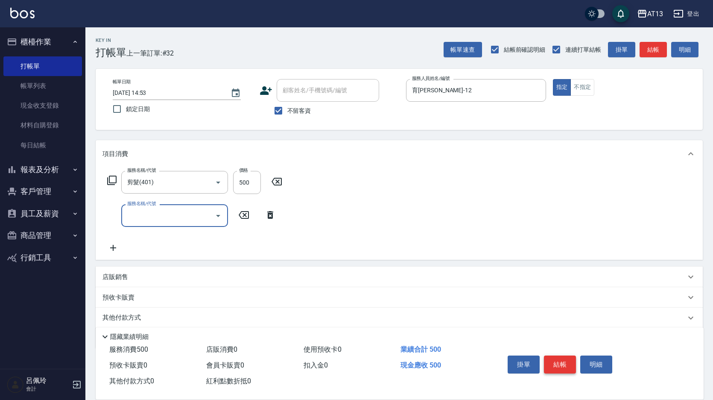
click at [562, 363] on button "結帳" at bounding box center [560, 364] width 32 height 18
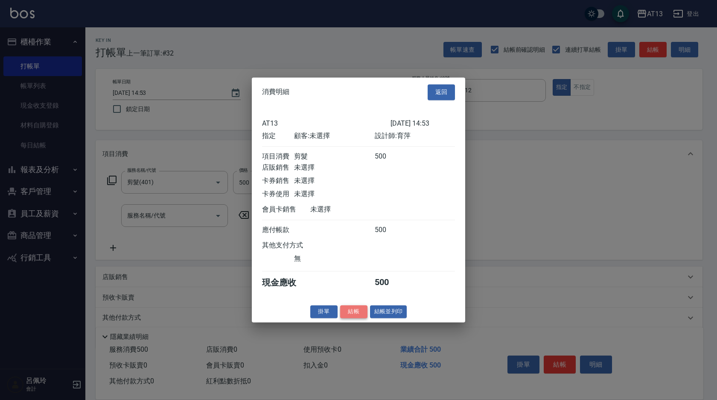
click at [366, 316] on button "結帳" at bounding box center [353, 311] width 27 height 13
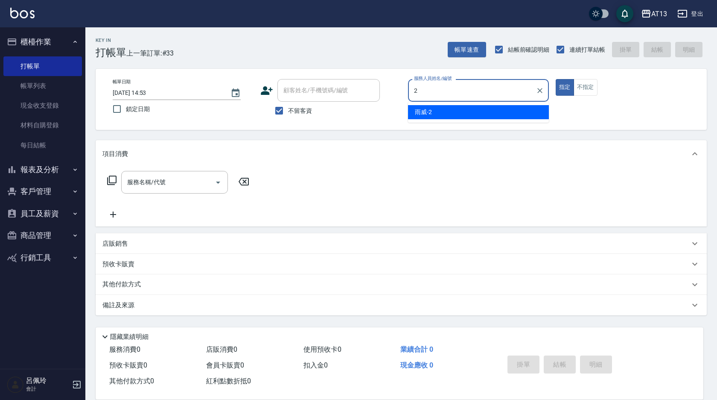
click at [423, 107] on div "雨威 -2" at bounding box center [478, 112] width 141 height 14
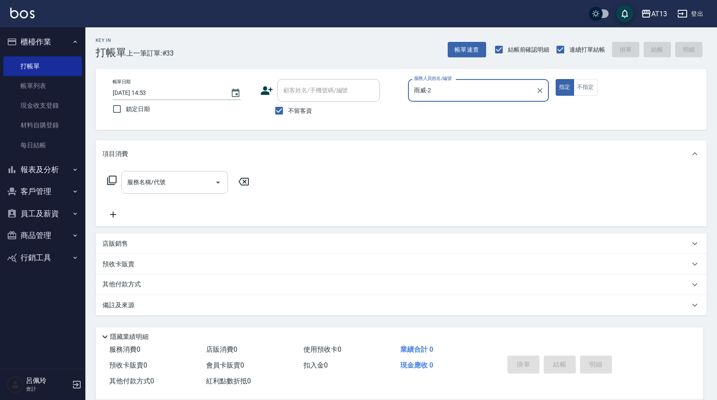
type input "雨威-2"
click at [196, 179] on input "服務名稱/代號" at bounding box center [168, 182] width 86 height 15
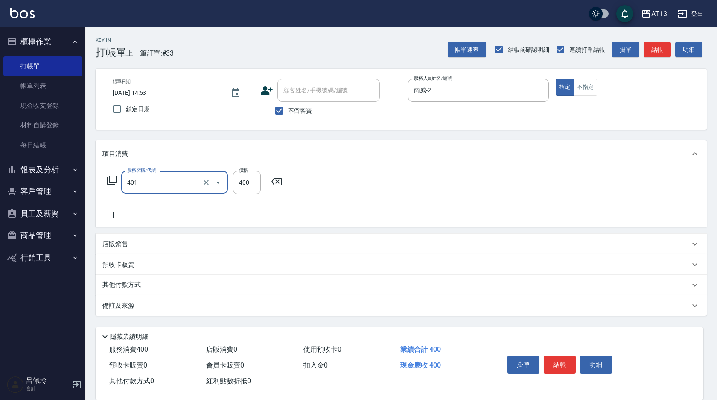
type input "剪髮(401)"
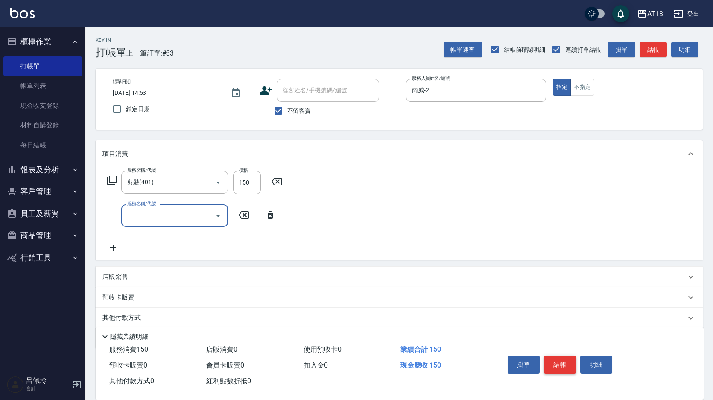
click at [558, 359] on button "結帳" at bounding box center [560, 364] width 32 height 18
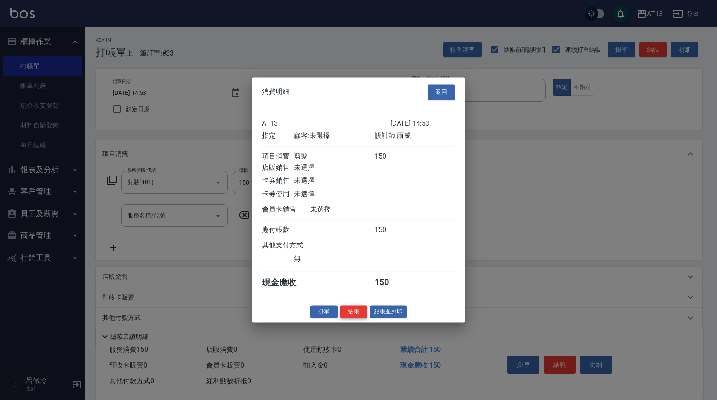
click at [360, 318] on button "結帳" at bounding box center [353, 311] width 27 height 13
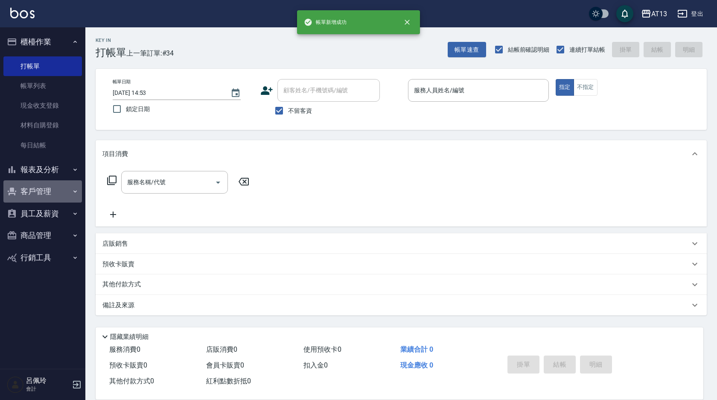
click at [47, 188] on button "客戶管理" at bounding box center [42, 191] width 79 height 22
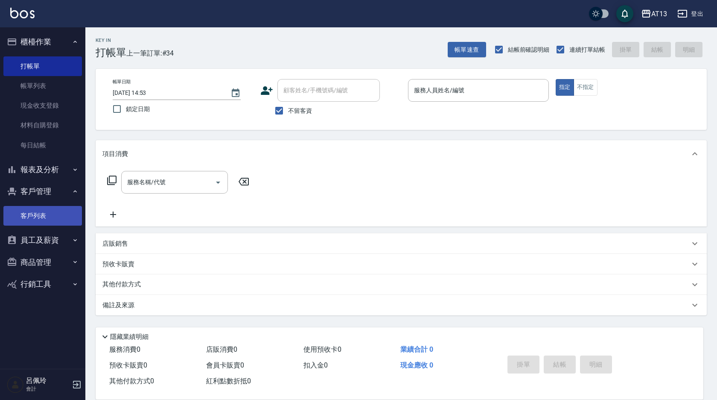
drag, startPoint x: 41, startPoint y: 214, endPoint x: 36, endPoint y: 209, distance: 7.2
click at [41, 214] on link "客戶列表" at bounding box center [42, 216] width 79 height 20
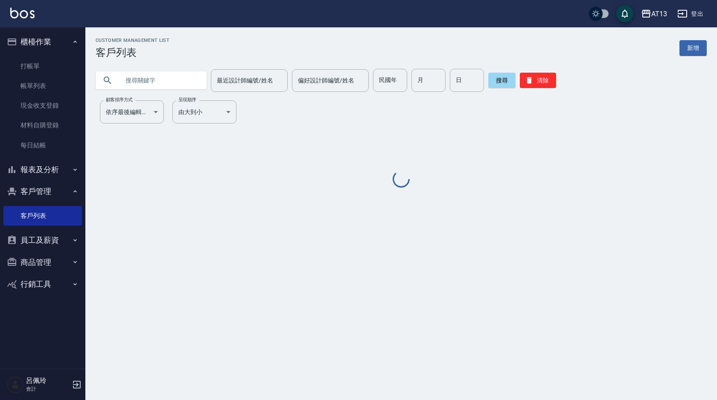
click at [128, 88] on input "text" at bounding box center [160, 80] width 80 height 23
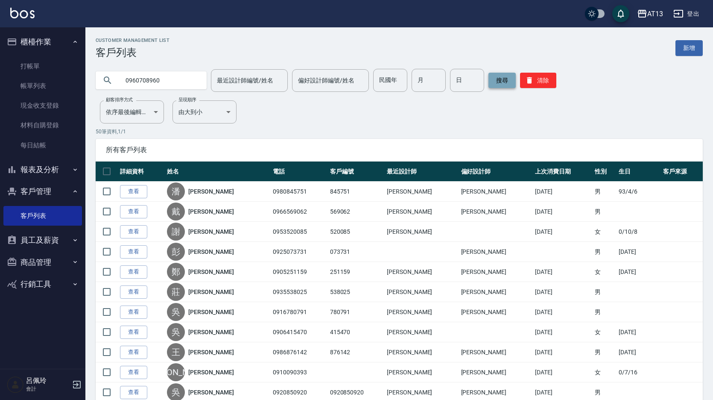
click at [497, 78] on button "搜尋" at bounding box center [501, 80] width 27 height 15
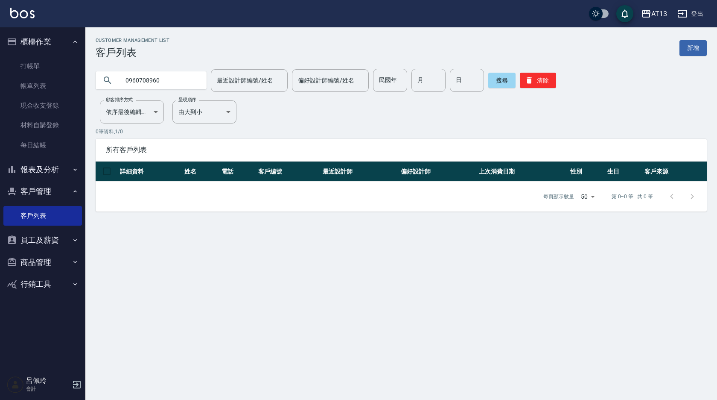
click at [691, 45] on link "新增" at bounding box center [693, 48] width 27 height 16
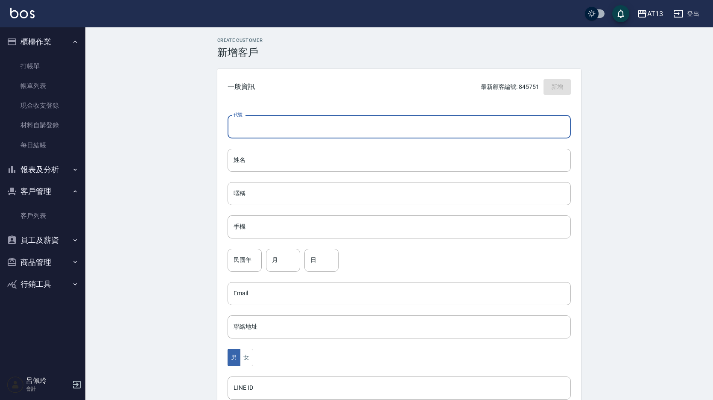
click at [249, 131] on input "代號" at bounding box center [399, 126] width 343 height 23
click at [266, 159] on input "姓名" at bounding box center [399, 160] width 343 height 23
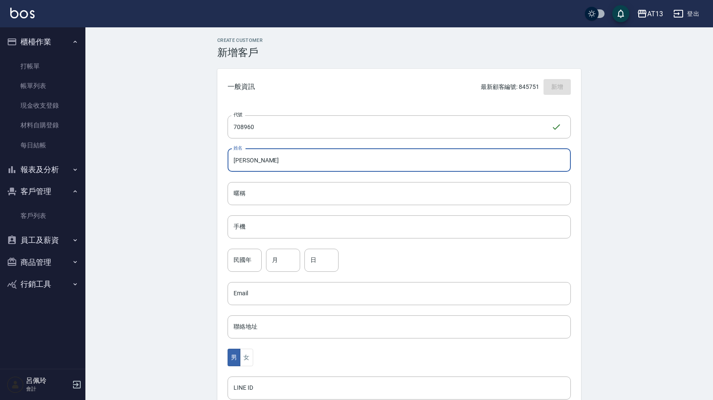
click at [262, 160] on input "[PERSON_NAME]" at bounding box center [399, 160] width 343 height 23
drag, startPoint x: 263, startPoint y: 162, endPoint x: 235, endPoint y: 163, distance: 27.8
click at [235, 163] on input "[PERSON_NAME]" at bounding box center [399, 160] width 343 height 23
click at [254, 195] on input "暱稱" at bounding box center [399, 193] width 343 height 23
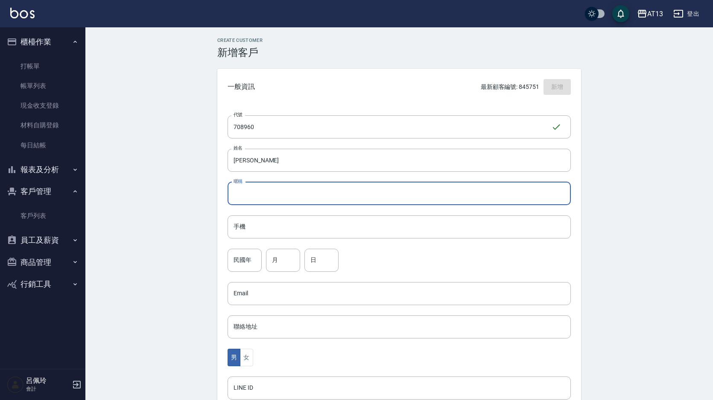
paste input "[PERSON_NAME]"
click at [261, 234] on input "手機" at bounding box center [399, 226] width 343 height 23
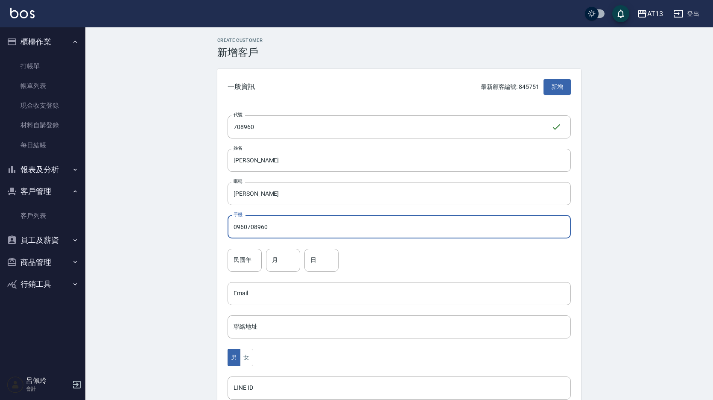
click at [288, 233] on input "0960708960" at bounding box center [399, 226] width 343 height 23
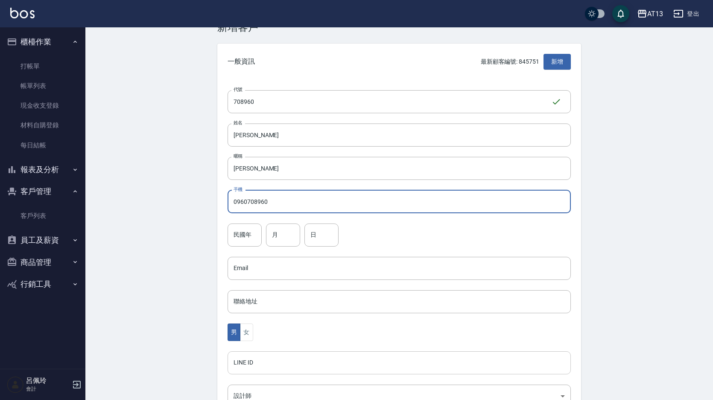
scroll to position [128, 0]
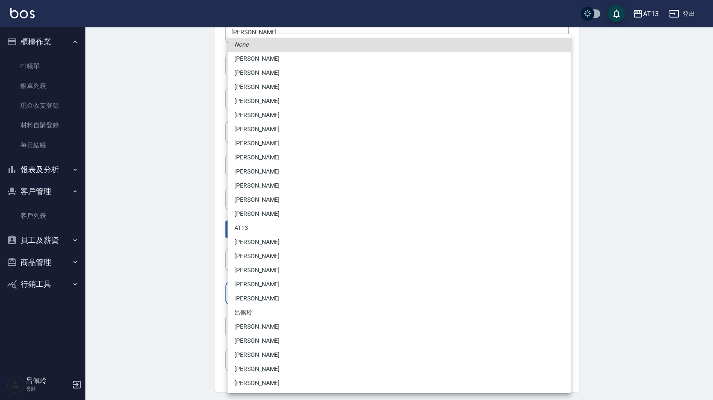
click at [254, 291] on body "AT13 登出 櫃檯作業 打帳單 帳單列表 現金收支登錄 材料自購登錄 每日結帳 報表及分析 報表目錄 店家區間累計表 店家日報表 互助日報表 互助月報表 互…" at bounding box center [356, 150] width 713 height 556
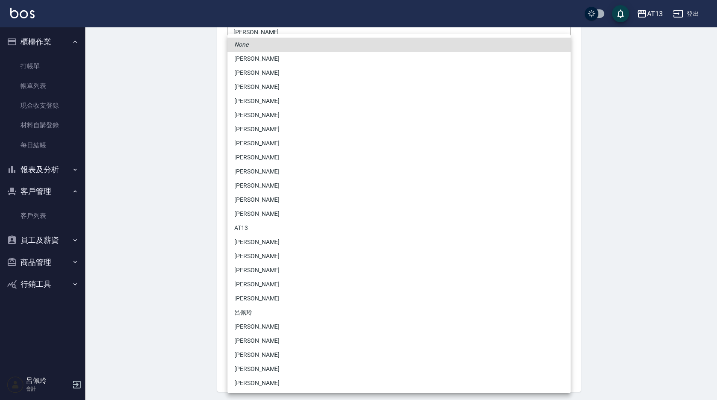
click at [245, 270] on li "[PERSON_NAME]" at bounding box center [399, 270] width 343 height 14
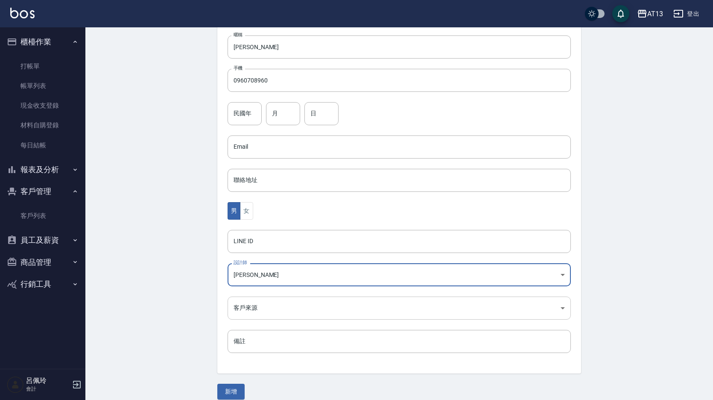
scroll to position [156, 0]
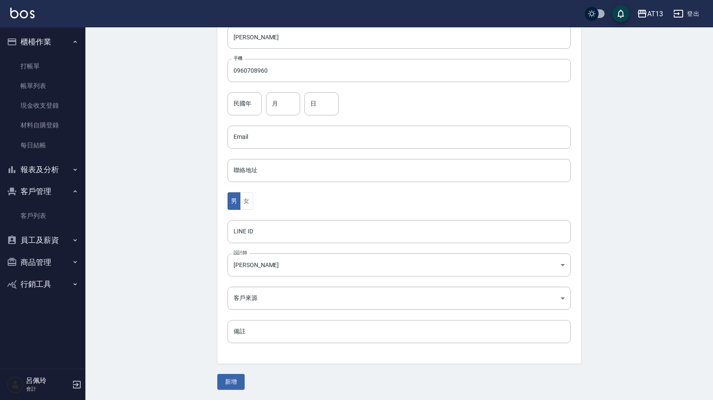
click at [232, 371] on div "Create Customer 新增客戶 一般資訊 最新顧客編號: 845751 新增 代號 708960 ​ 代號 姓名 [PERSON_NAME] 暱稱 …" at bounding box center [399, 135] width 384 height 508
click at [235, 376] on button "新增" at bounding box center [230, 381] width 27 height 16
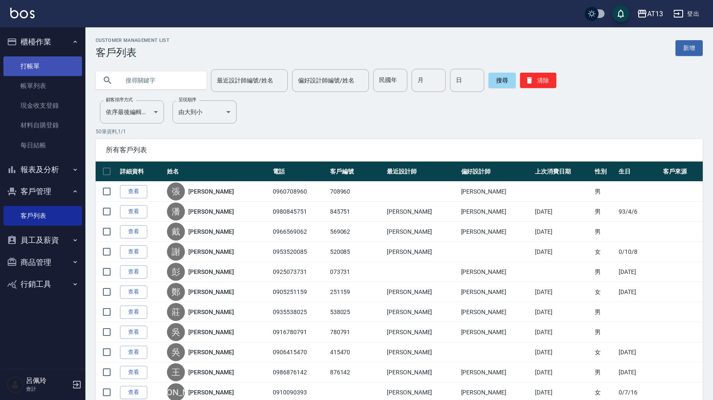
click at [30, 68] on link "打帳單" at bounding box center [42, 66] width 79 height 20
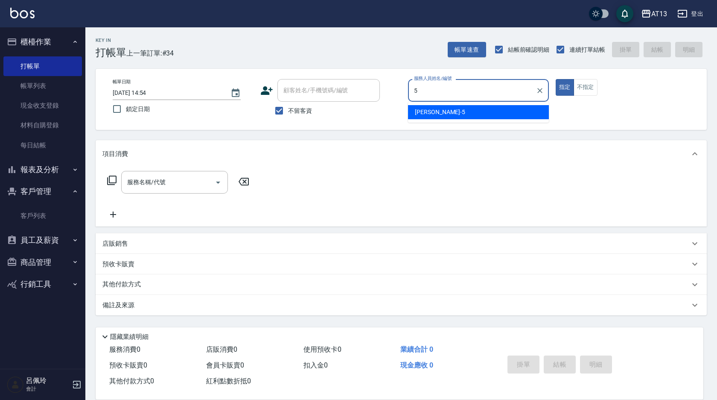
click at [432, 111] on span "[PERSON_NAME] -5" at bounding box center [440, 112] width 50 height 9
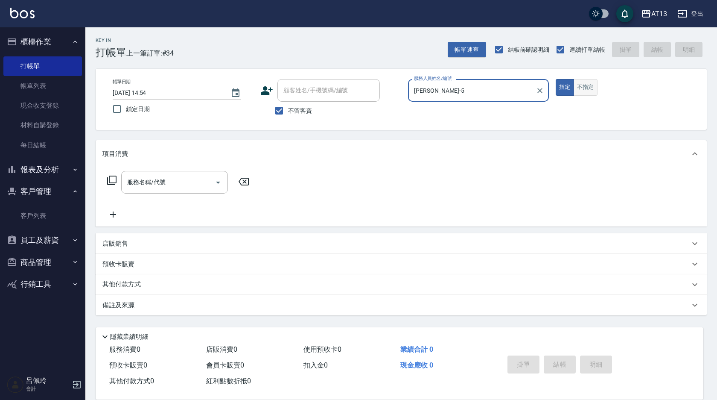
click at [590, 90] on button "不指定" at bounding box center [586, 87] width 24 height 17
click at [202, 188] on input "服務名稱/代號" at bounding box center [168, 182] width 86 height 15
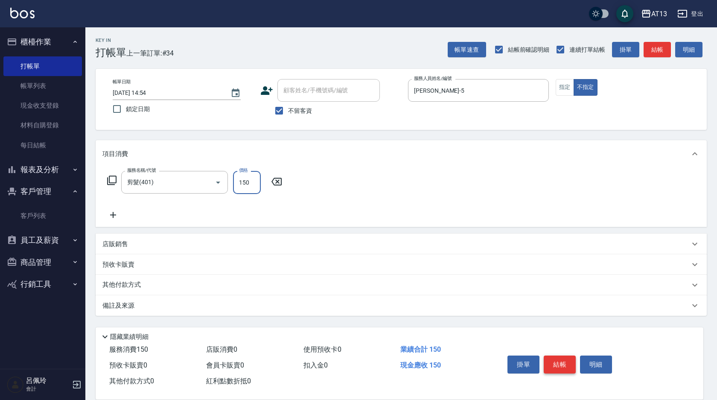
click at [557, 356] on button "結帳" at bounding box center [560, 364] width 32 height 18
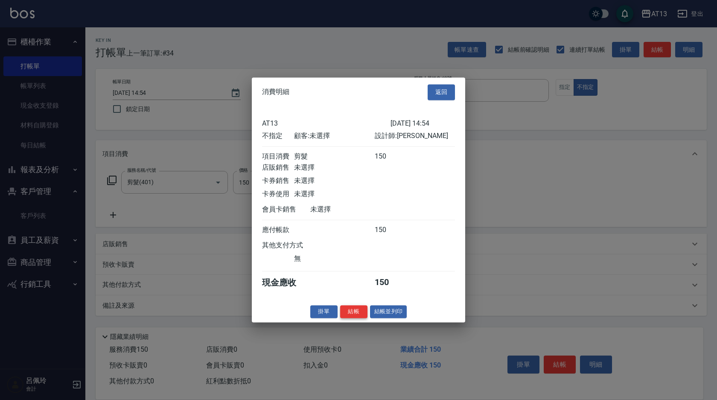
click at [353, 316] on button "結帳" at bounding box center [353, 311] width 27 height 13
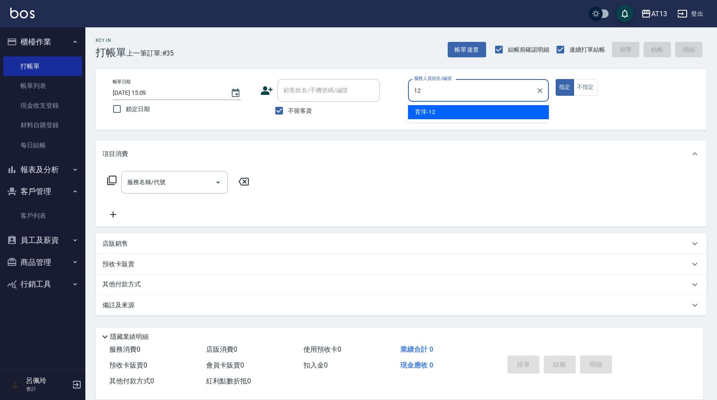
click at [458, 111] on div "育萍 -12" at bounding box center [478, 112] width 141 height 14
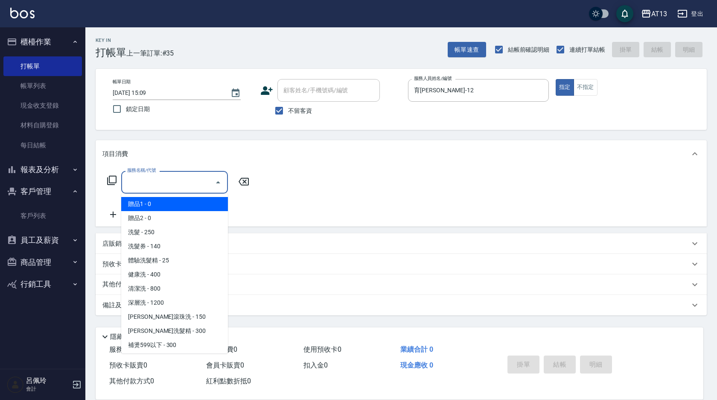
drag, startPoint x: 188, startPoint y: 183, endPoint x: 176, endPoint y: 199, distance: 20.1
click at [188, 184] on input "服務名稱/代號" at bounding box center [168, 182] width 86 height 15
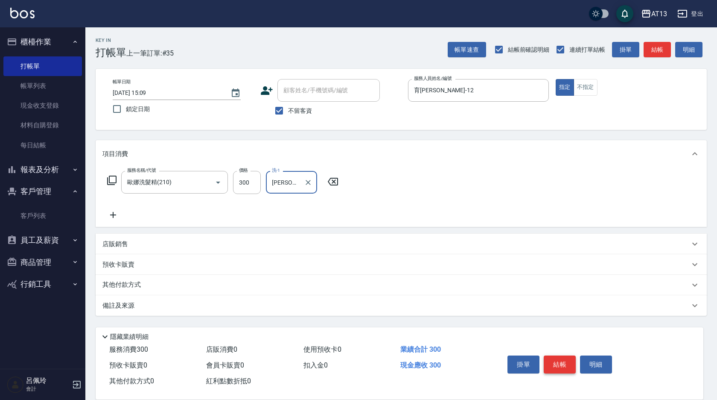
click at [552, 361] on button "結帳" at bounding box center [560, 364] width 32 height 18
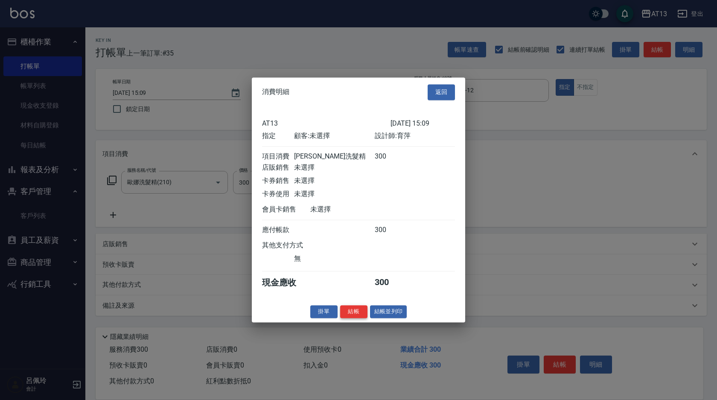
click at [362, 313] on button "結帳" at bounding box center [353, 311] width 27 height 13
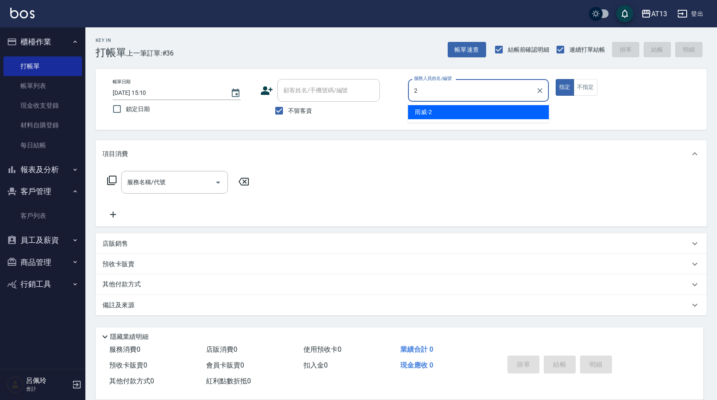
click at [416, 112] on span "雨威 -2" at bounding box center [423, 112] width 17 height 9
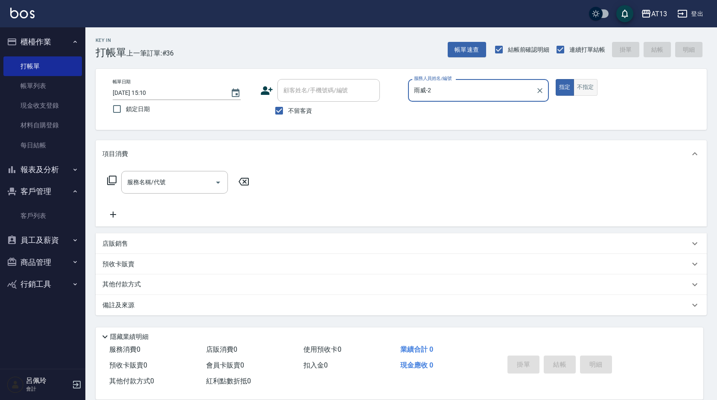
click at [583, 88] on button "不指定" at bounding box center [586, 87] width 24 height 17
click at [202, 174] on div "服務名稱/代號" at bounding box center [174, 182] width 107 height 23
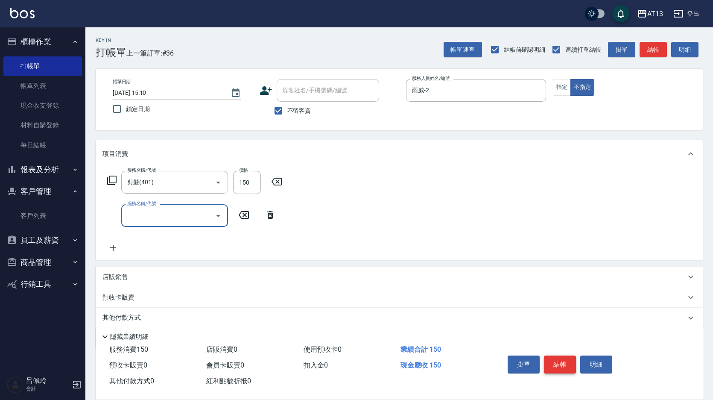
click at [559, 356] on button "結帳" at bounding box center [560, 364] width 32 height 18
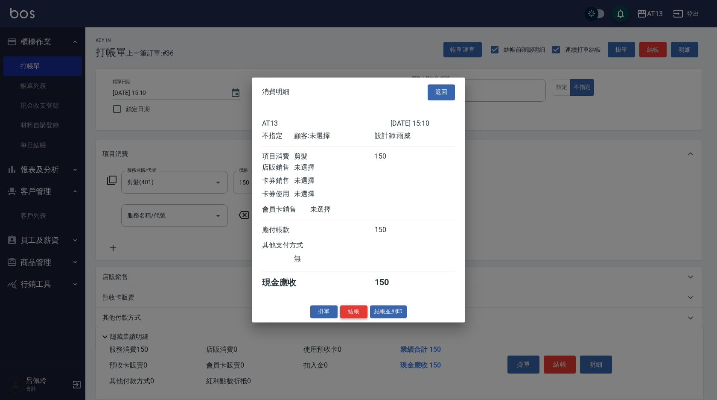
click at [354, 314] on button "結帳" at bounding box center [353, 311] width 27 height 13
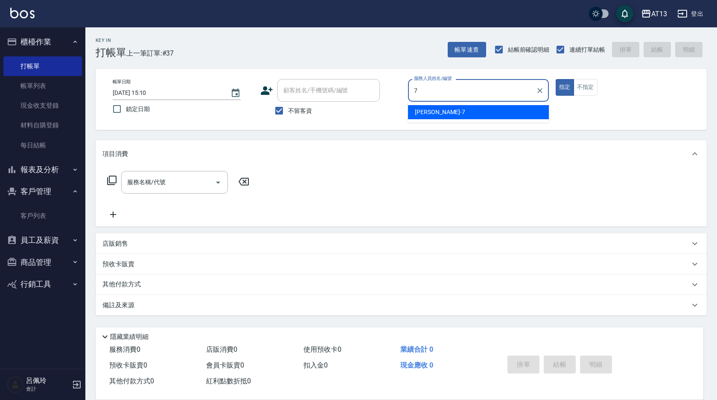
click at [447, 116] on div "[PERSON_NAME]-7" at bounding box center [478, 112] width 141 height 14
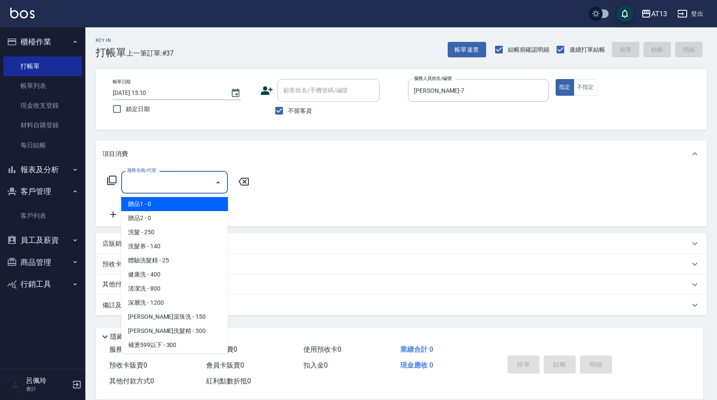
drag, startPoint x: 190, startPoint y: 179, endPoint x: 187, endPoint y: 193, distance: 14.3
click at [190, 181] on input "服務名稱/代號" at bounding box center [168, 182] width 86 height 15
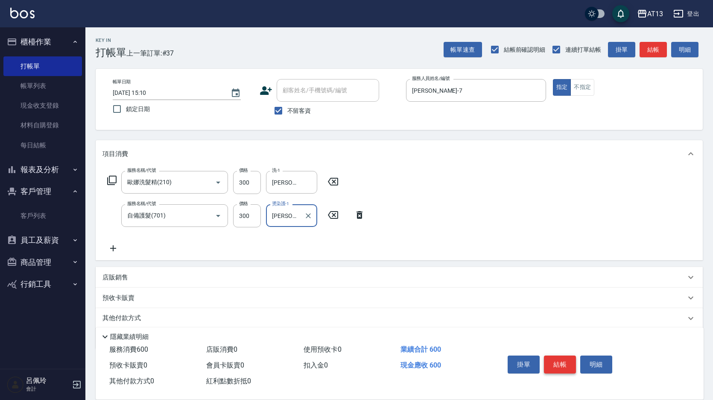
click at [558, 358] on button "結帳" at bounding box center [560, 364] width 32 height 18
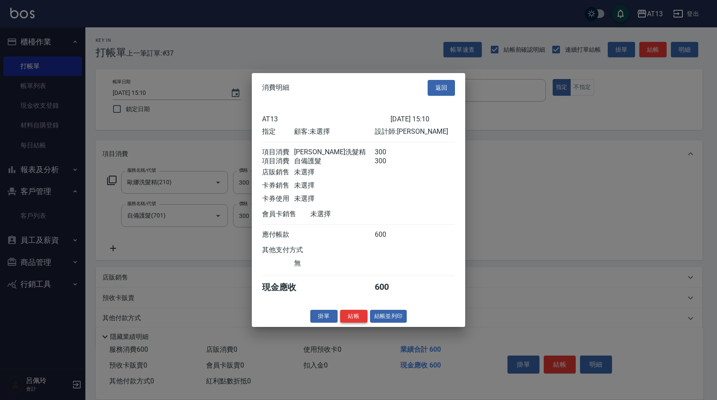
click at [359, 322] on button "結帳" at bounding box center [353, 315] width 27 height 13
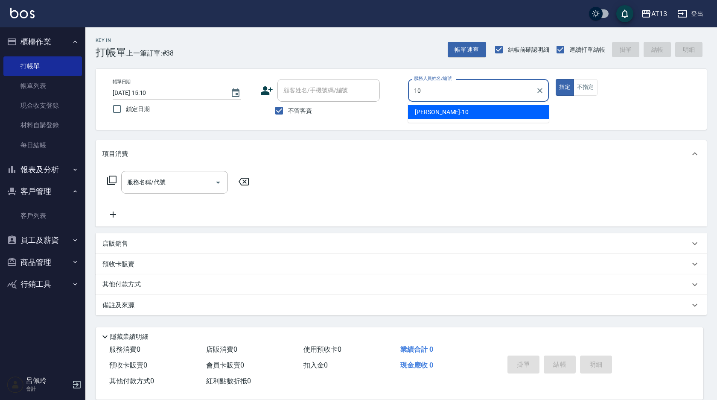
drag, startPoint x: 424, startPoint y: 116, endPoint x: 404, endPoint y: 114, distance: 20.2
click at [424, 115] on span "[PERSON_NAME] -10" at bounding box center [442, 112] width 54 height 9
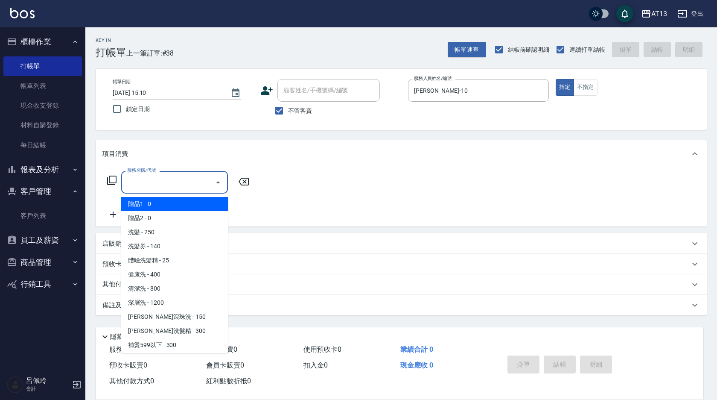
click at [184, 180] on input "服務名稱/代號" at bounding box center [168, 182] width 86 height 15
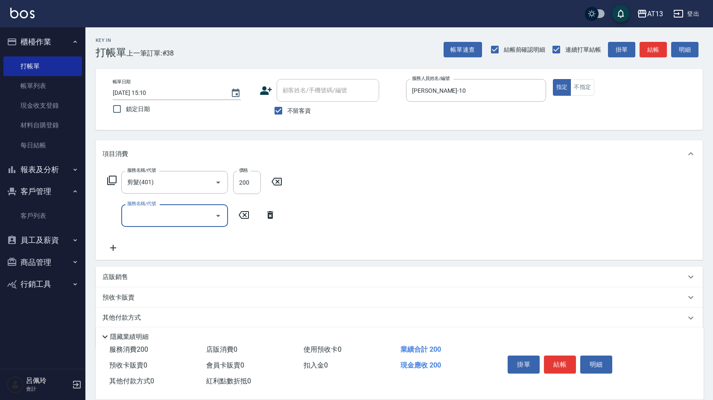
click at [380, 220] on div "服務名稱/代號 剪髮(401) 服務名稱/代號 價格 200 價格 服務名稱/代號 服務名稱/代號" at bounding box center [399, 213] width 607 height 92
drag, startPoint x: 553, startPoint y: 354, endPoint x: 548, endPoint y: 350, distance: 7.0
click at [553, 355] on button "結帳" at bounding box center [560, 364] width 32 height 18
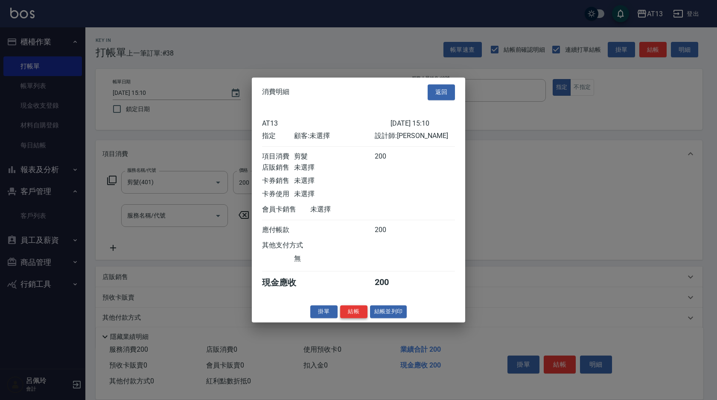
click at [365, 318] on button "結帳" at bounding box center [353, 311] width 27 height 13
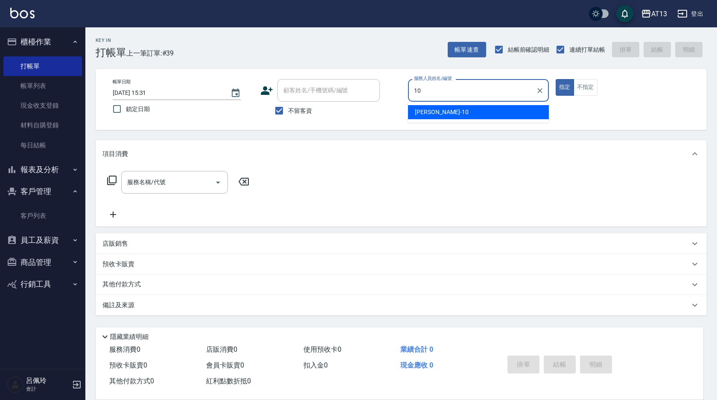
click at [444, 112] on div "[PERSON_NAME] -10" at bounding box center [478, 112] width 141 height 14
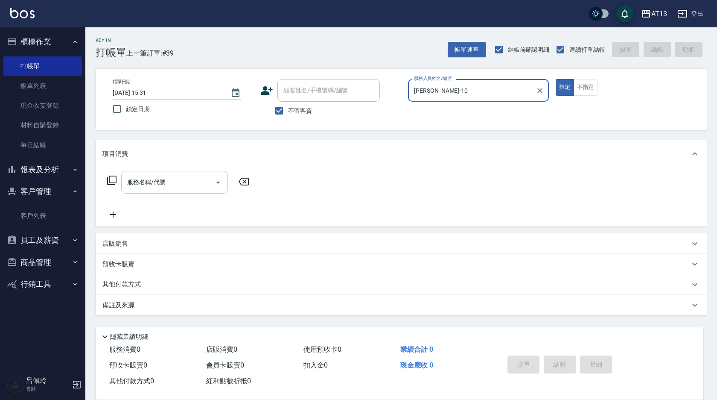
click at [137, 187] on input "服務名稱/代號" at bounding box center [168, 182] width 86 height 15
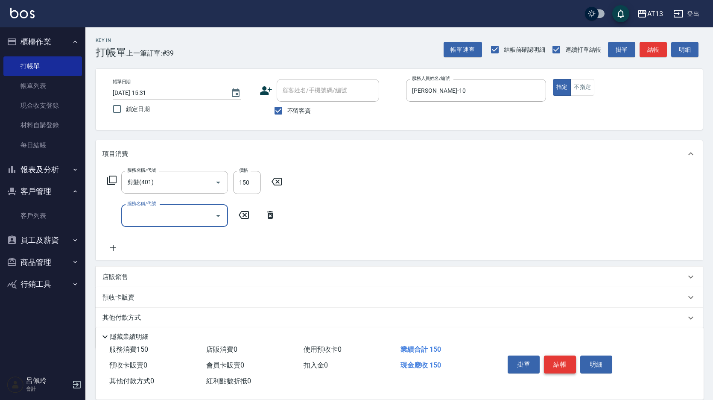
click at [546, 363] on button "結帳" at bounding box center [560, 364] width 32 height 18
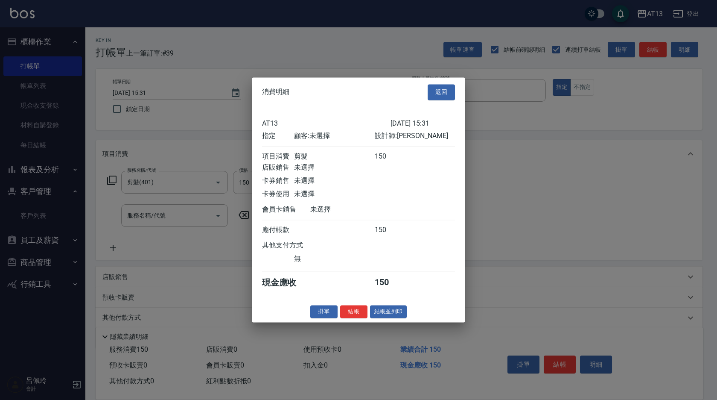
click at [348, 317] on button "結帳" at bounding box center [353, 311] width 27 height 13
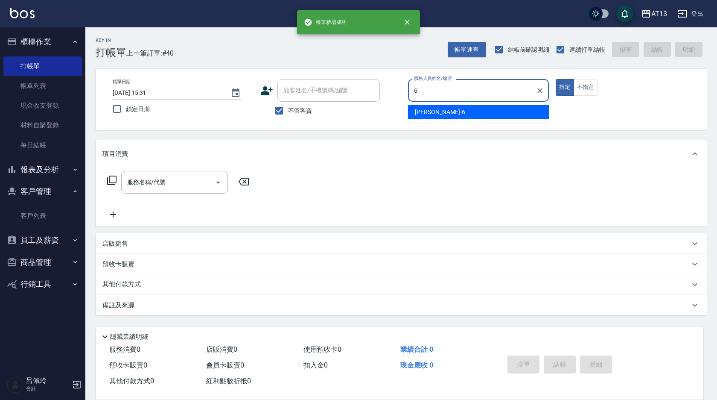
click at [434, 112] on div "[PERSON_NAME] -6" at bounding box center [478, 112] width 141 height 14
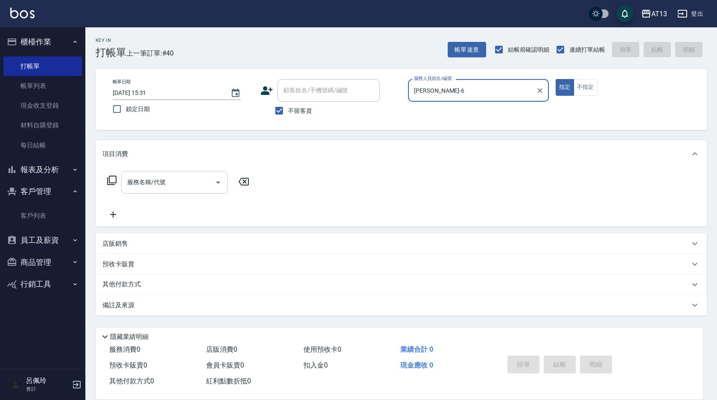
click at [170, 179] on input "服務名稱/代號" at bounding box center [168, 182] width 86 height 15
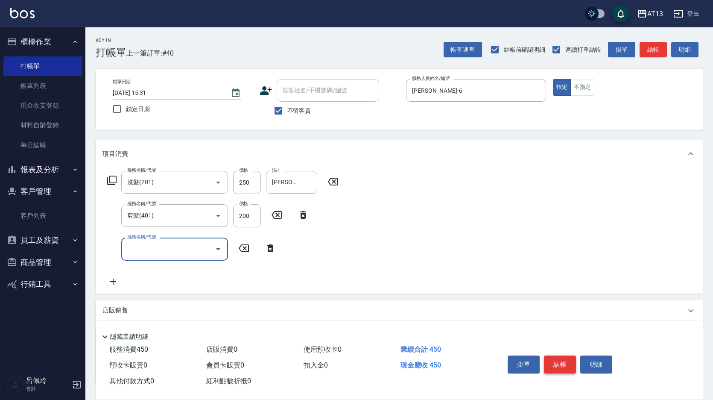
click at [565, 355] on button "結帳" at bounding box center [560, 364] width 32 height 18
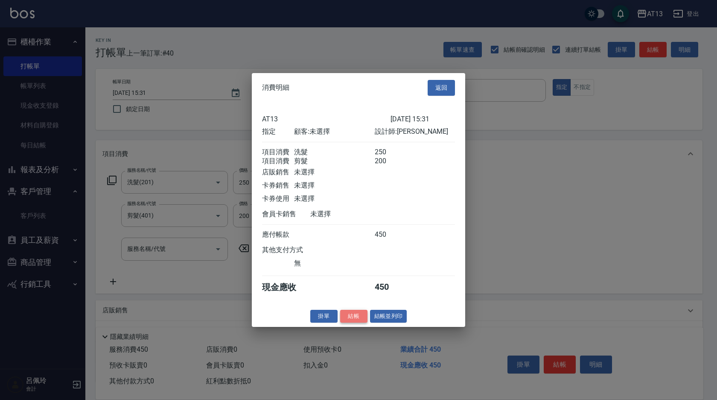
click at [351, 318] on button "結帳" at bounding box center [353, 315] width 27 height 13
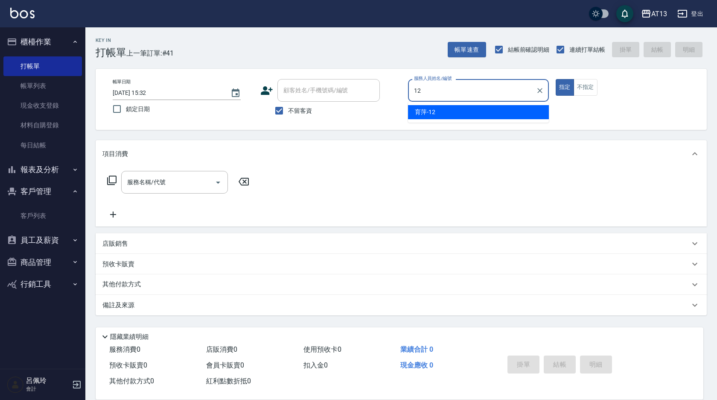
click at [437, 115] on div "育萍 -12" at bounding box center [478, 112] width 141 height 14
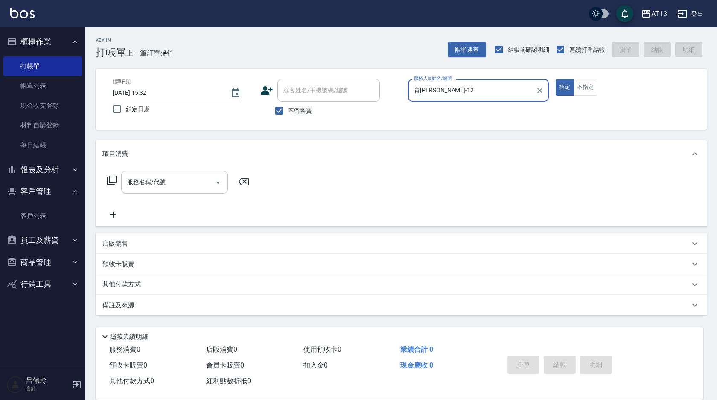
click at [195, 184] on input "服務名稱/代號" at bounding box center [168, 182] width 86 height 15
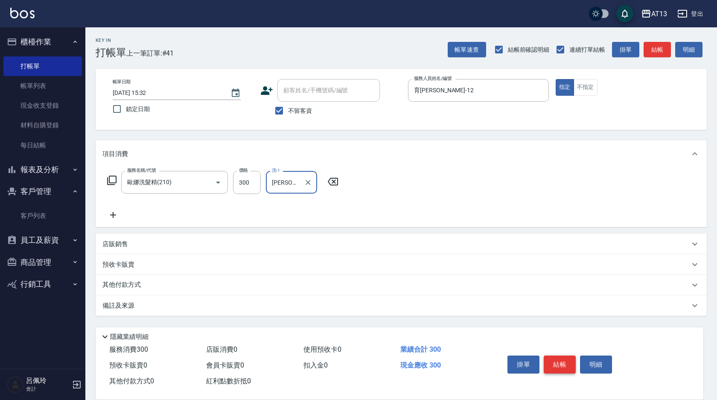
click at [546, 357] on button "結帳" at bounding box center [560, 364] width 32 height 18
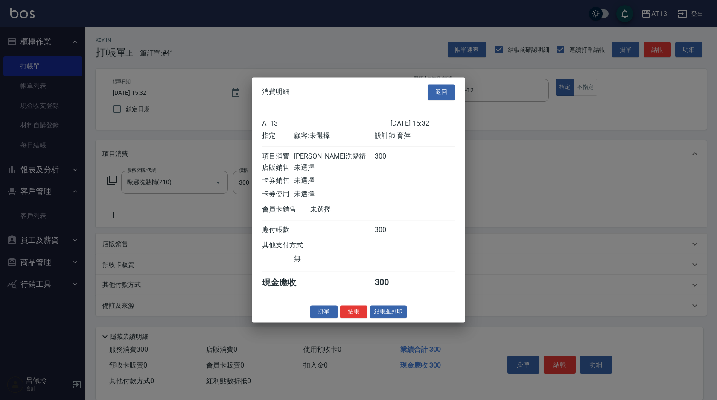
drag, startPoint x: 359, startPoint y: 318, endPoint x: 356, endPoint y: 316, distance: 4.6
click at [359, 318] on button "結帳" at bounding box center [353, 311] width 27 height 13
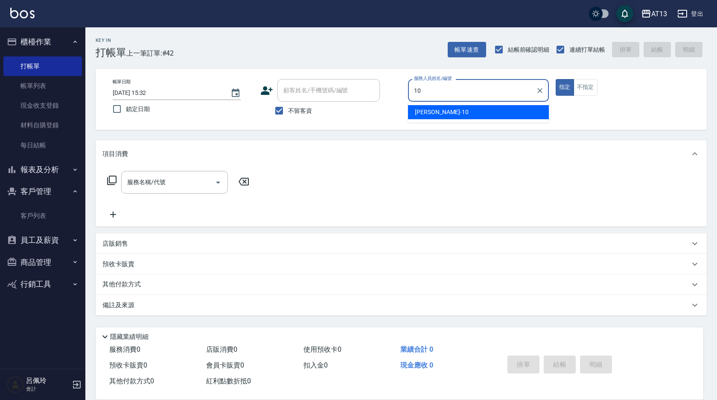
click at [422, 111] on span "[PERSON_NAME] -10" at bounding box center [442, 112] width 54 height 9
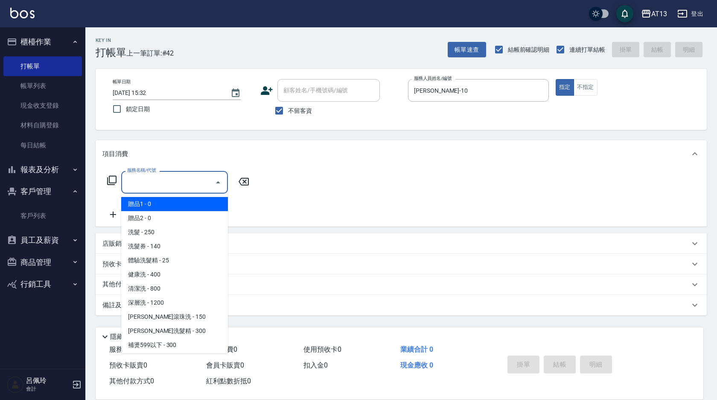
click at [163, 184] on input "服務名稱/代號" at bounding box center [168, 182] width 86 height 15
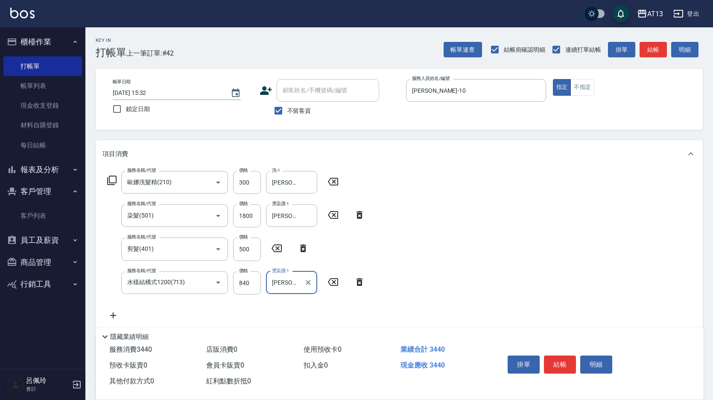
drag, startPoint x: 417, startPoint y: 201, endPoint x: 405, endPoint y: 194, distance: 14.3
click at [417, 202] on div "服務名稱/代號 [PERSON_NAME]洗髮精(210) 服務名稱/代號 價格 300 價格 洗-1 [PERSON_NAME]-11 洗-1 服務名稱/代…" at bounding box center [399, 247] width 607 height 160
click at [564, 360] on button "結帳" at bounding box center [560, 364] width 32 height 18
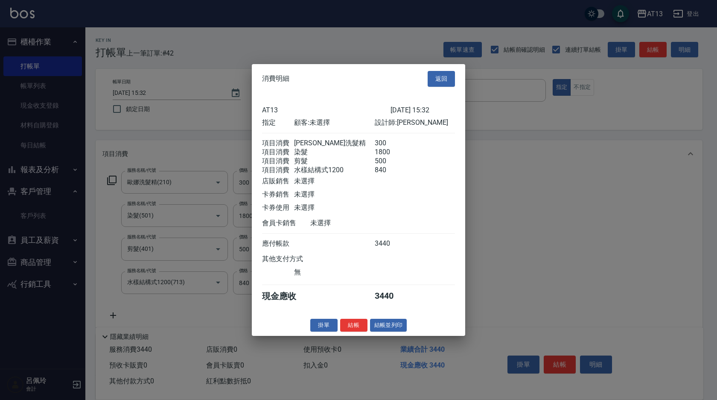
click at [357, 328] on button "結帳" at bounding box center [353, 324] width 27 height 13
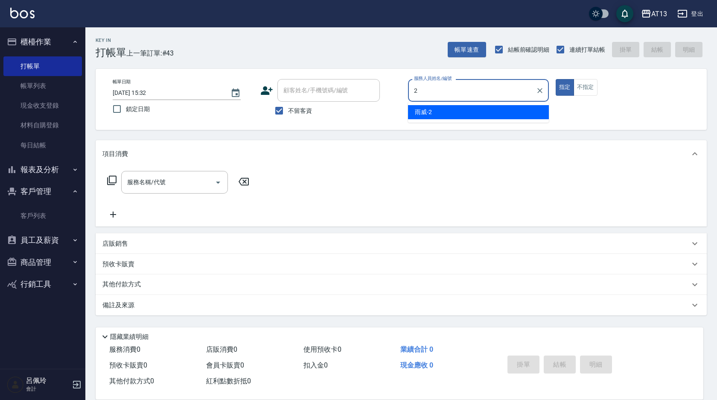
click at [516, 113] on div "雨威 -2" at bounding box center [478, 112] width 141 height 14
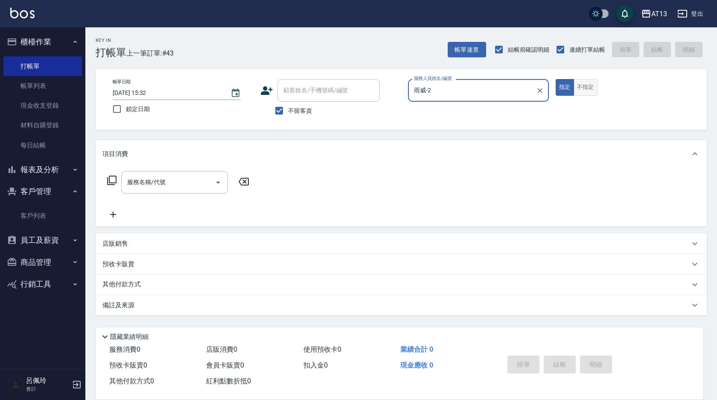
click at [589, 84] on button "不指定" at bounding box center [586, 87] width 24 height 17
click at [190, 180] on input "服務名稱/代號" at bounding box center [168, 182] width 86 height 15
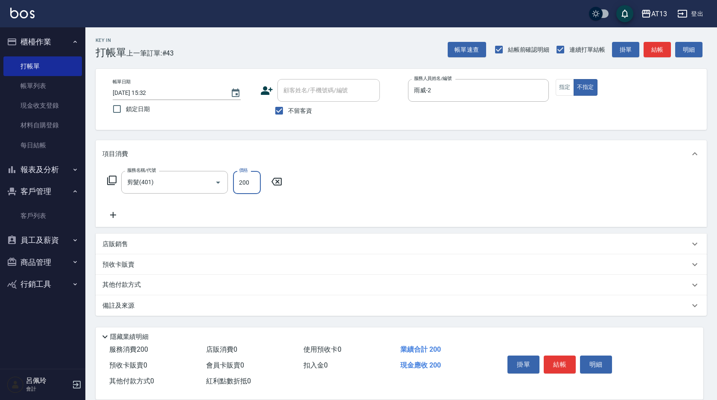
drag, startPoint x: 402, startPoint y: 199, endPoint x: 410, endPoint y: 200, distance: 8.1
click at [405, 199] on div "服務名稱/代號 剪髮(401) 服務名稱/代號 價格 200 價格" at bounding box center [401, 196] width 611 height 59
click at [557, 355] on button "結帳" at bounding box center [560, 364] width 32 height 18
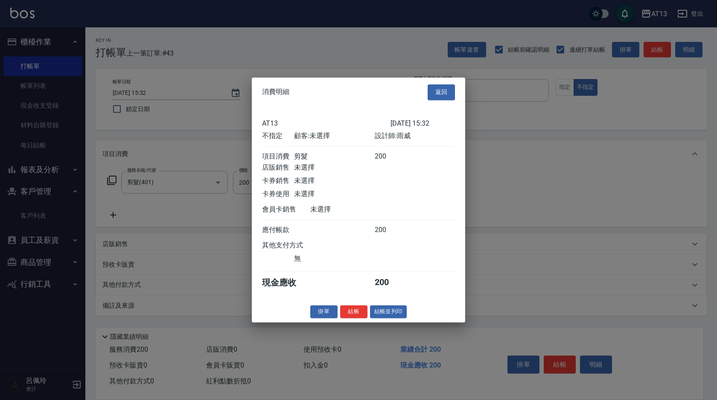
click at [353, 318] on button "結帳" at bounding box center [353, 311] width 27 height 13
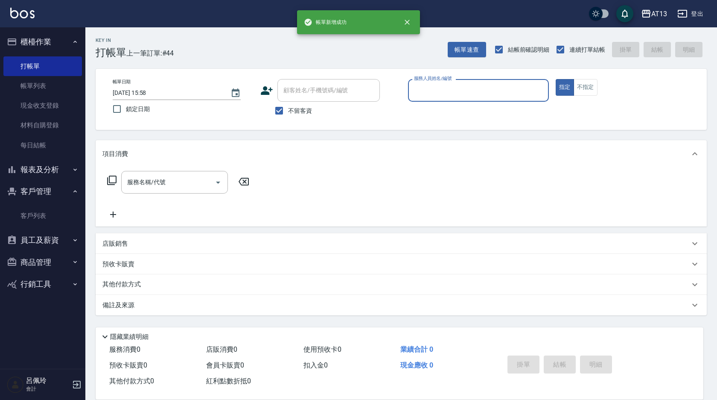
click at [276, 107] on input "不留客資" at bounding box center [279, 111] width 18 height 18
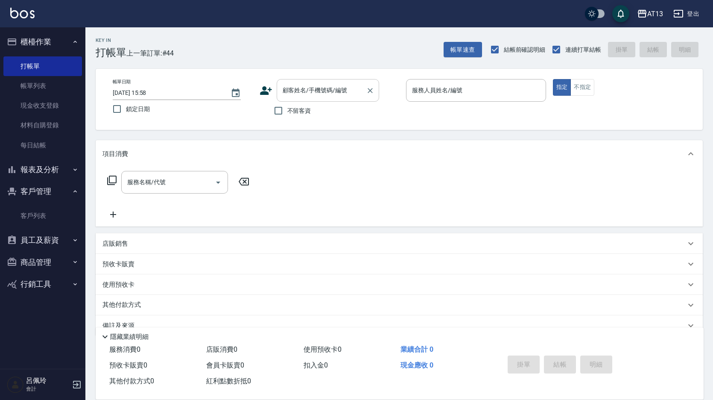
click at [298, 93] on div "顧客姓名/手機號碼/編號 顧客姓名/手機號碼/編號" at bounding box center [328, 90] width 102 height 23
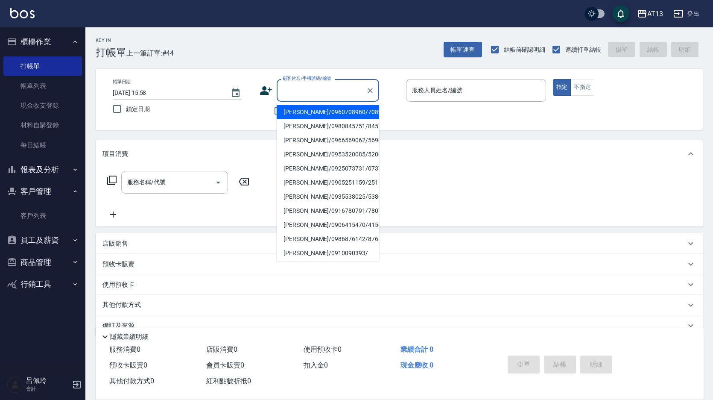
click at [299, 112] on li "[PERSON_NAME]/0960708960/708960" at bounding box center [328, 112] width 102 height 14
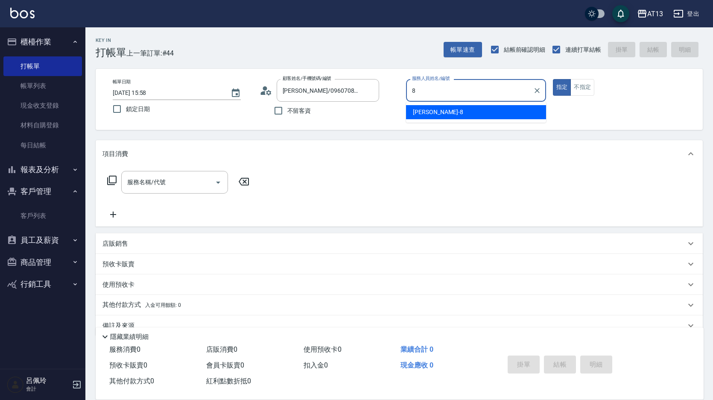
click at [430, 114] on span "[PERSON_NAME] -8" at bounding box center [438, 112] width 50 height 9
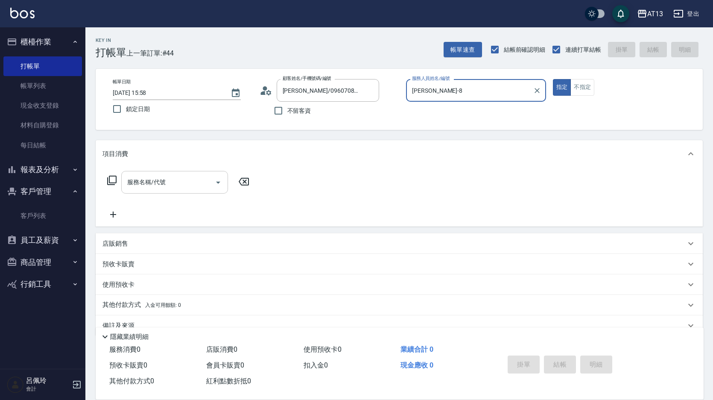
drag, startPoint x: 193, startPoint y: 182, endPoint x: 190, endPoint y: 186, distance: 5.1
click at [193, 184] on input "服務名稱/代號" at bounding box center [168, 182] width 86 height 15
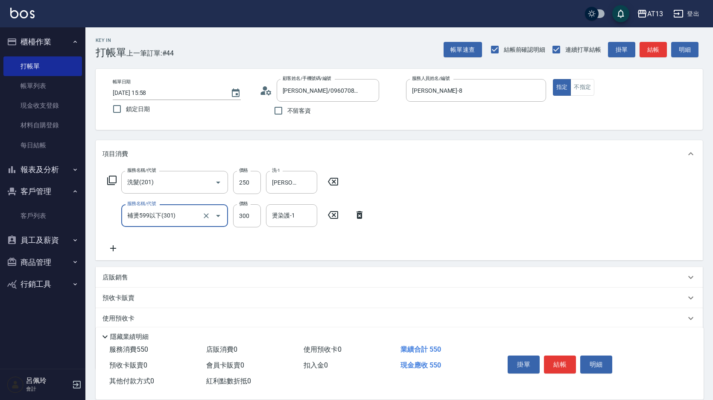
drag, startPoint x: 362, startPoint y: 213, endPoint x: 310, endPoint y: 213, distance: 52.5
click at [362, 214] on icon at bounding box center [359, 215] width 21 height 10
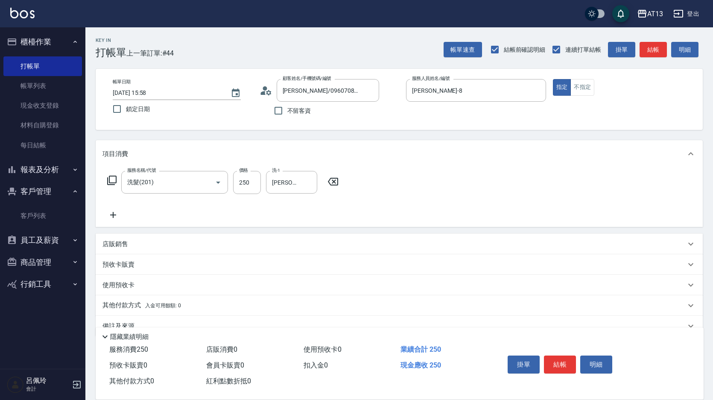
click at [115, 215] on icon at bounding box center [113, 215] width 6 height 6
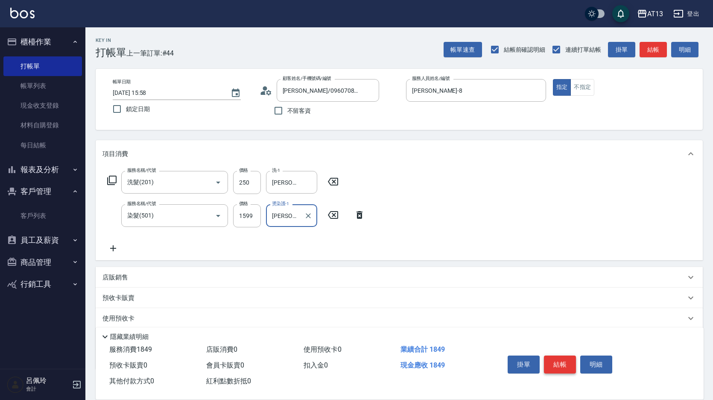
drag, startPoint x: 556, startPoint y: 358, endPoint x: 548, endPoint y: 353, distance: 9.5
click at [556, 359] on button "結帳" at bounding box center [560, 364] width 32 height 18
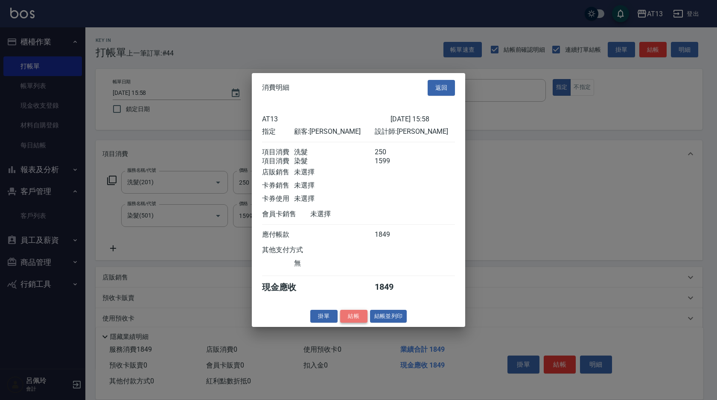
click at [350, 322] on button "結帳" at bounding box center [353, 315] width 27 height 13
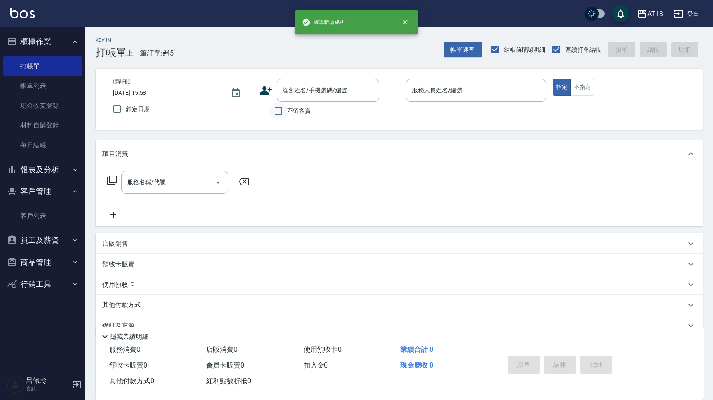
click at [279, 111] on input "不留客資" at bounding box center [278, 111] width 18 height 18
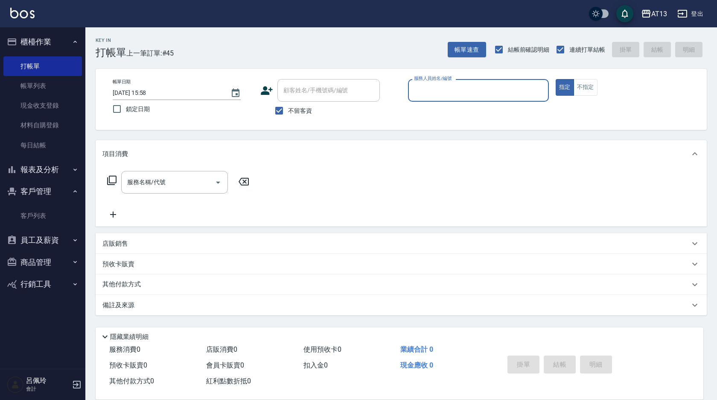
click at [277, 125] on div "帳單日期 [DATE] 15:58 鎖定日期 顧客姓名/手機號碼/編號 顧客姓名/手機號碼/編號 不留客資 服務人員姓名/編號 服務人員姓名/編號 指定 不指定" at bounding box center [401, 99] width 611 height 61
drag, startPoint x: 455, startPoint y: 101, endPoint x: 453, endPoint y: 93, distance: 7.8
click at [454, 99] on div "服務人員姓名/編號" at bounding box center [478, 90] width 141 height 23
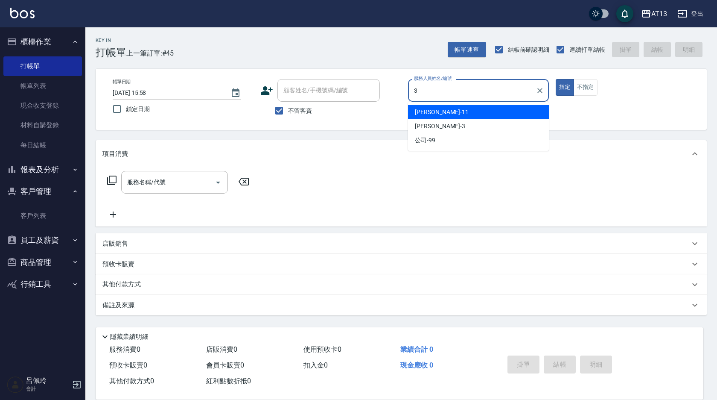
click at [503, 118] on div "[PERSON_NAME]-11" at bounding box center [478, 112] width 141 height 14
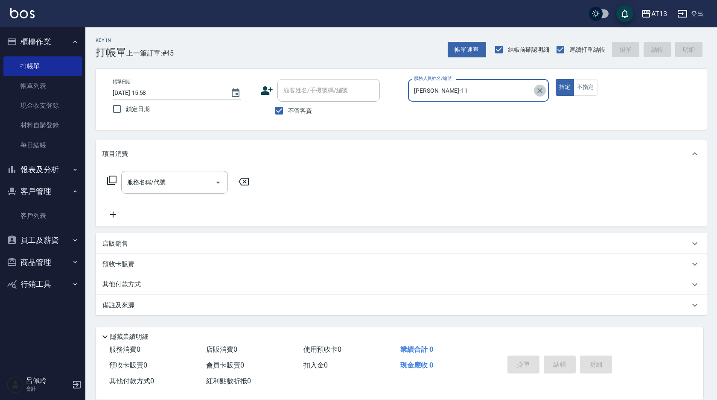
click at [540, 90] on icon "Clear" at bounding box center [539, 90] width 5 height 5
click at [505, 90] on input "服務人員姓名/編號" at bounding box center [478, 90] width 133 height 15
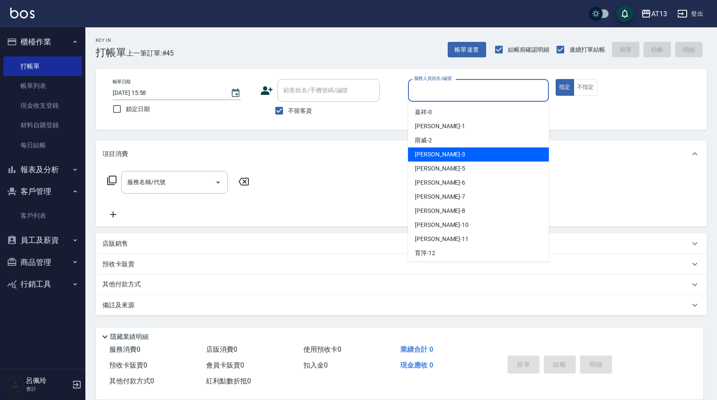
click at [459, 154] on div "[PERSON_NAME] -3" at bounding box center [478, 154] width 141 height 14
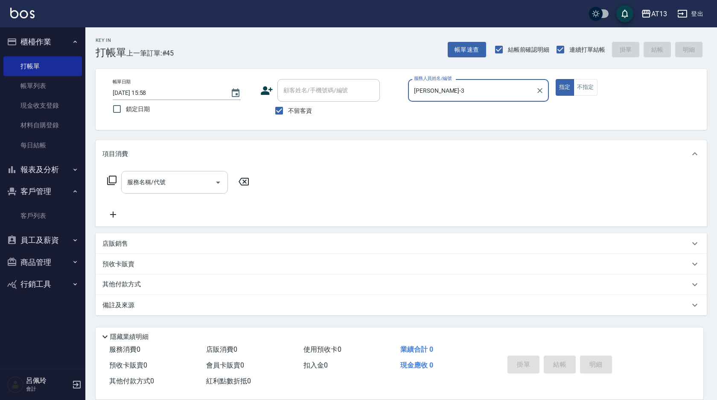
click at [156, 187] on input "服務名稱/代號" at bounding box center [168, 182] width 86 height 15
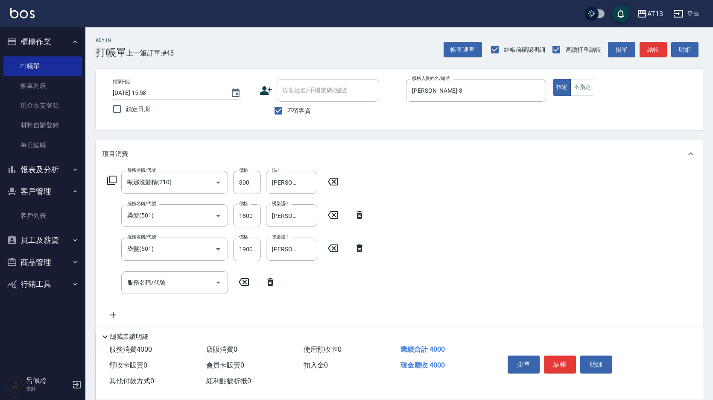
click at [268, 282] on icon at bounding box center [270, 282] width 6 height 8
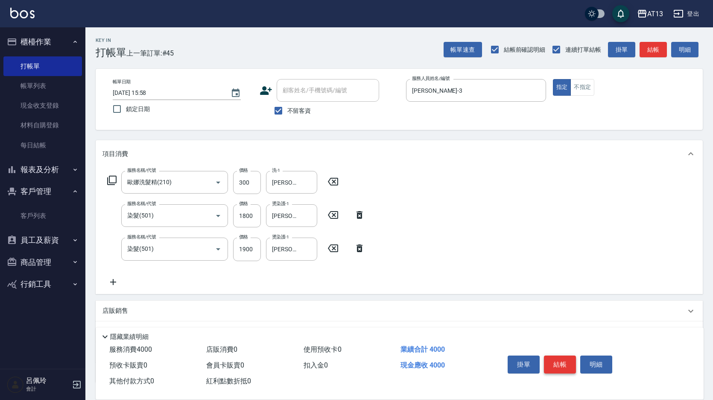
click at [556, 356] on button "結帳" at bounding box center [560, 364] width 32 height 18
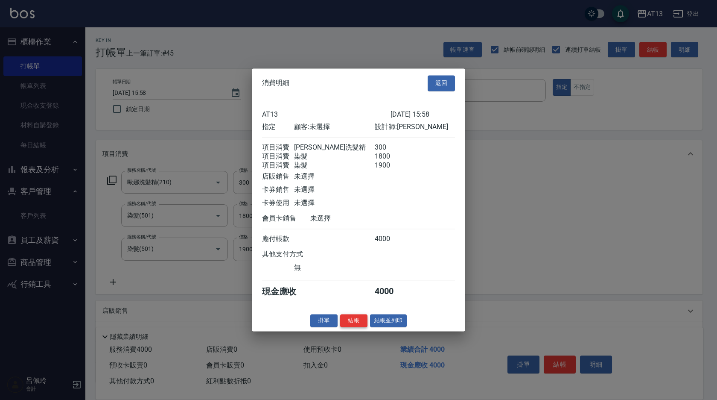
click at [357, 327] on button "結帳" at bounding box center [353, 320] width 27 height 13
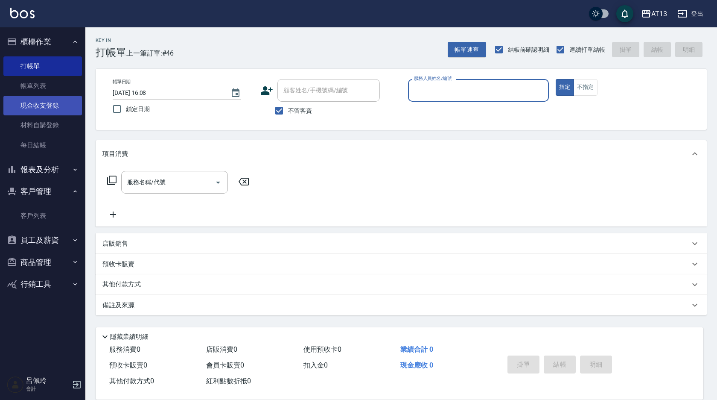
click at [45, 108] on link "現金收支登錄" at bounding box center [42, 106] width 79 height 20
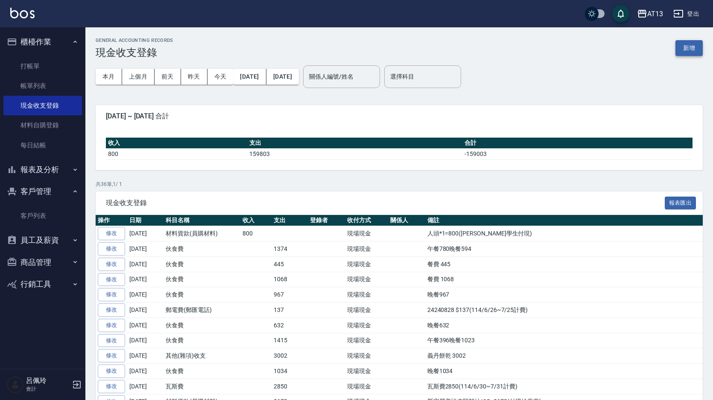
click at [693, 47] on button "新增" at bounding box center [688, 48] width 27 height 16
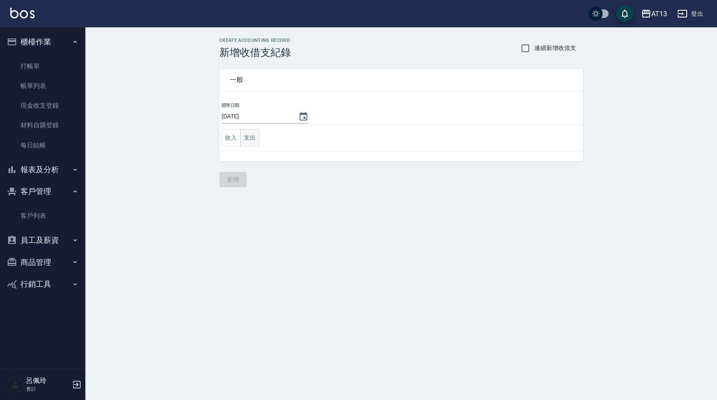
click at [244, 135] on button "支出" at bounding box center [249, 138] width 19 height 18
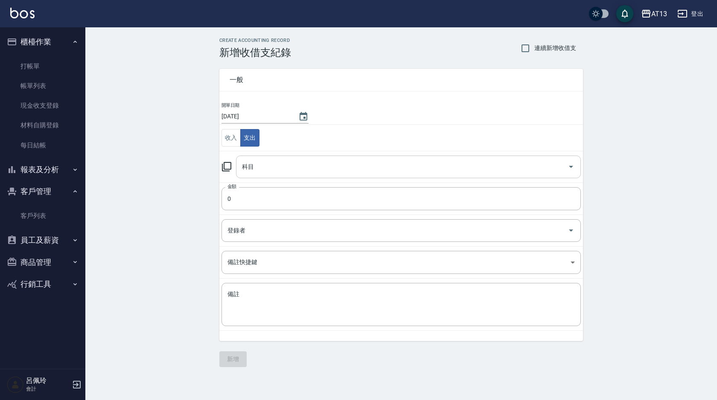
click at [566, 169] on icon "Open" at bounding box center [571, 166] width 10 height 10
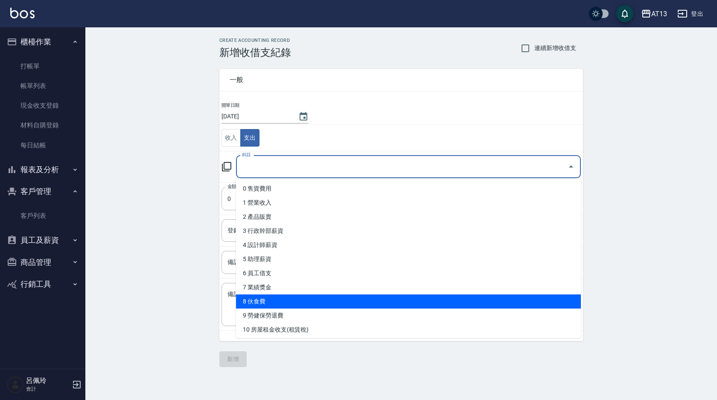
click at [388, 300] on li "8 伙食費" at bounding box center [408, 301] width 345 height 14
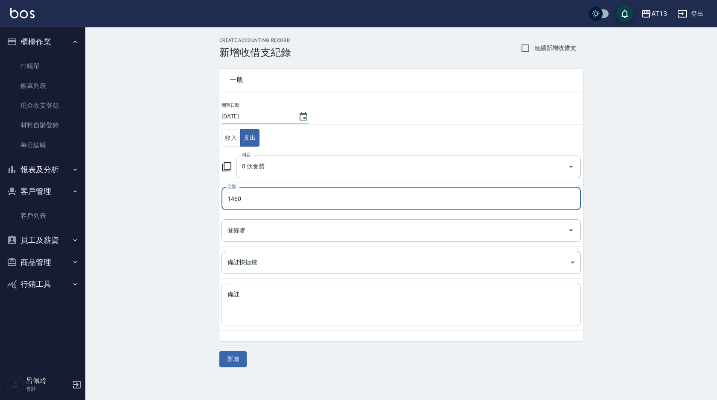
click at [373, 301] on textarea "備註" at bounding box center [401, 304] width 347 height 29
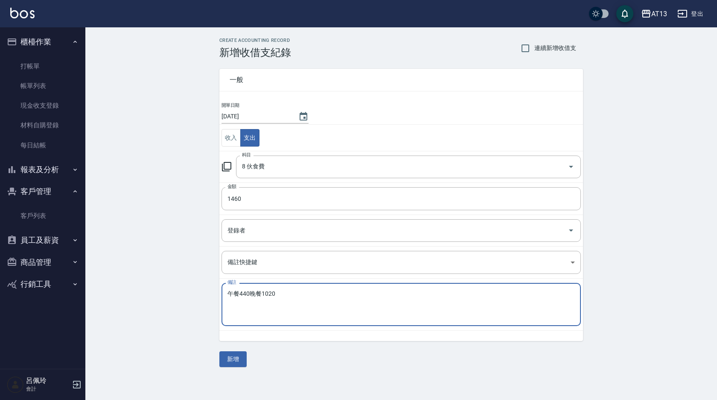
click at [373, 301] on textarea "午餐440晚餐1020" at bounding box center [401, 304] width 347 height 29
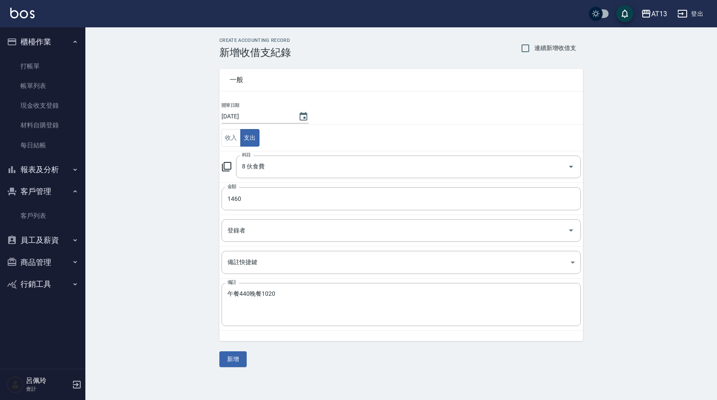
click at [247, 351] on div "一般 開單日期 [DATE] 收入 支出 科目 8 伙食費 科目 金額 1460 金額 登錄者 登錄者 備註快捷鍵 ​ 備註快捷鍵 備註 午餐440晚餐102…" at bounding box center [401, 212] width 364 height 308
click at [238, 356] on button "新增" at bounding box center [232, 359] width 27 height 16
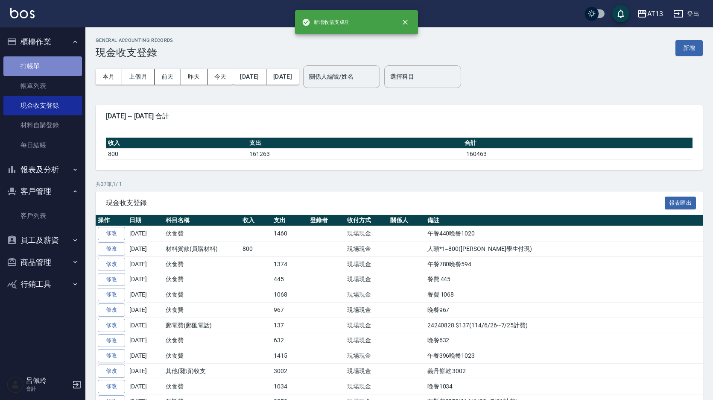
click at [41, 64] on link "打帳單" at bounding box center [42, 66] width 79 height 20
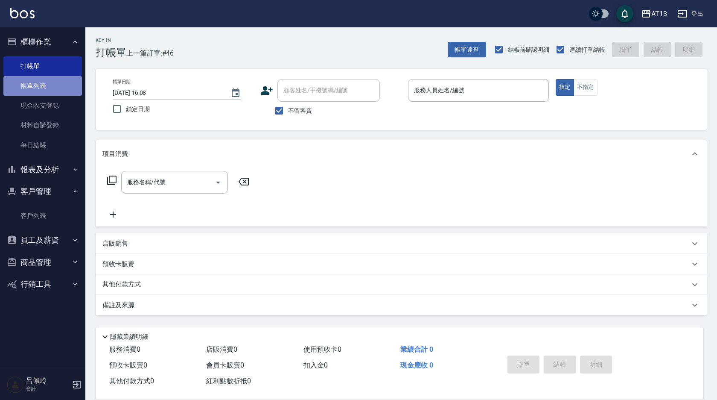
click at [57, 79] on link "帳單列表" at bounding box center [42, 86] width 79 height 20
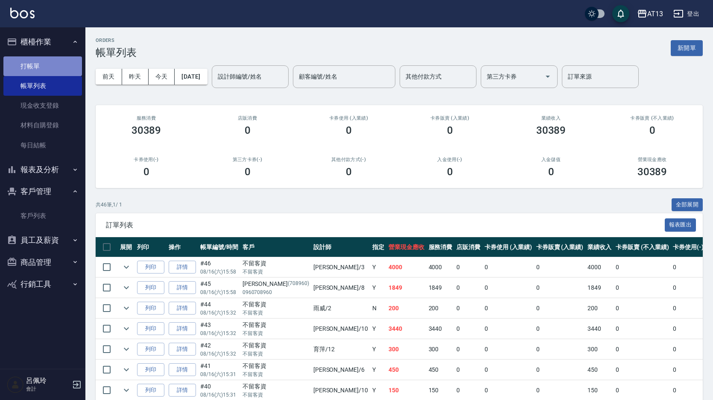
click at [24, 61] on link "打帳單" at bounding box center [42, 66] width 79 height 20
